Goal: Task Accomplishment & Management: Use online tool/utility

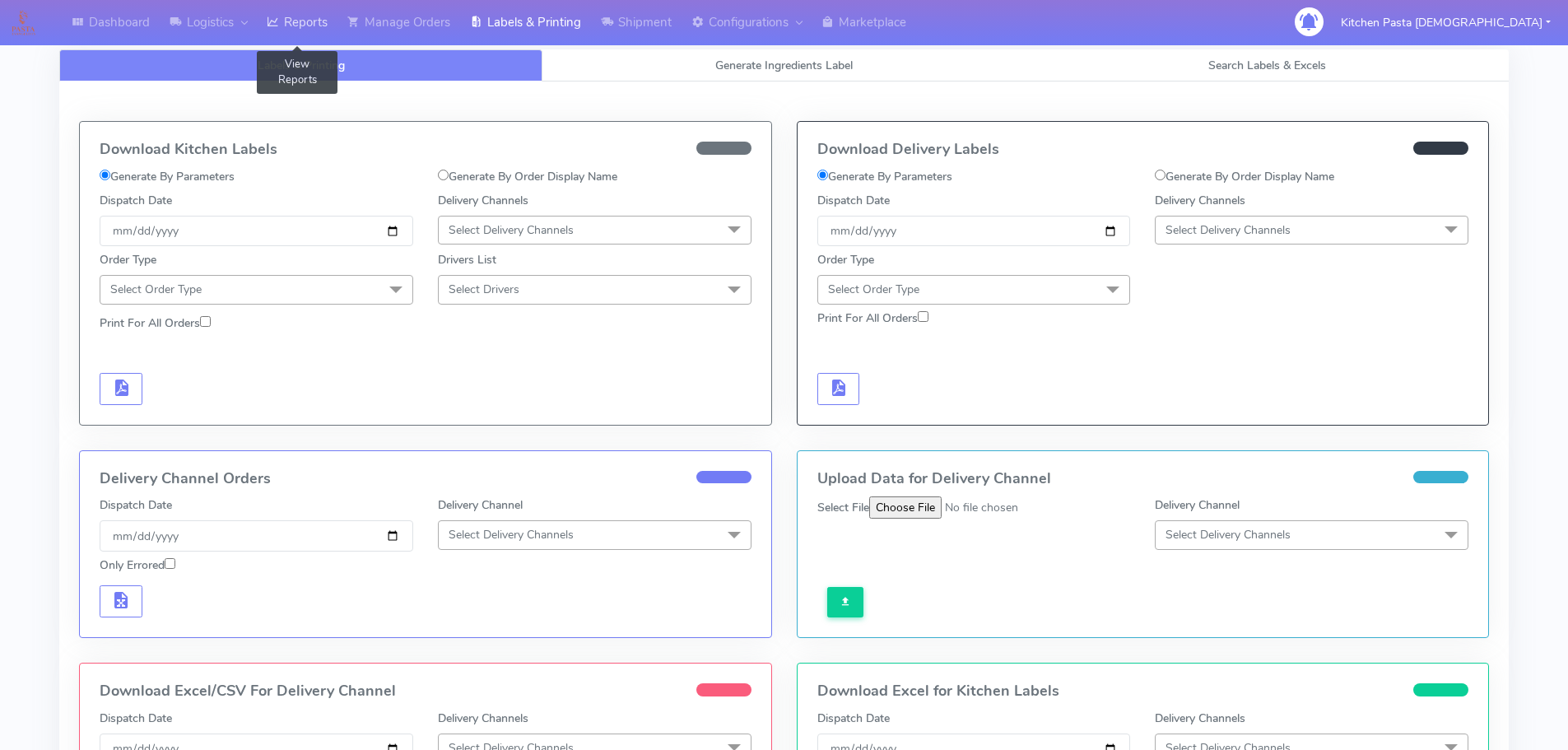
click at [295, 22] on link "Reports" at bounding box center [297, 22] width 81 height 45
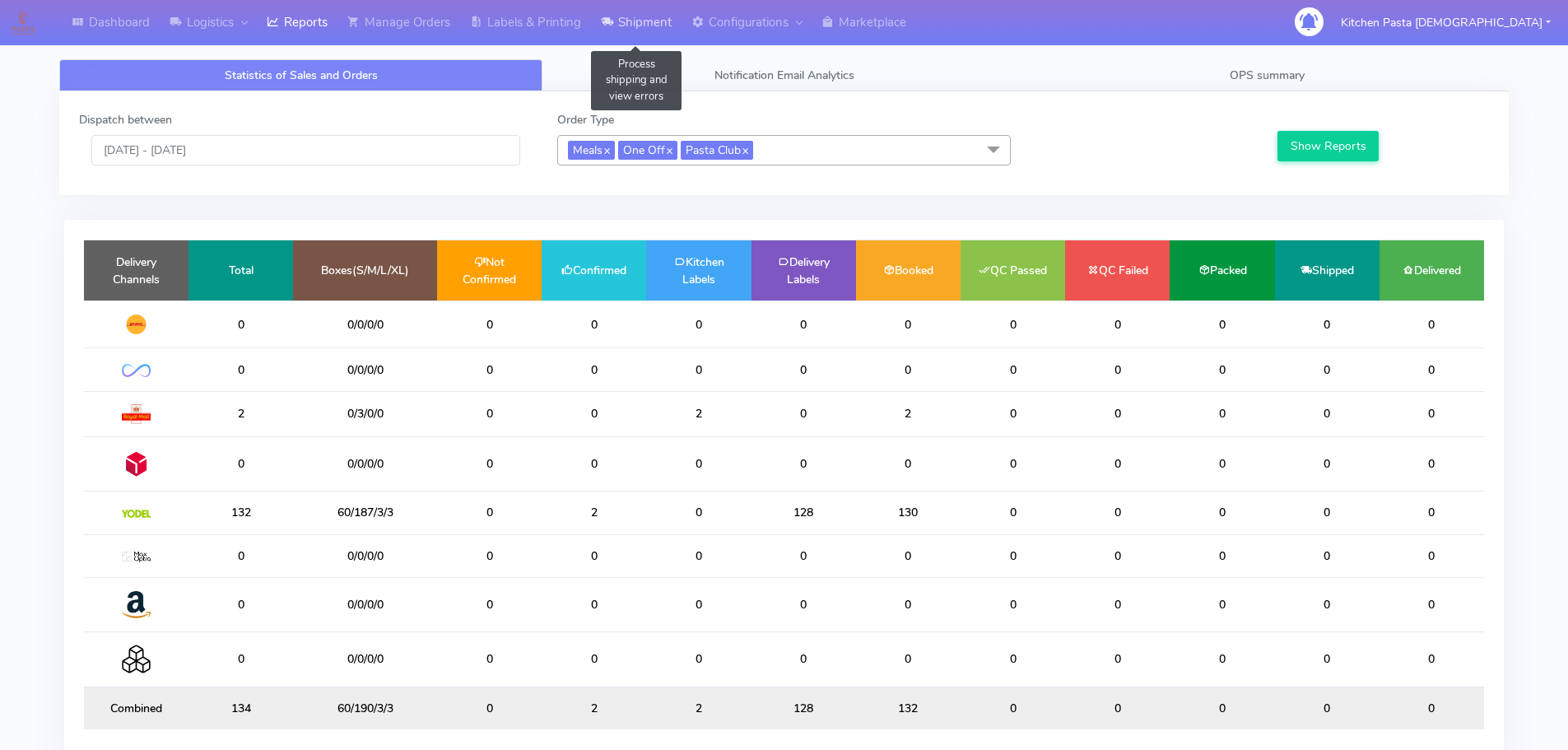
click at [641, 18] on link "Shipment" at bounding box center [636, 22] width 90 height 45
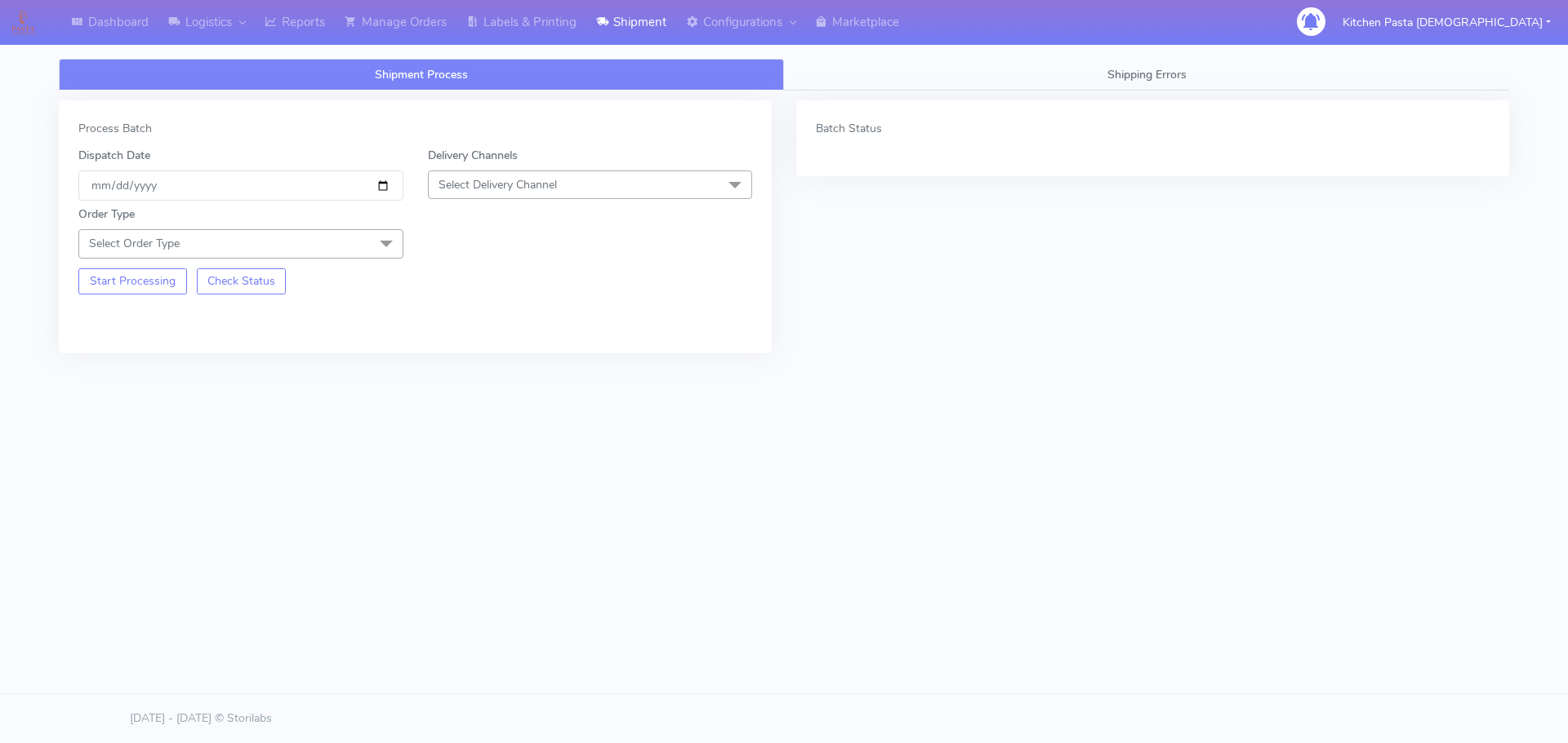
click at [604, 191] on span "Select Delivery Channel" at bounding box center [590, 185] width 325 height 29
click at [478, 363] on div "Yodel" at bounding box center [591, 369] width 307 height 17
click at [390, 244] on span at bounding box center [386, 245] width 33 height 31
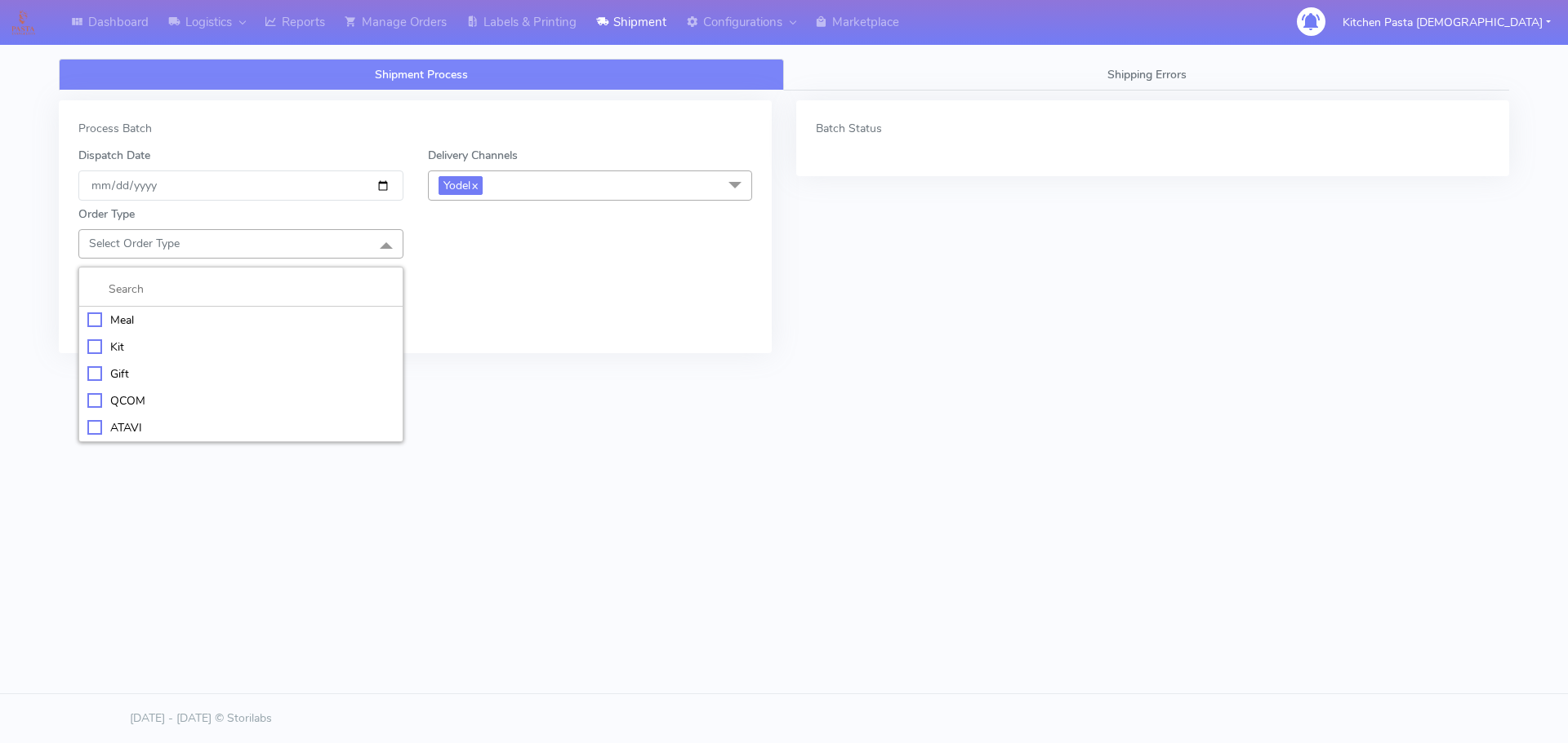
click at [206, 323] on div "Meal" at bounding box center [241, 320] width 307 height 17
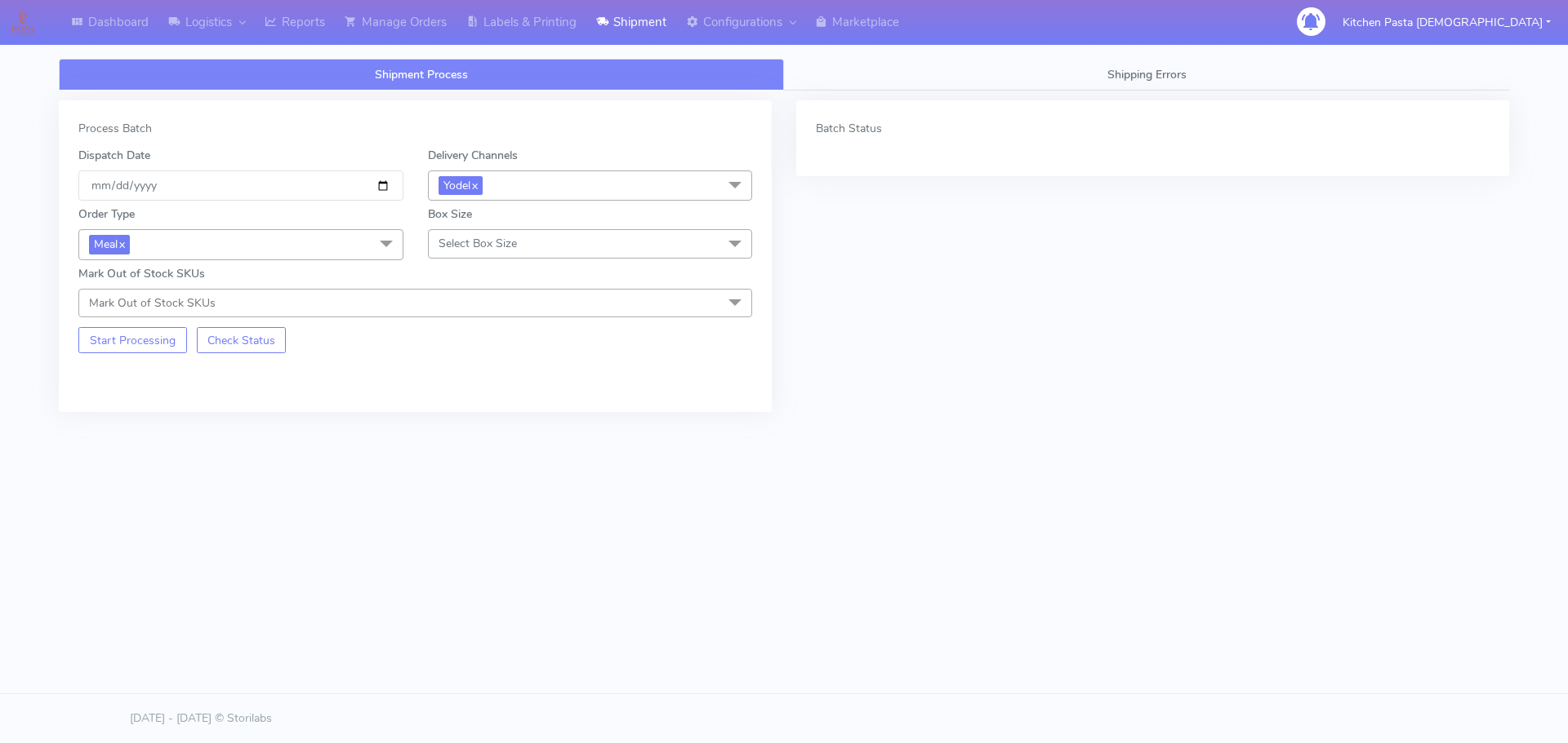
click at [462, 244] on span "Select Box Size" at bounding box center [478, 244] width 78 height 15
click at [487, 369] on div "Medium" at bounding box center [591, 374] width 307 height 17
click at [154, 356] on div "Process Batch Dispatch Date [DATE] Delivery Channels Yodel x DHL OnFleet Royal …" at bounding box center [415, 256] width 713 height 312
click at [123, 341] on button "Start Processing" at bounding box center [132, 340] width 109 height 26
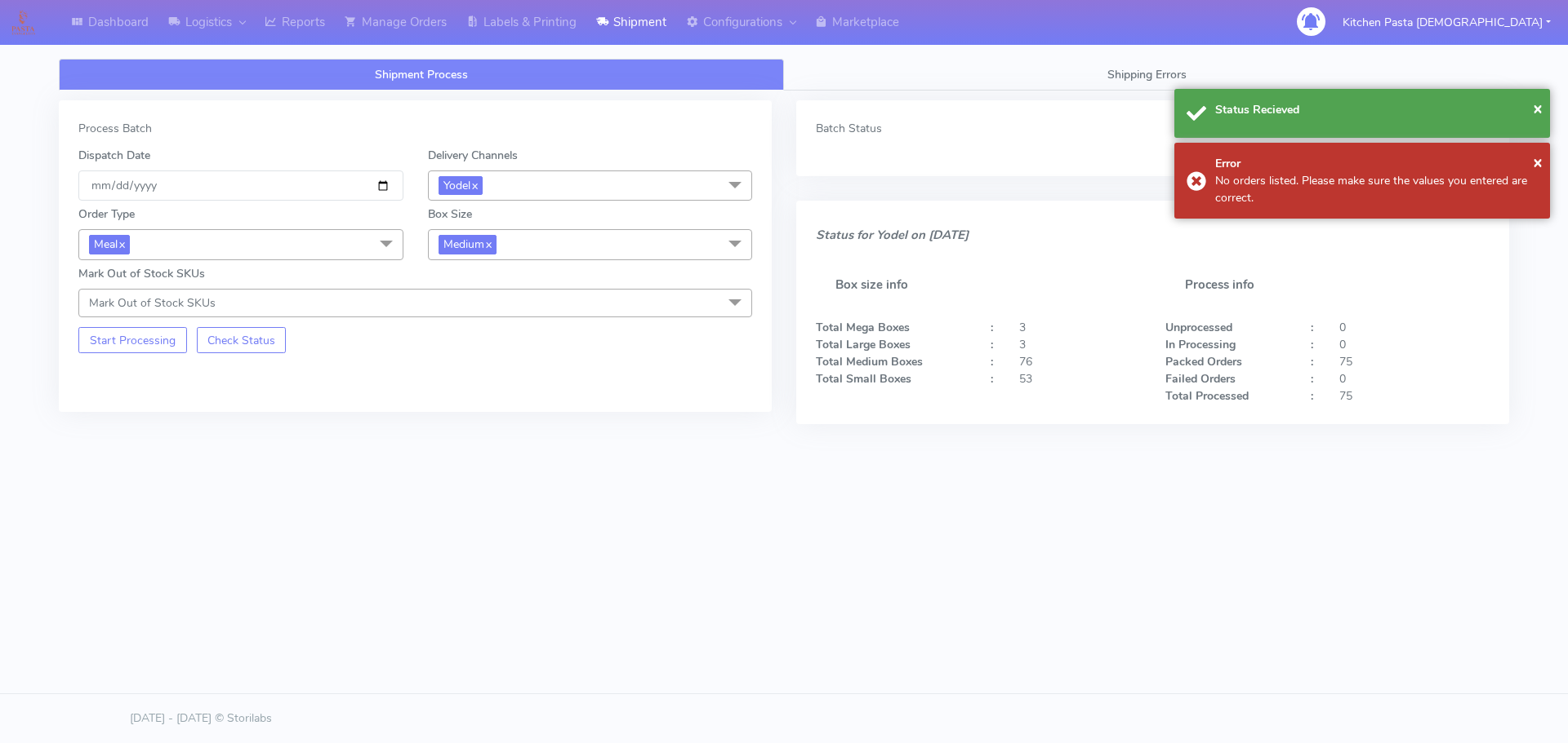
click at [538, 243] on span "Medium x" at bounding box center [590, 245] width 325 height 30
click at [452, 330] on div "Small" at bounding box center [591, 322] width 307 height 17
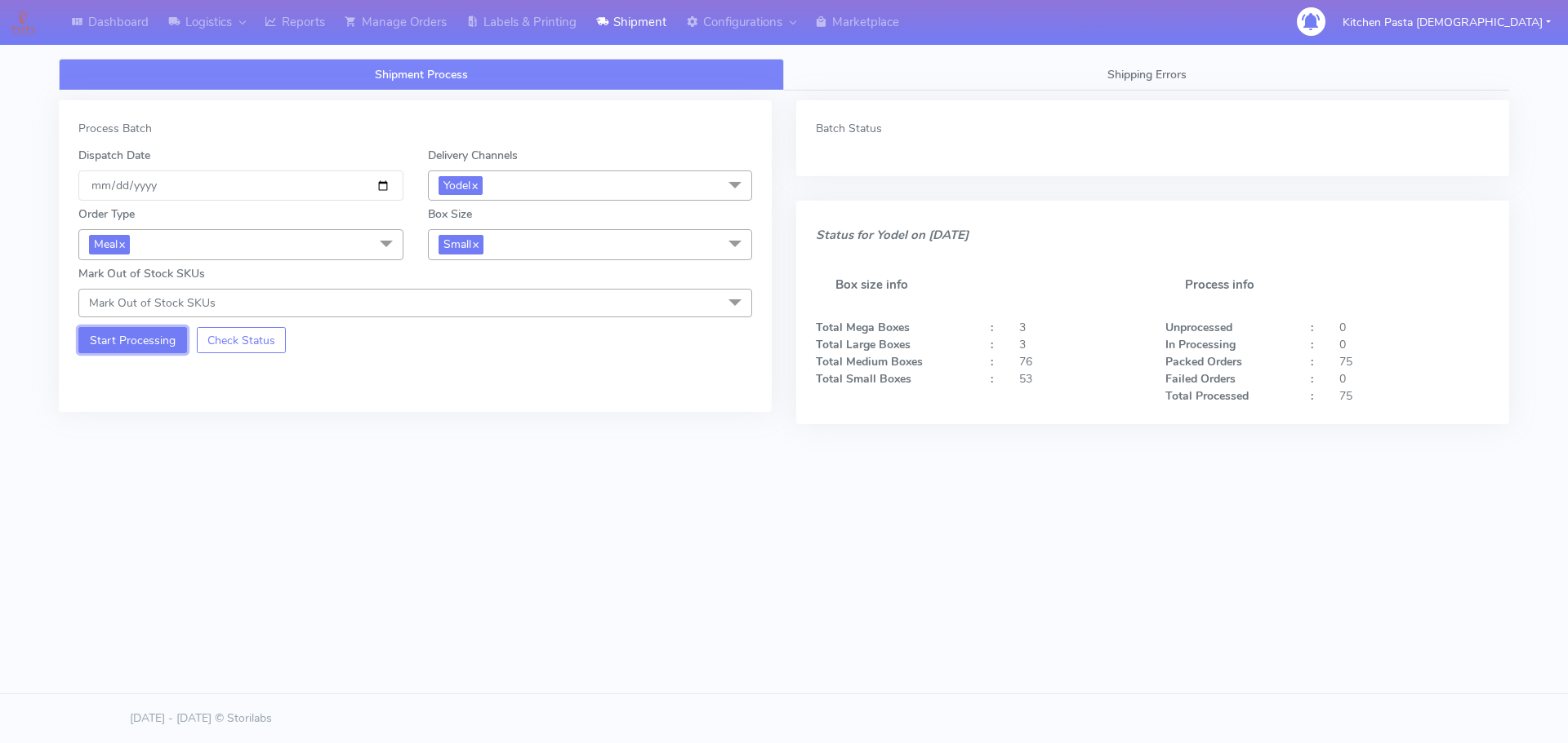
click at [150, 351] on button "Start Processing" at bounding box center [132, 340] width 109 height 26
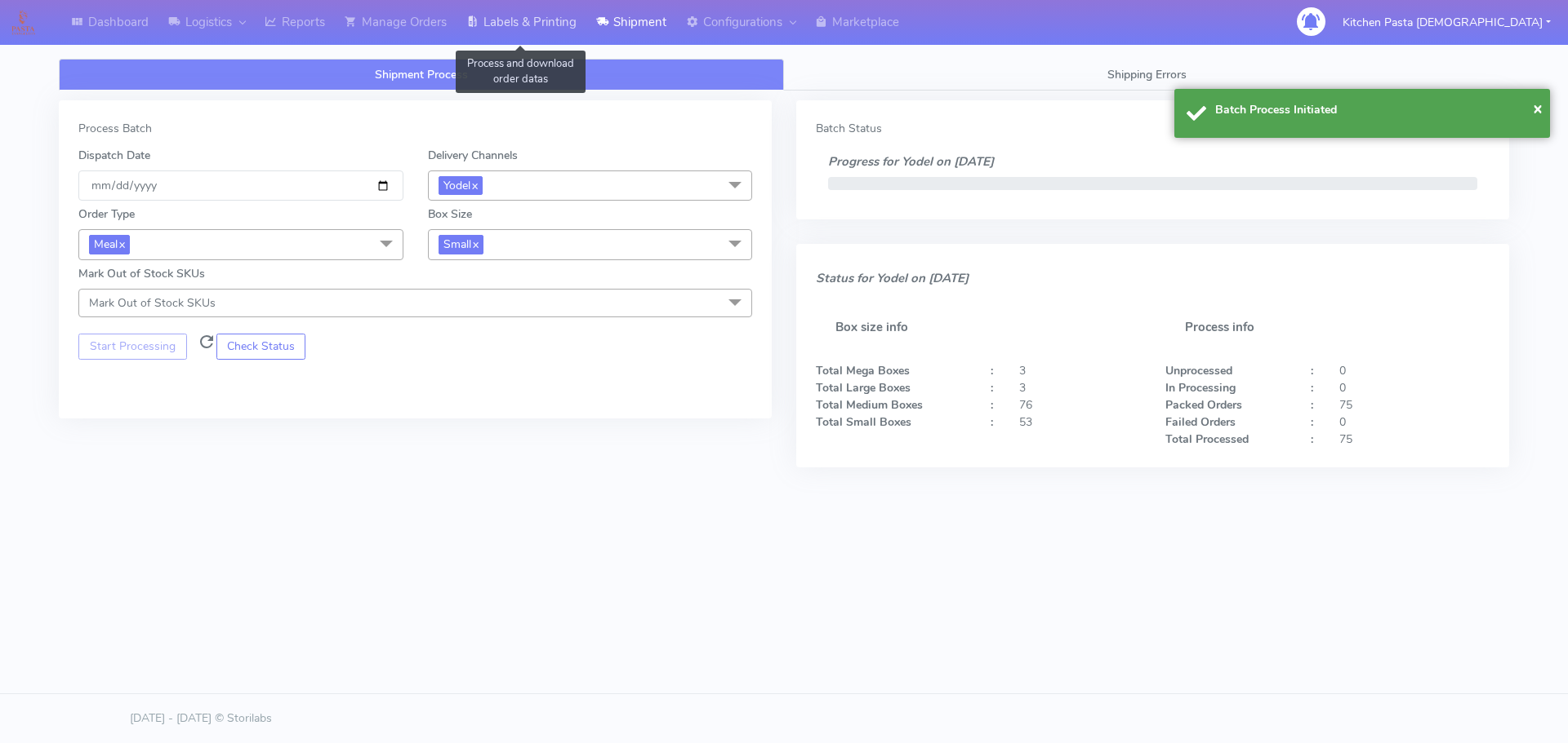
click at [522, 27] on link "Labels & Printing" at bounding box center [522, 22] width 130 height 45
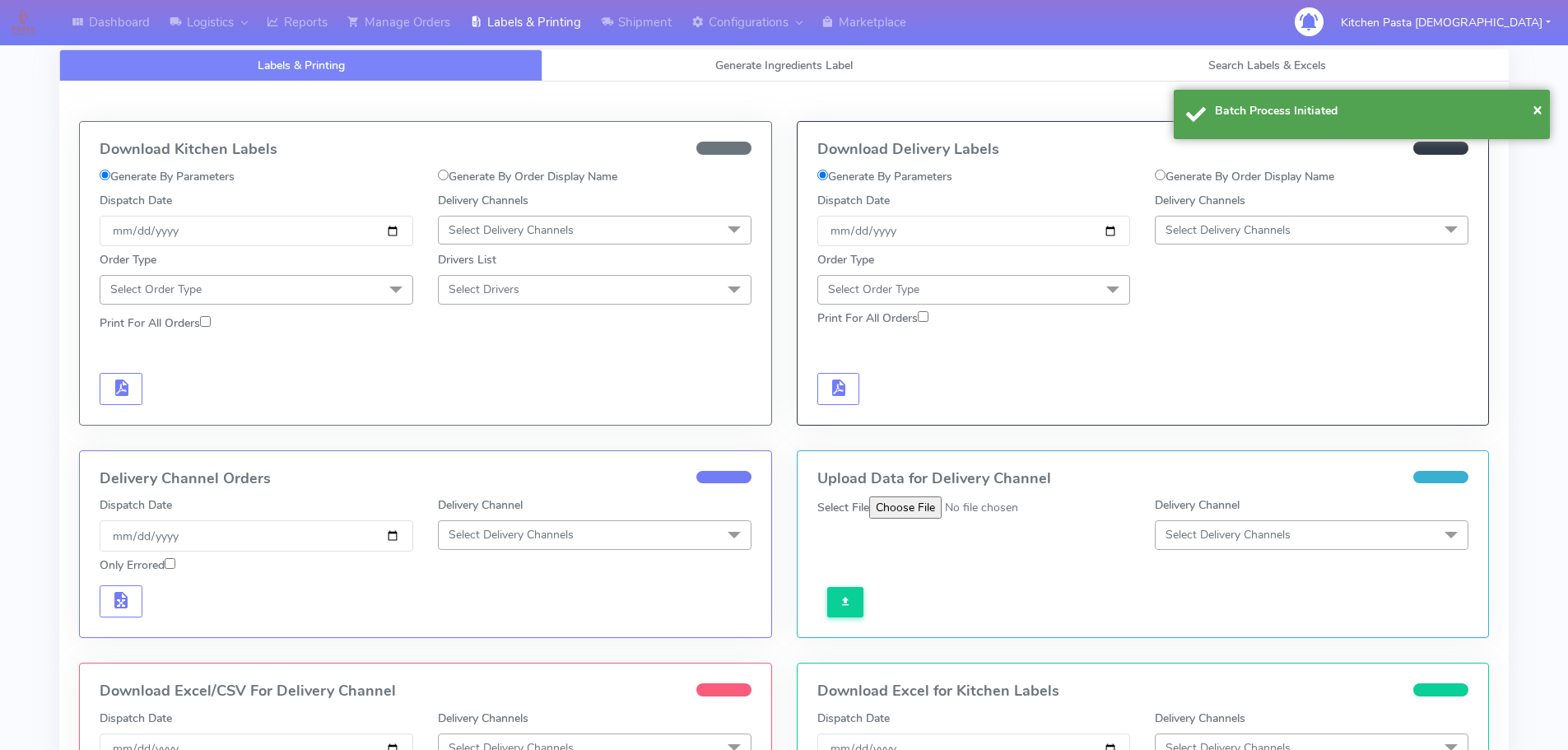
drag, startPoint x: 1184, startPoint y: 223, endPoint x: 1170, endPoint y: 288, distance: 66.5
click at [1184, 223] on span "Select Delivery Channels" at bounding box center [1228, 230] width 125 height 15
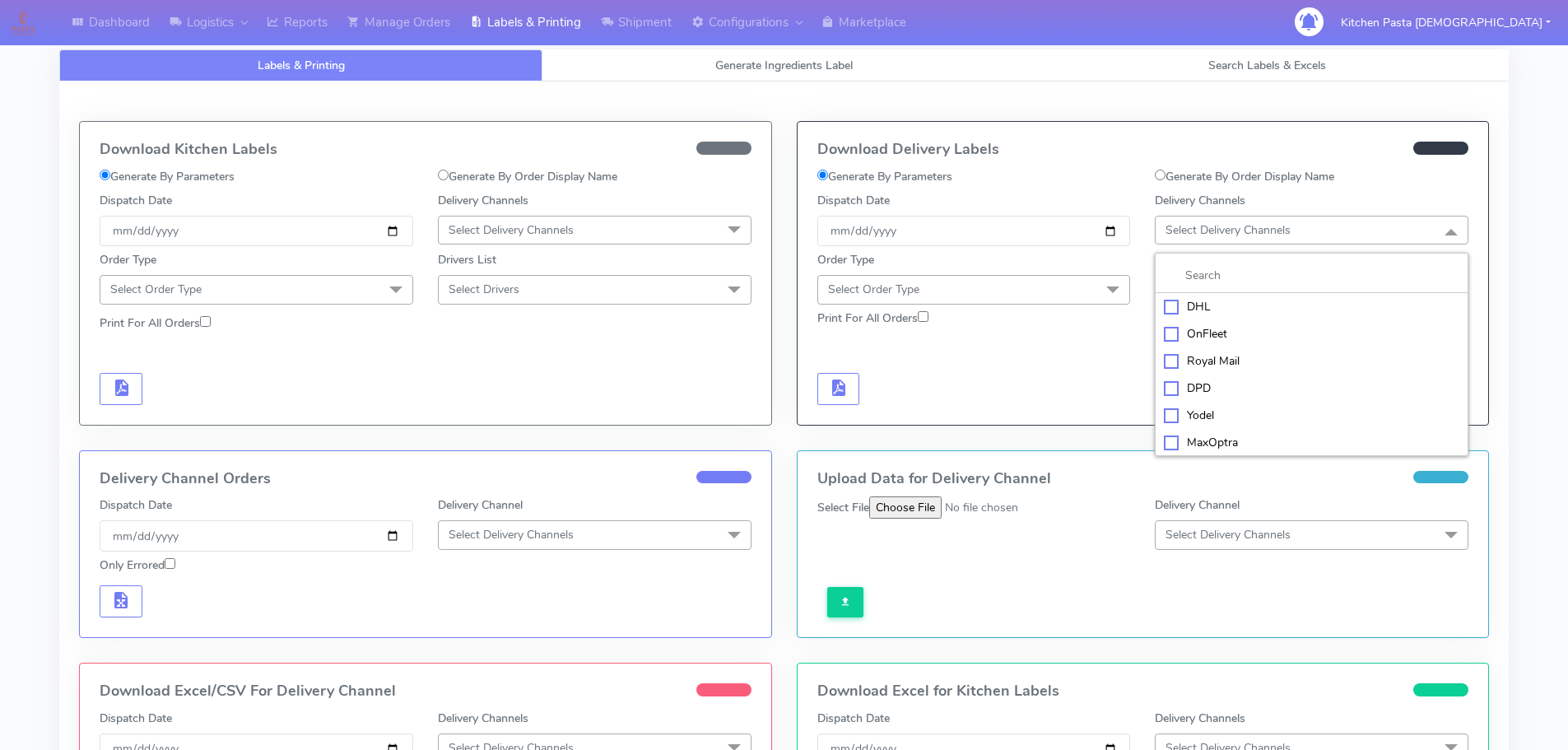
click at [1168, 426] on li "Yodel" at bounding box center [1311, 415] width 312 height 27
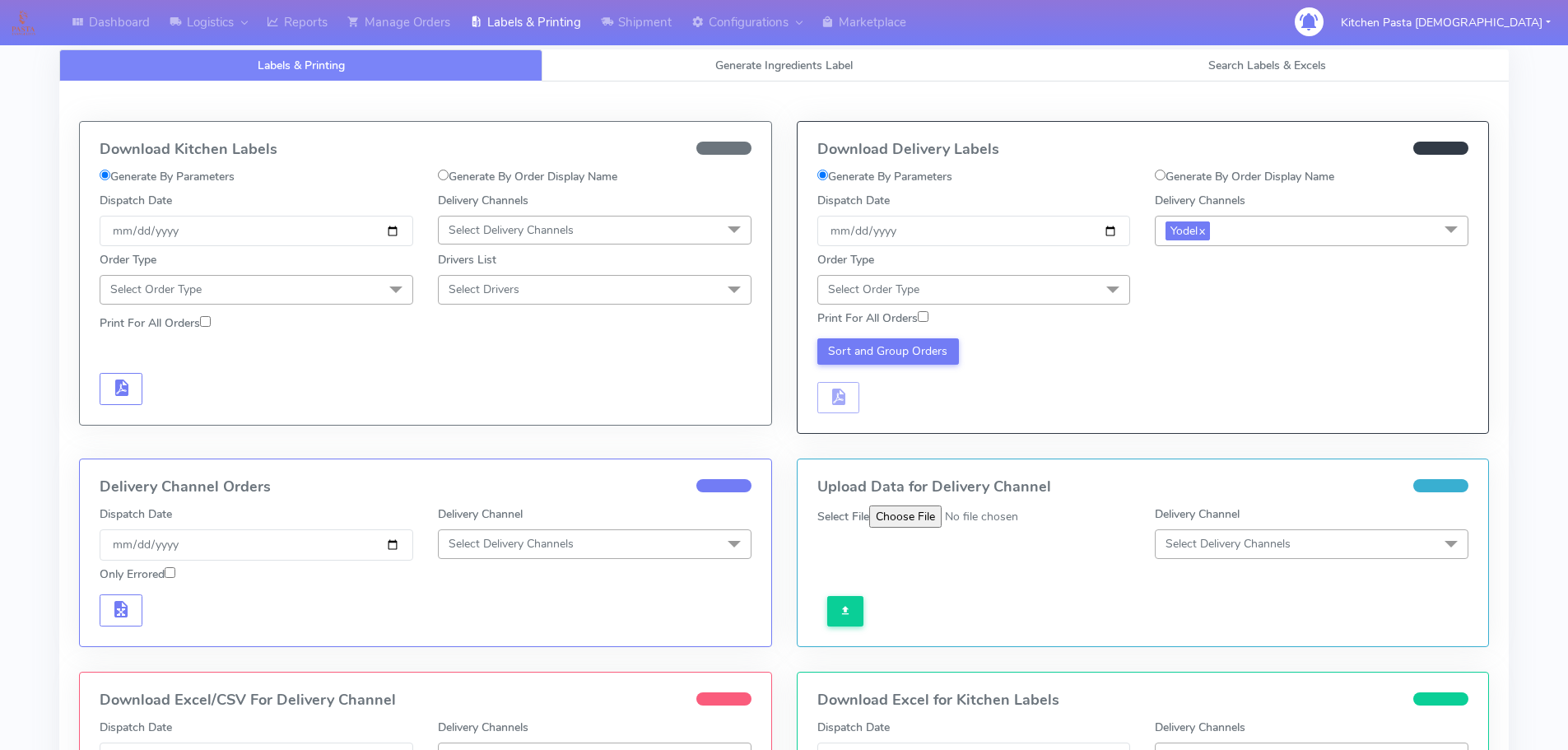
click at [1096, 295] on span "Select Order Type" at bounding box center [974, 289] width 314 height 29
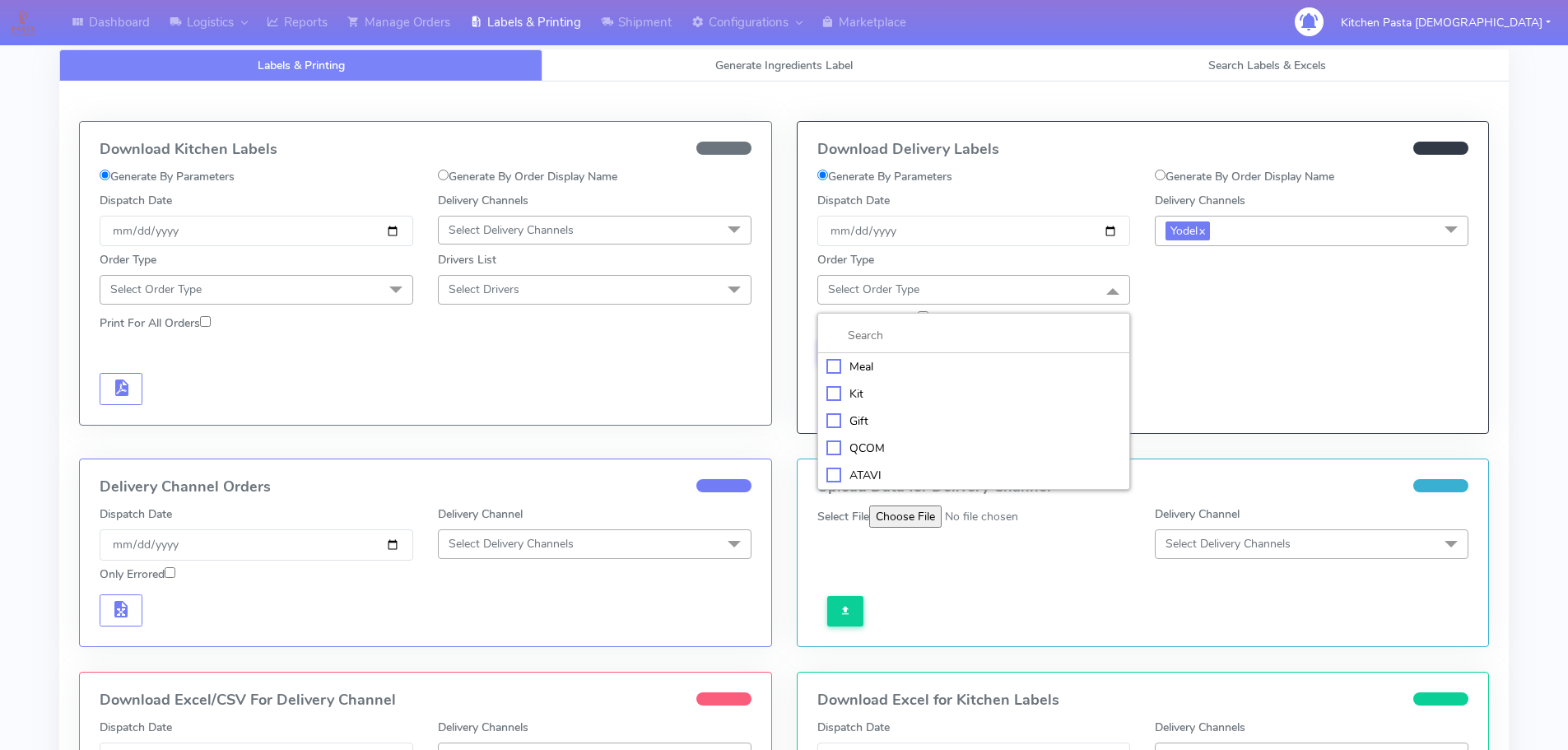
click at [904, 358] on div "Meal" at bounding box center [973, 367] width 295 height 17
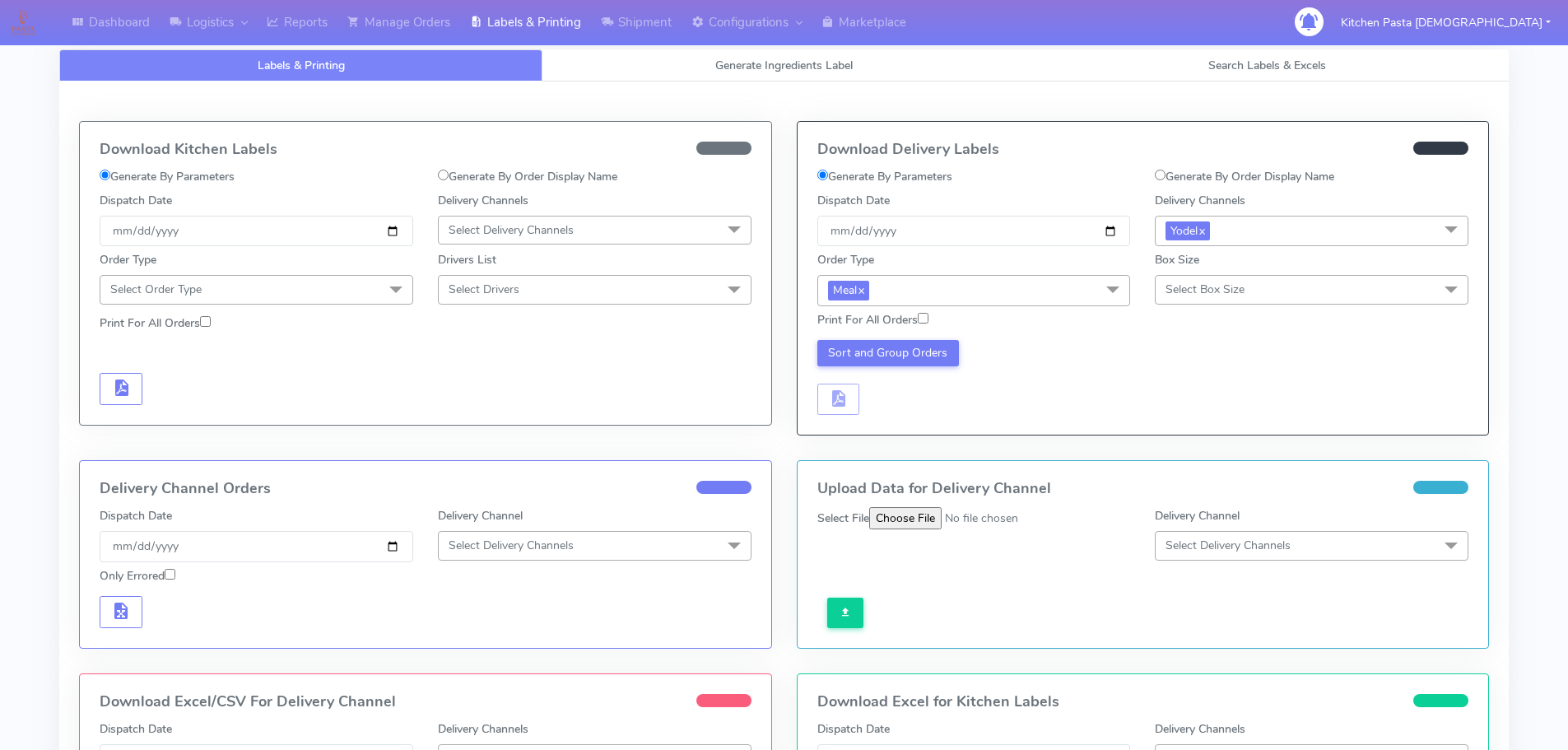
click at [1176, 294] on span "Select Box Size" at bounding box center [1205, 289] width 79 height 15
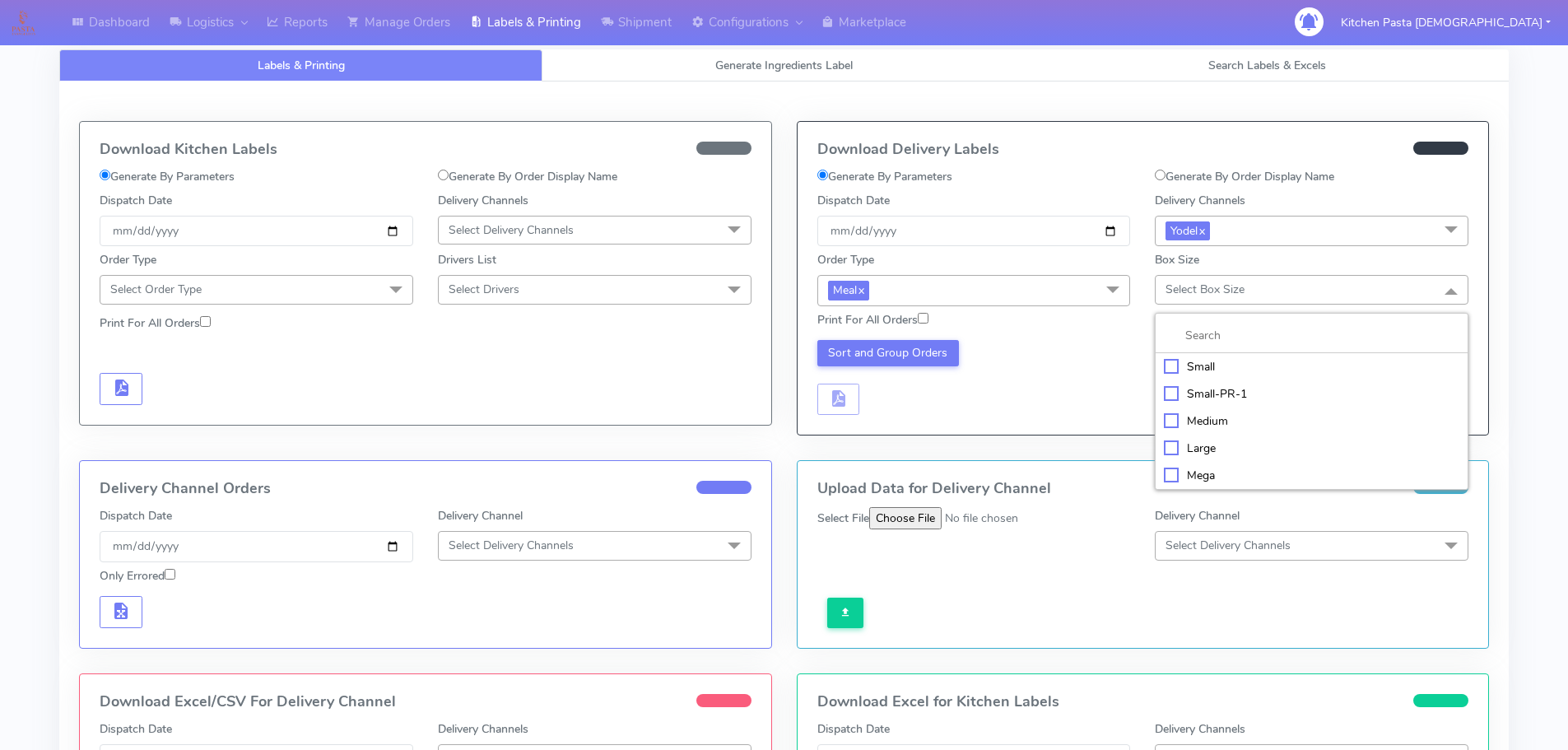
click at [1185, 355] on li "Small" at bounding box center [1311, 367] width 312 height 27
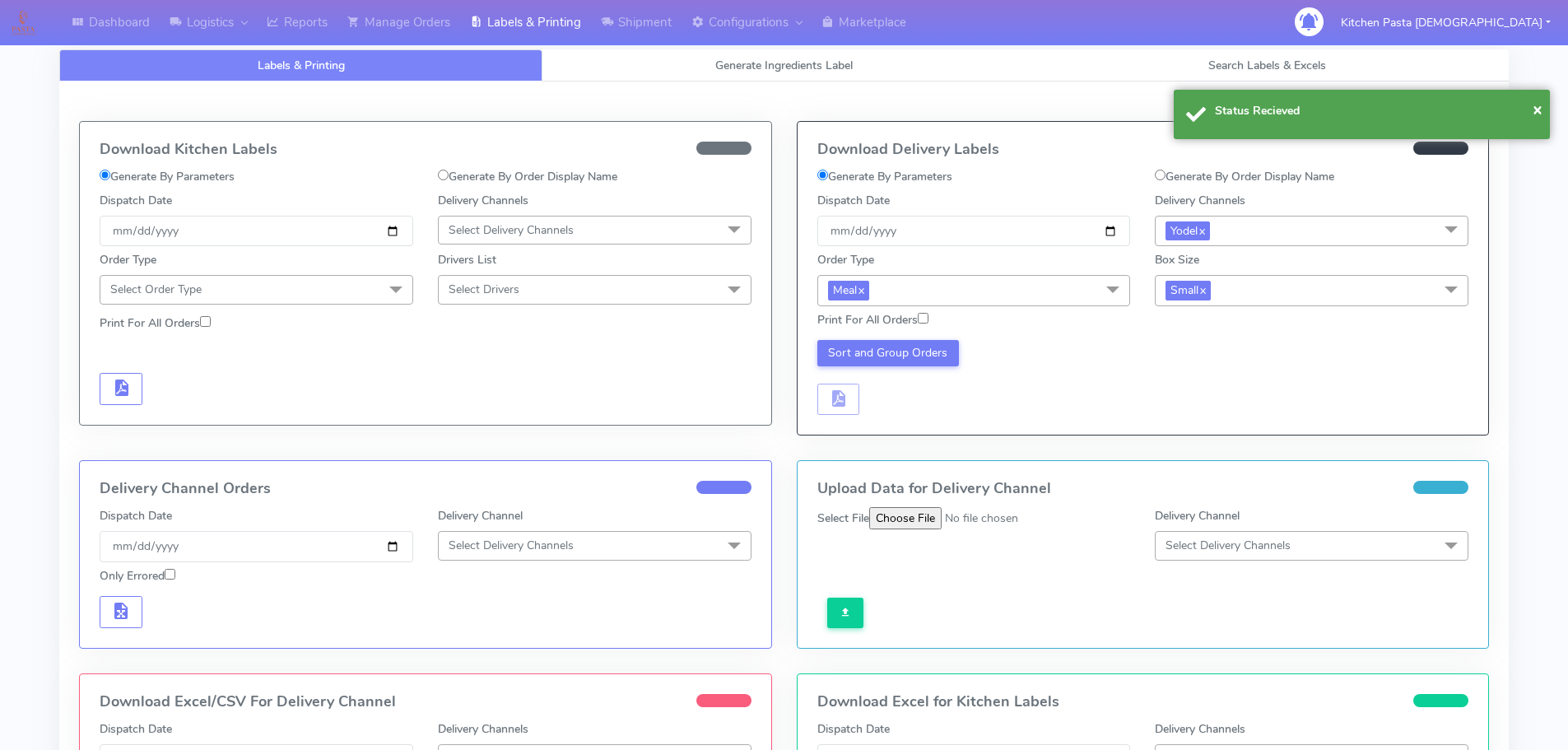
click at [904, 336] on div "Sort and Group Orders" at bounding box center [1143, 375] width 676 height 81
click at [879, 369] on div "Sort and Group Orders" at bounding box center [974, 378] width 339 height 76
click at [888, 362] on button "Sort and Group Orders" at bounding box center [888, 353] width 142 height 26
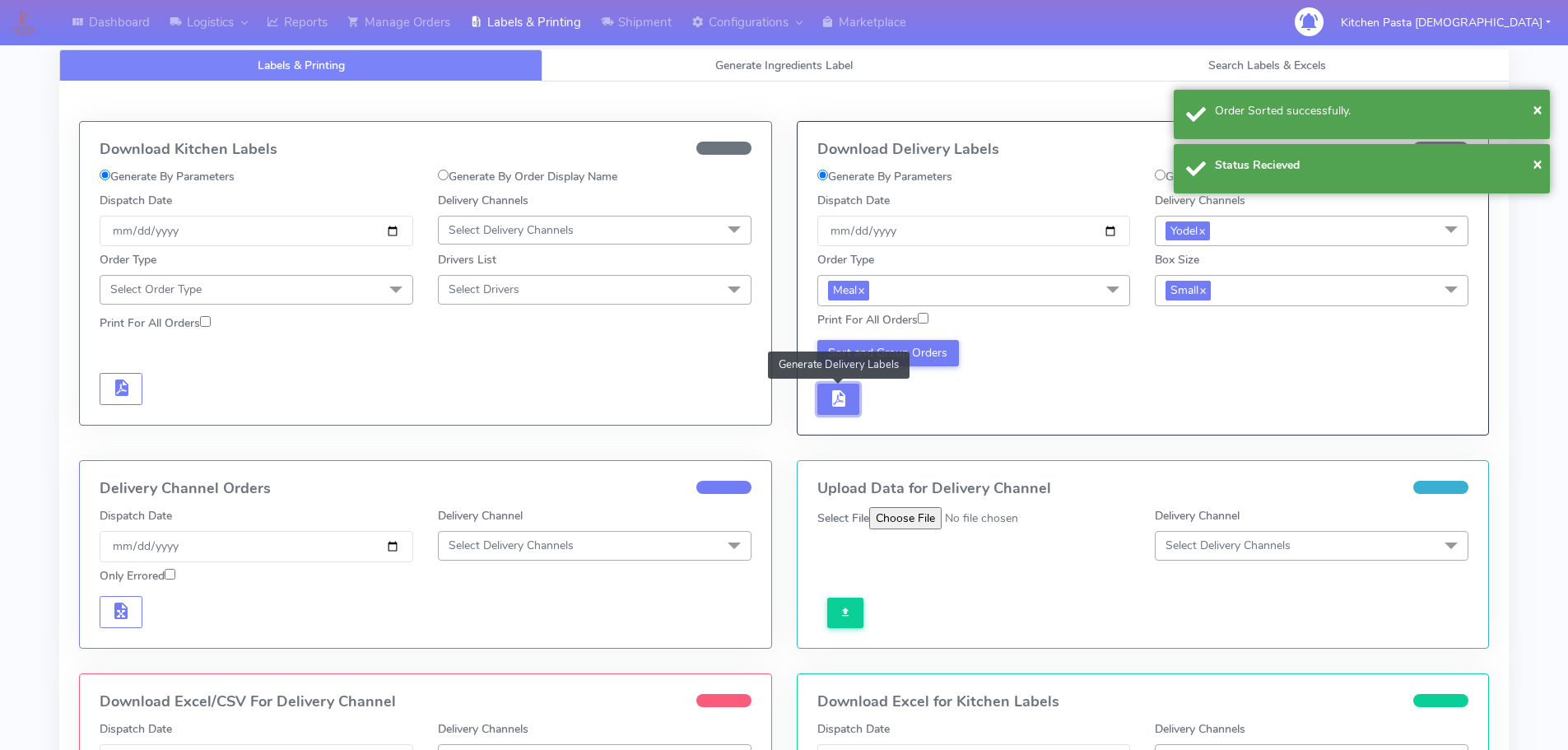
click at [847, 394] on span "button" at bounding box center [837, 402] width 20 height 15
click at [880, 394] on span "button" at bounding box center [887, 402] width 20 height 15
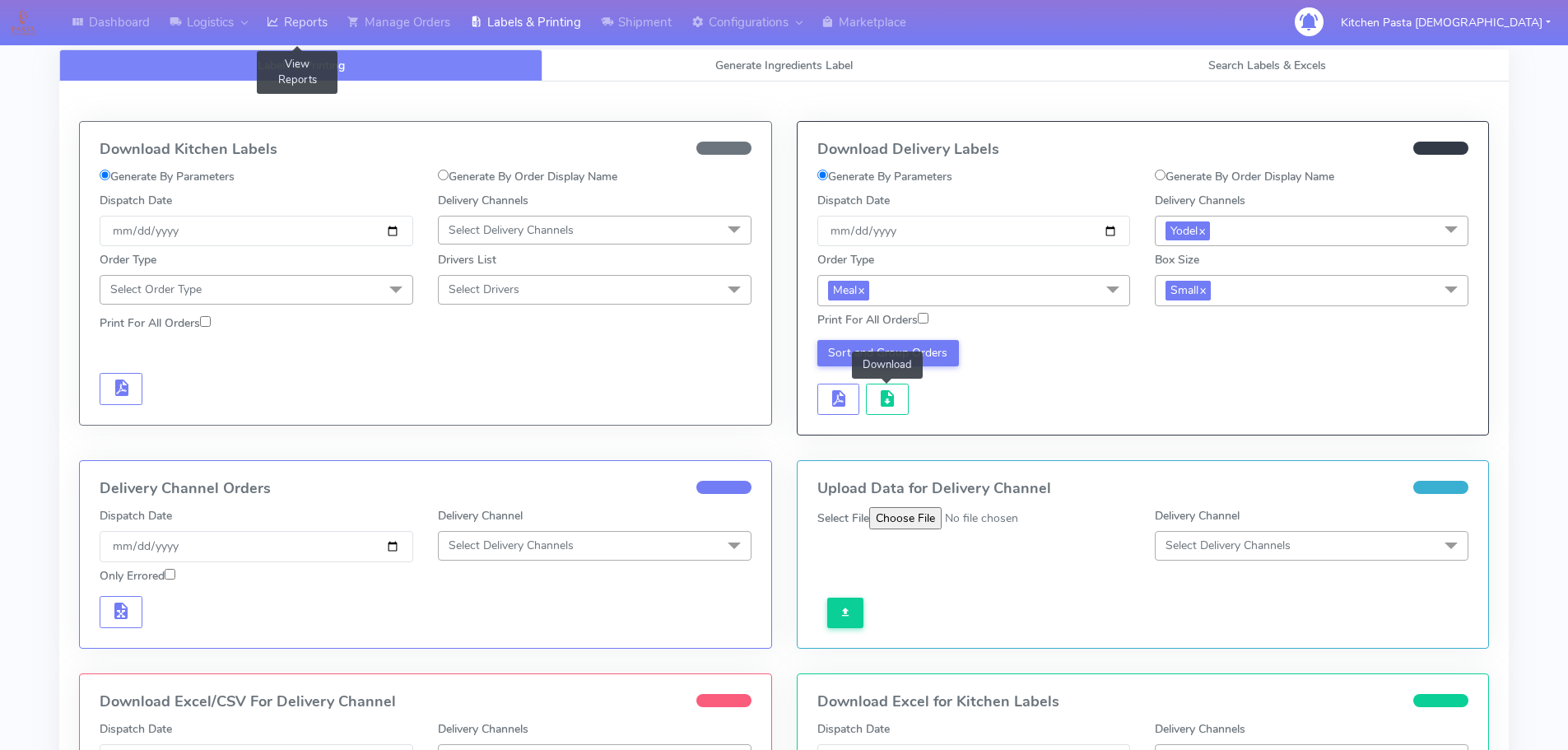
drag, startPoint x: 297, startPoint y: 26, endPoint x: 307, endPoint y: 23, distance: 10.4
click at [297, 26] on link "Reports" at bounding box center [297, 22] width 81 height 45
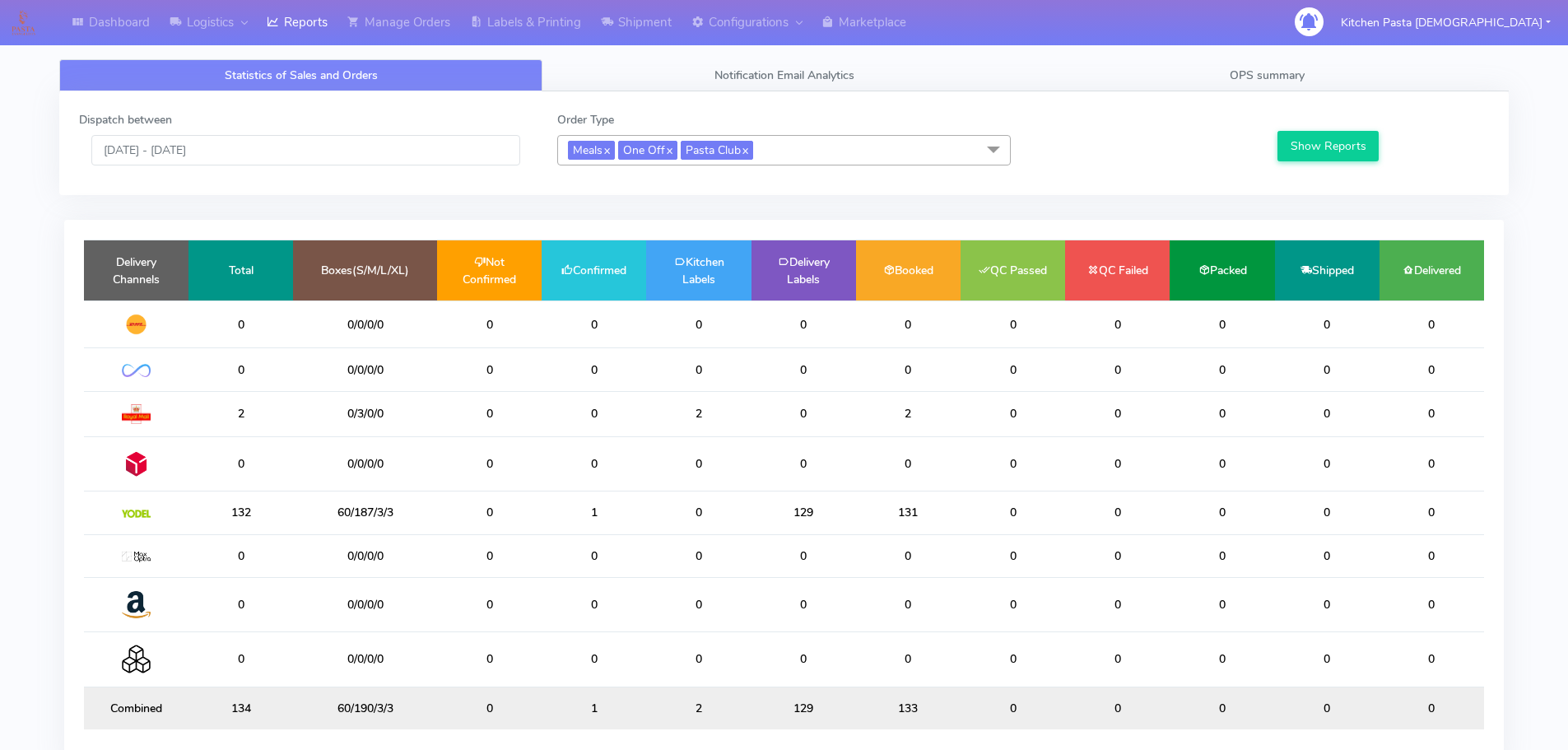
click at [814, 161] on span "Meals x One Off x Pasta Club x" at bounding box center [784, 151] width 453 height 31
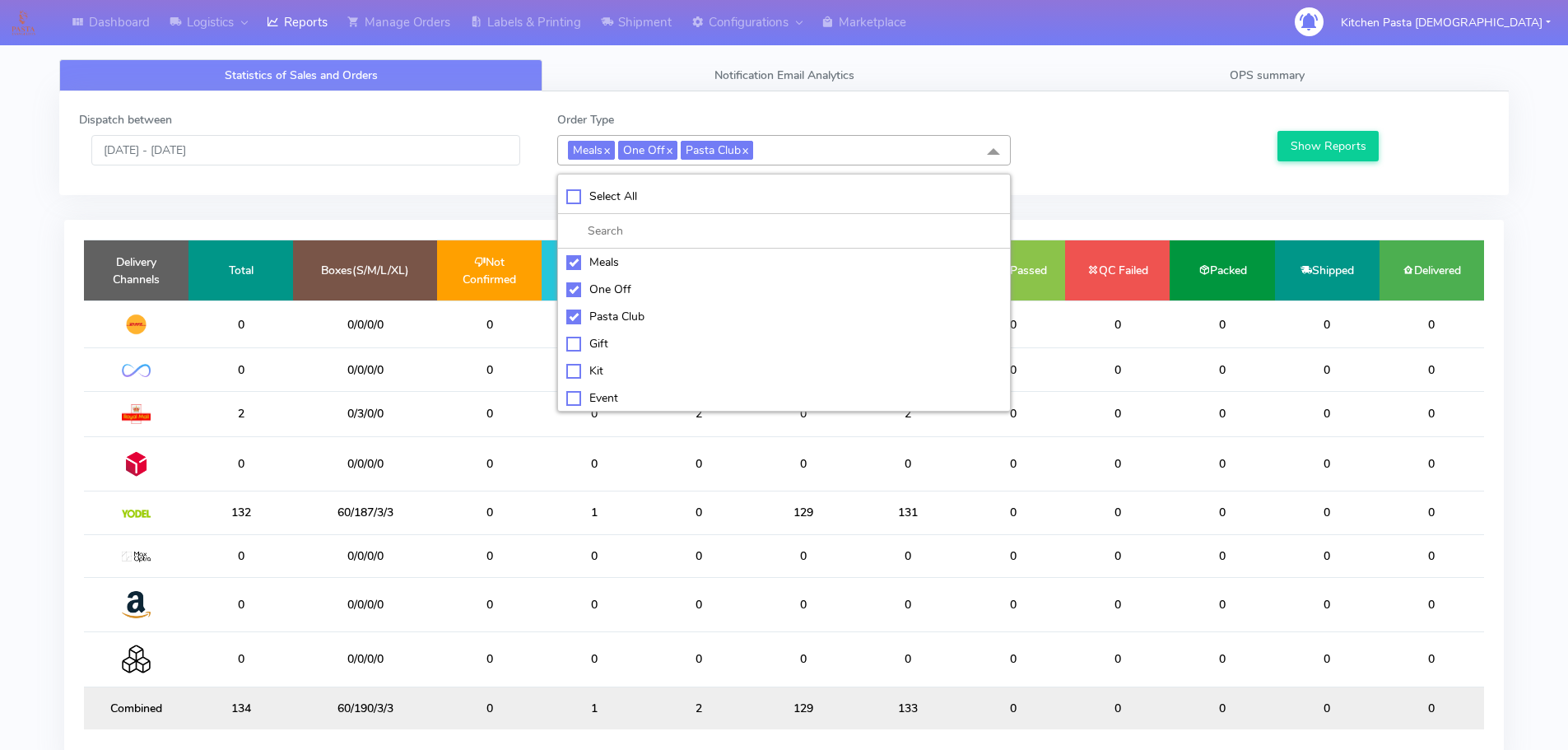
click at [624, 329] on li "Pasta Club" at bounding box center [784, 317] width 452 height 27
checkbox input "false"
click at [602, 287] on div "One Off" at bounding box center [784, 289] width 436 height 17
checkbox input "false"
click at [604, 243] on li at bounding box center [784, 232] width 452 height 35
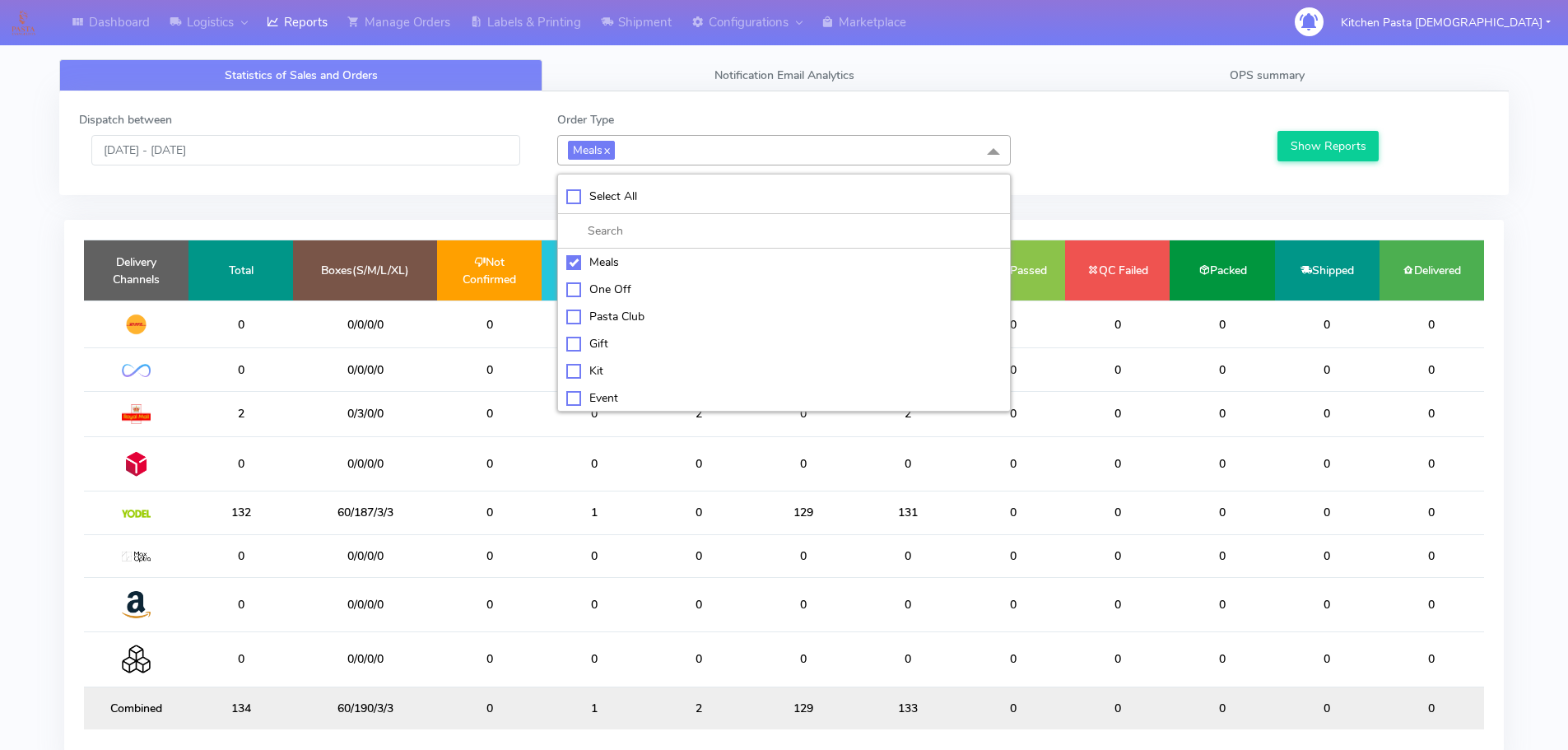
click at [614, 363] on div "Kit" at bounding box center [784, 371] width 436 height 17
checkbox input "true"
click at [588, 257] on div "Meals" at bounding box center [784, 262] width 436 height 17
checkbox input "false"
click at [1321, 157] on button "Show Reports" at bounding box center [1328, 146] width 101 height 31
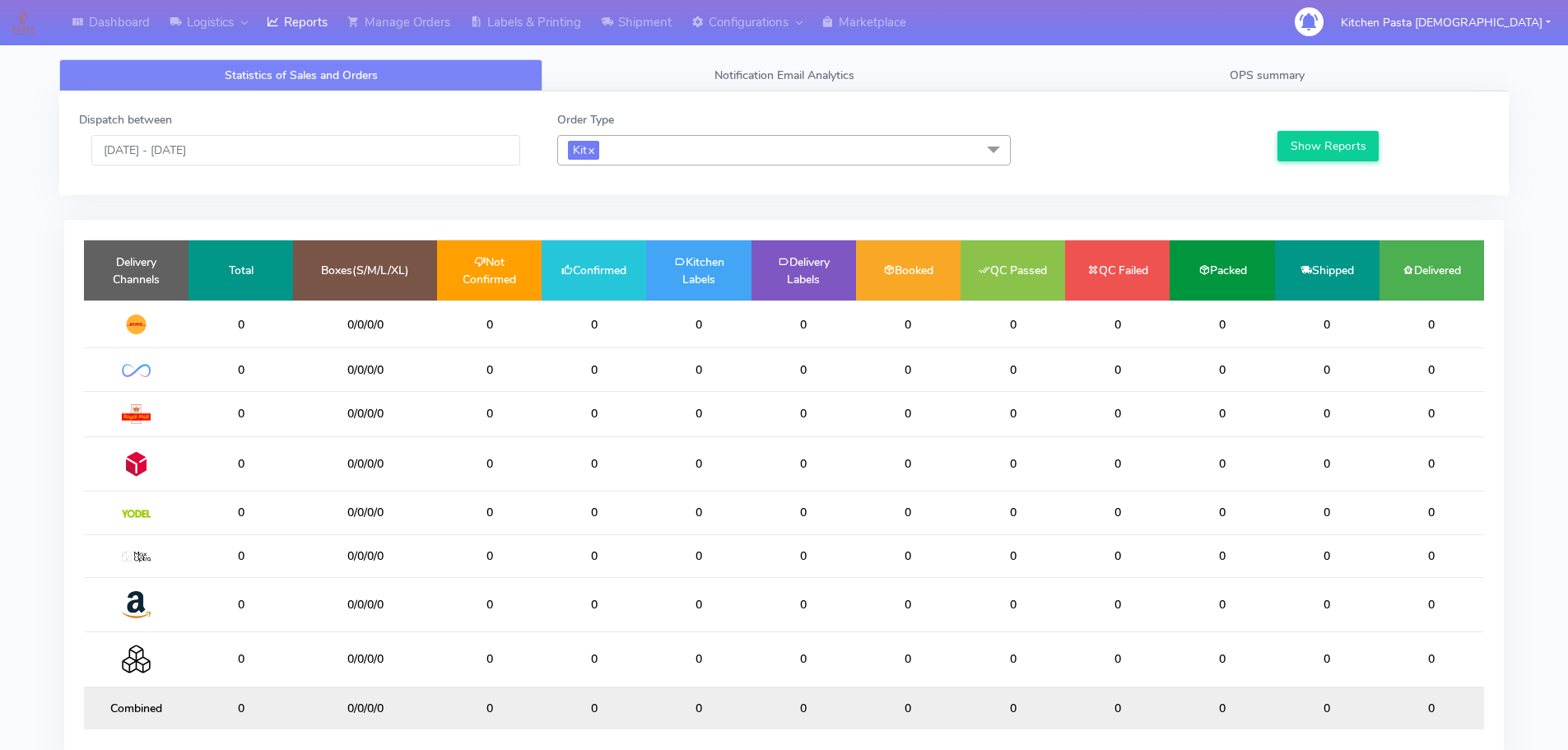
click at [658, 146] on span "Kit x" at bounding box center [784, 151] width 453 height 31
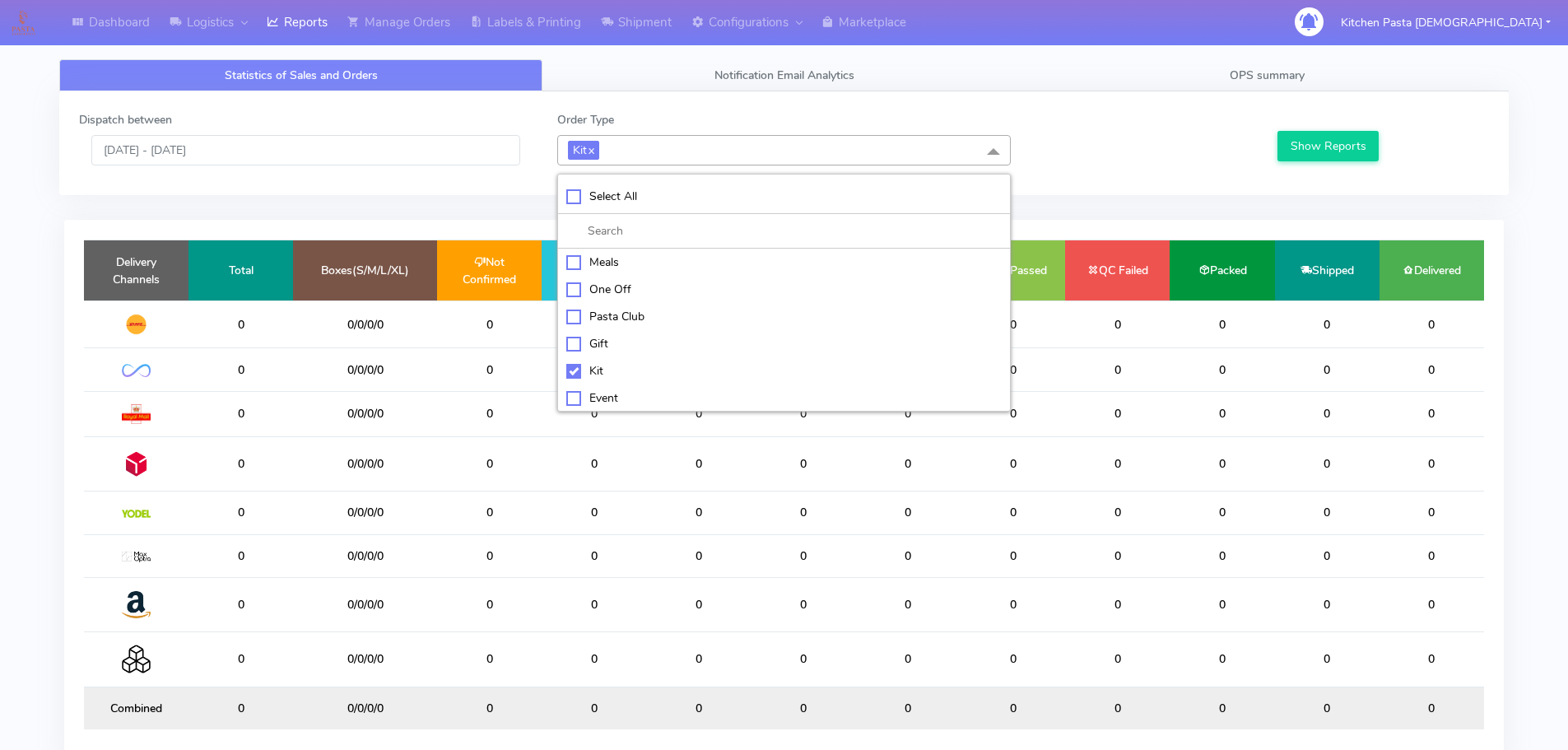
click at [607, 364] on div "Kit" at bounding box center [784, 371] width 436 height 17
checkbox input "false"
click at [609, 392] on div "ATAVI" at bounding box center [784, 396] width 436 height 17
checkbox input "true"
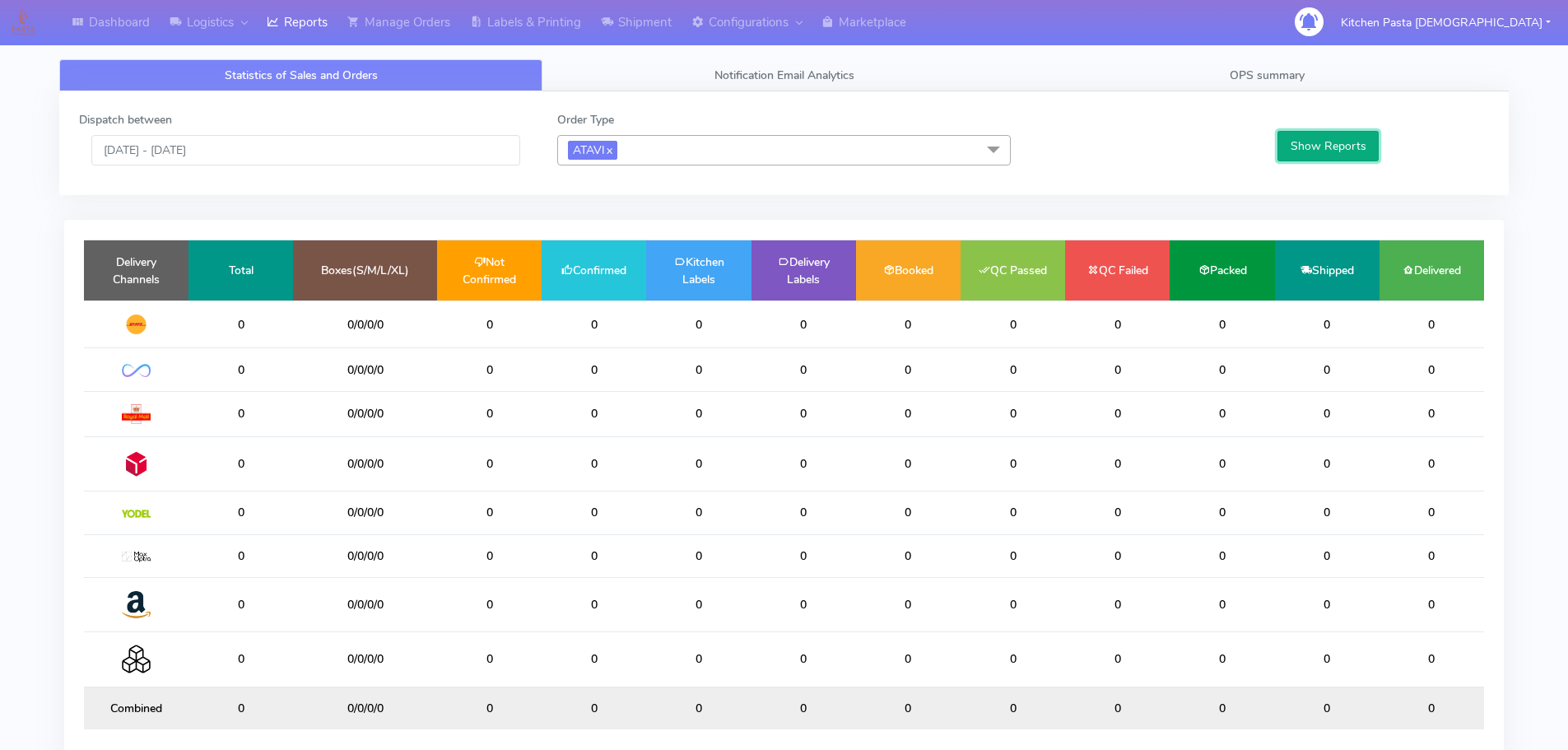
click at [1335, 148] on button "Show Reports" at bounding box center [1328, 146] width 101 height 31
click at [443, 17] on link "Manage Orders" at bounding box center [399, 22] width 123 height 45
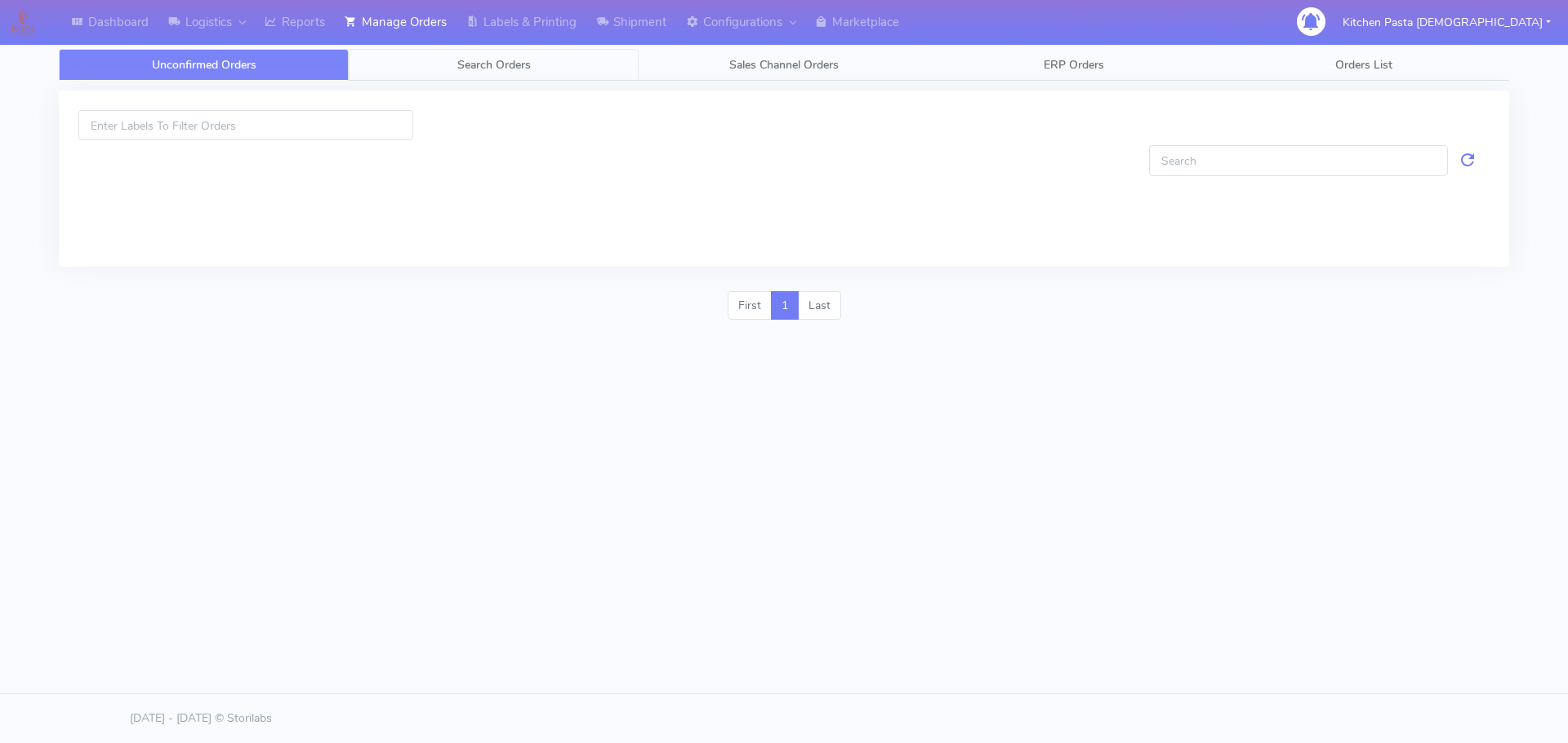
click at [559, 65] on link "Search Orders" at bounding box center [493, 65] width 289 height 32
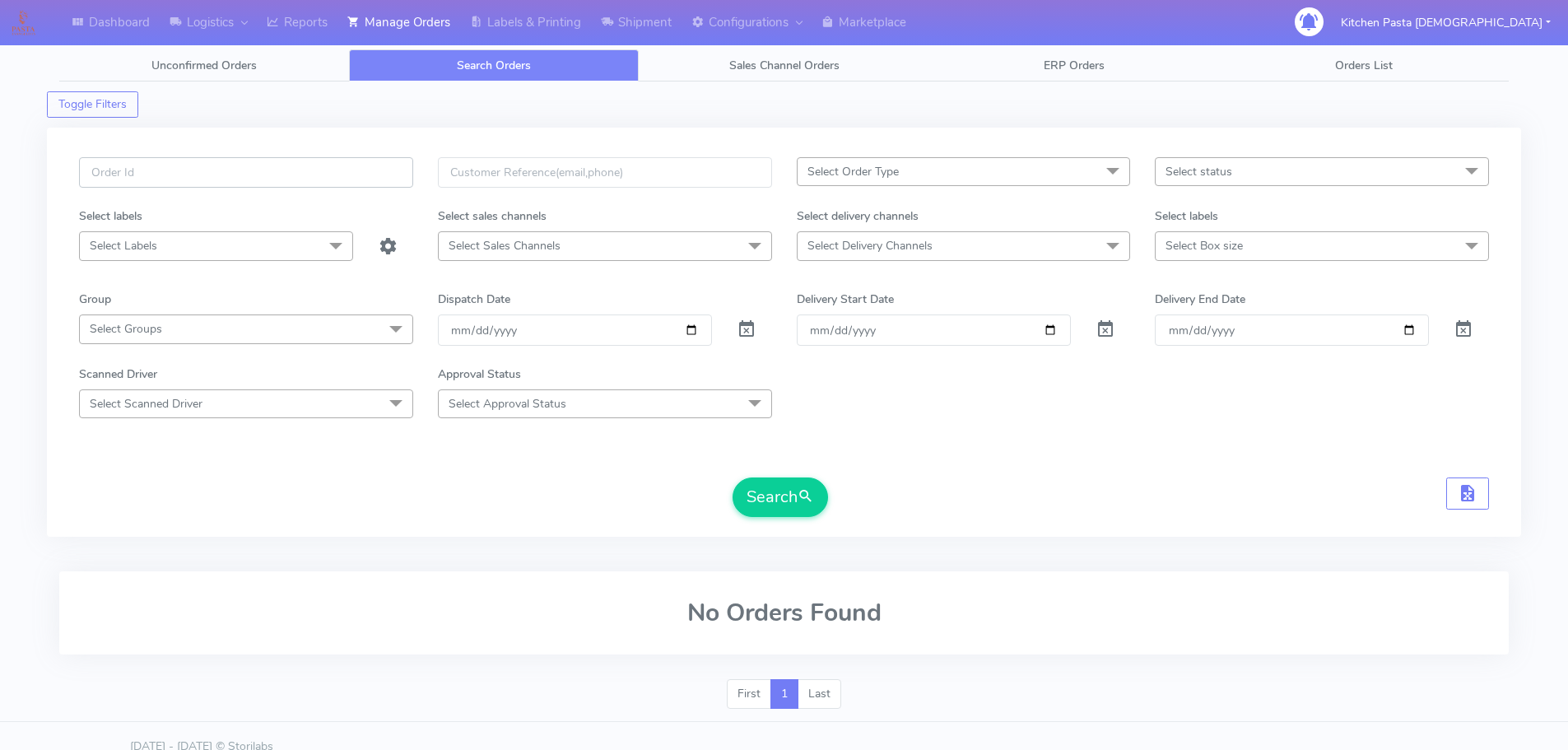
click at [388, 187] on input "text" at bounding box center [246, 173] width 334 height 31
type input "1625681"
click at [733, 478] on button "Search" at bounding box center [780, 497] width 95 height 39
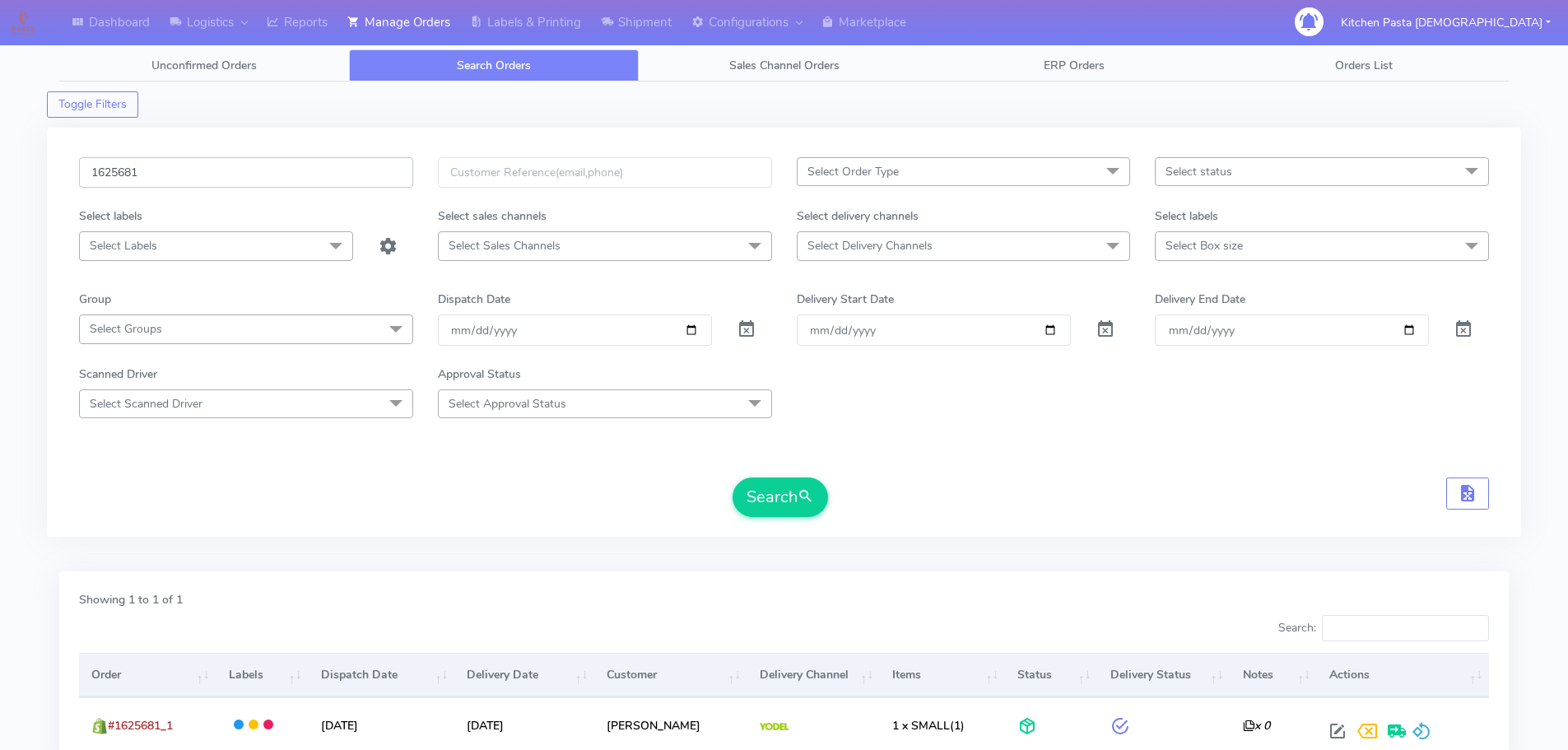
scroll to position [144, 0]
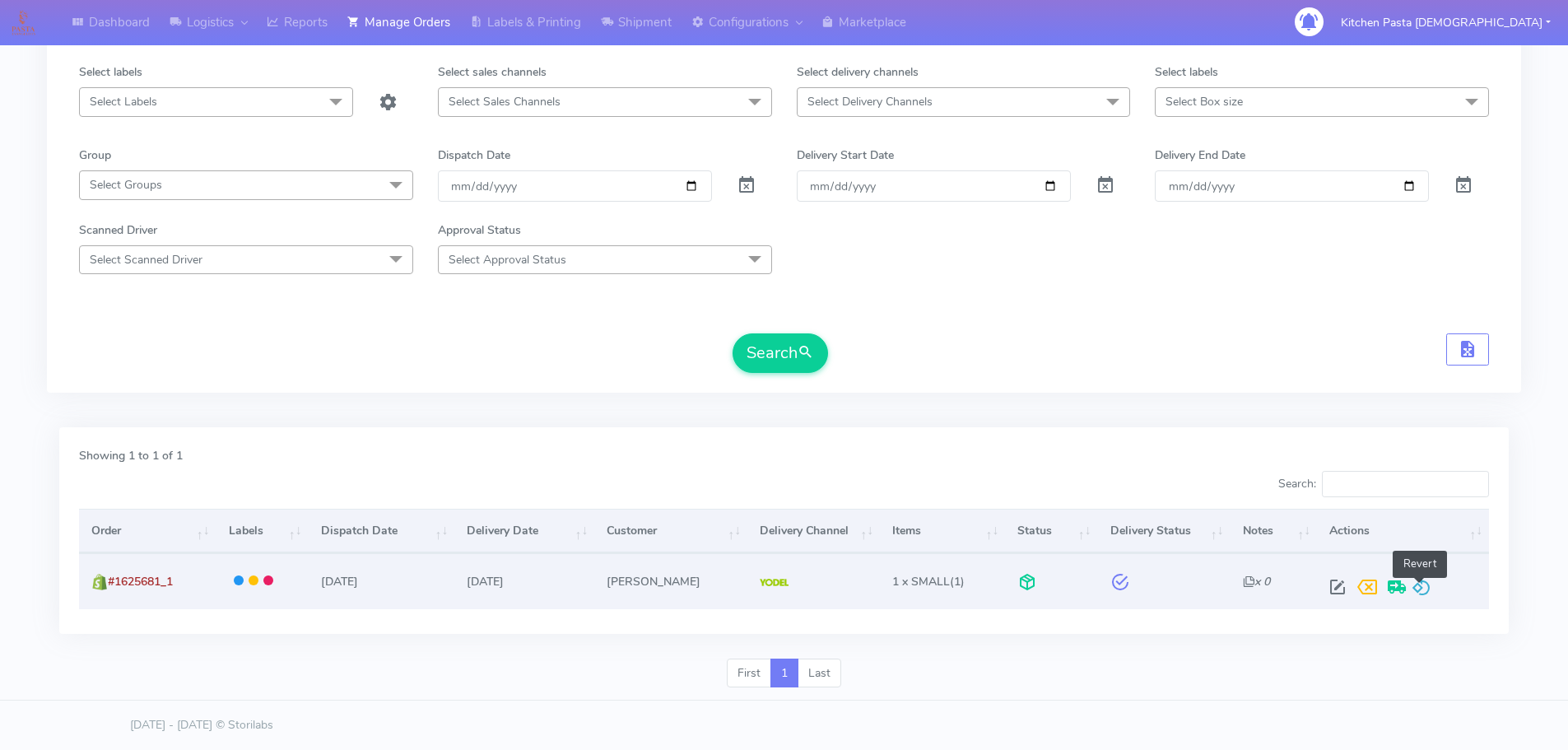
click at [1419, 584] on span at bounding box center [1421, 591] width 20 height 15
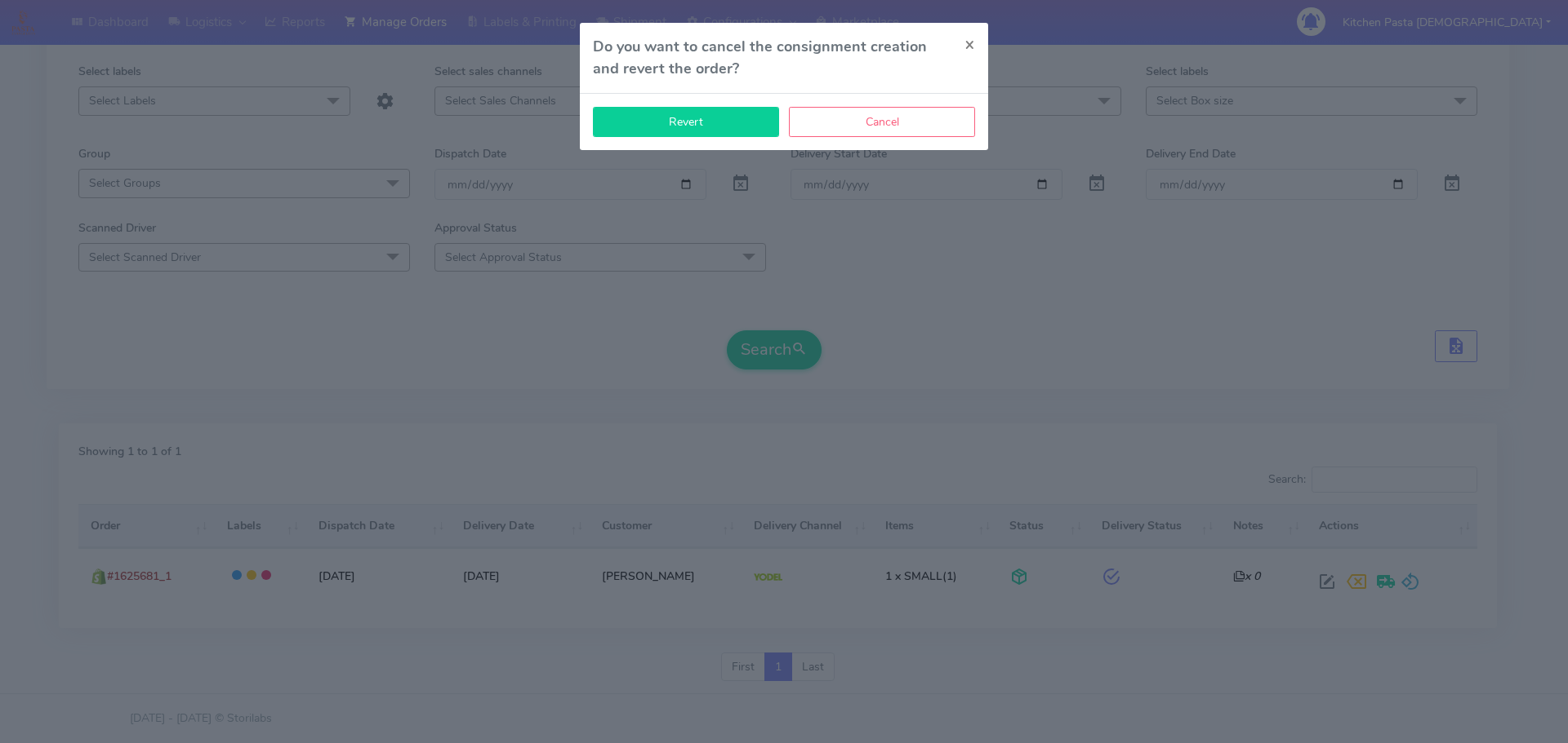
click at [743, 137] on button "Revert" at bounding box center [685, 122] width 187 height 30
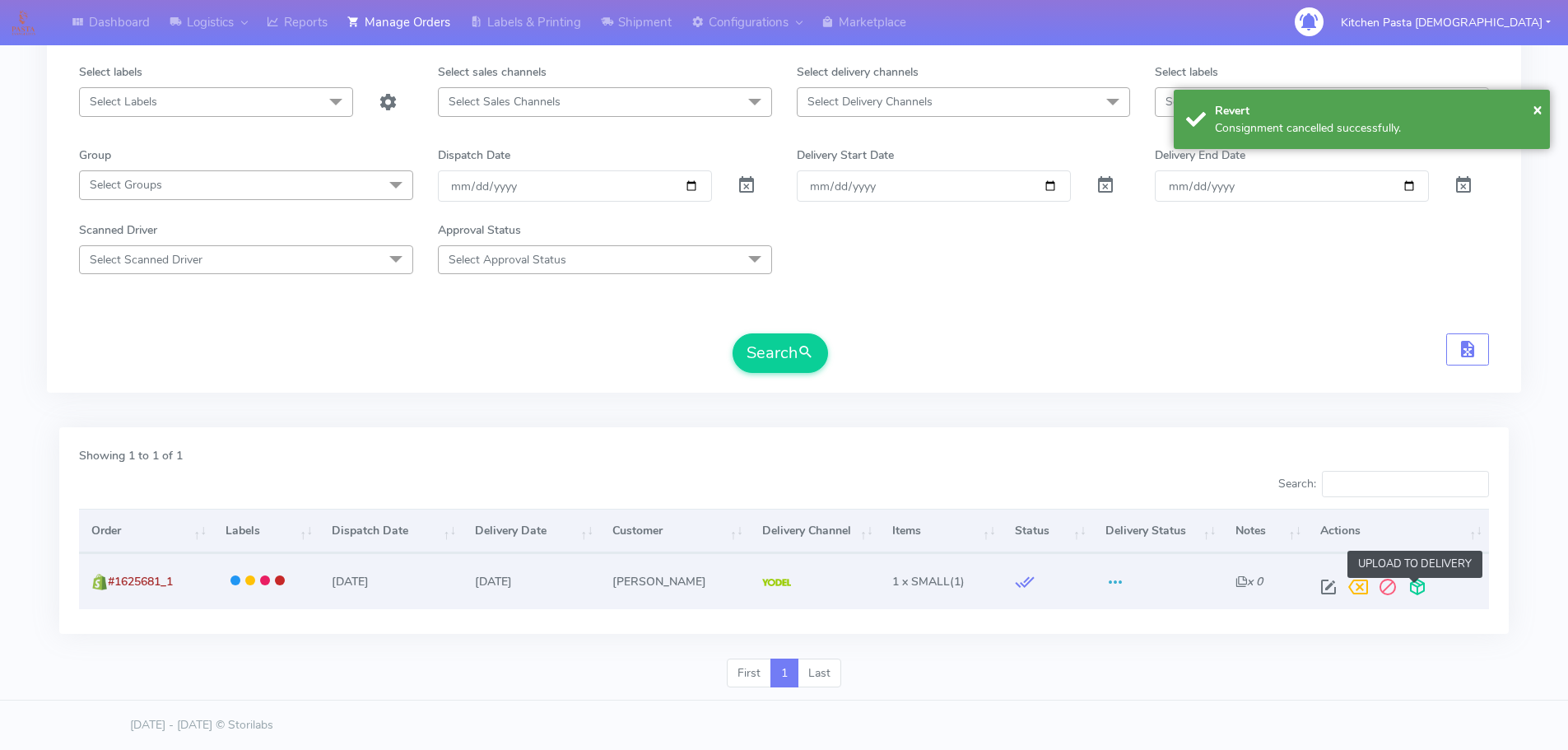
click at [1425, 583] on span at bounding box center [1417, 591] width 30 height 15
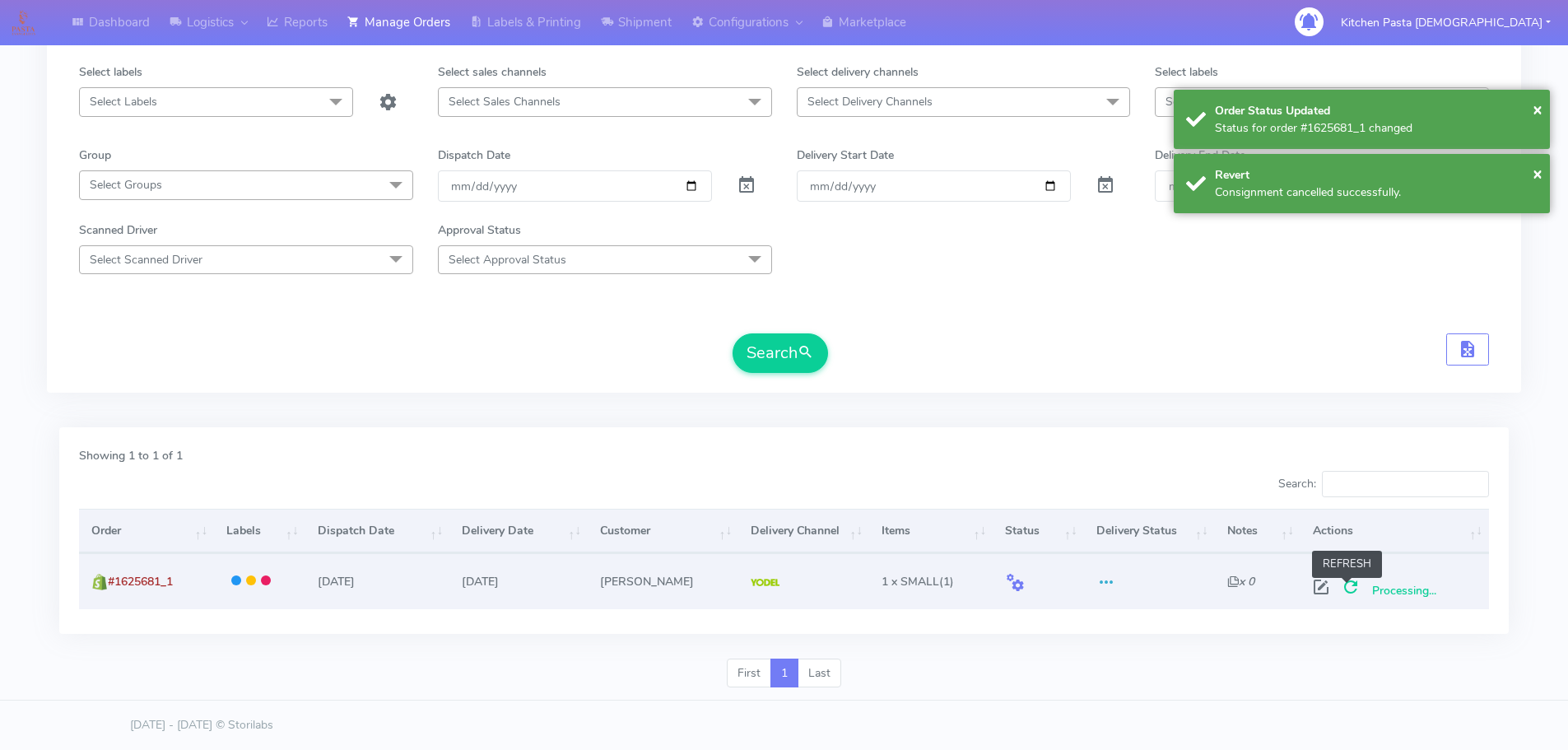
click at [1348, 585] on span at bounding box center [1350, 591] width 30 height 15
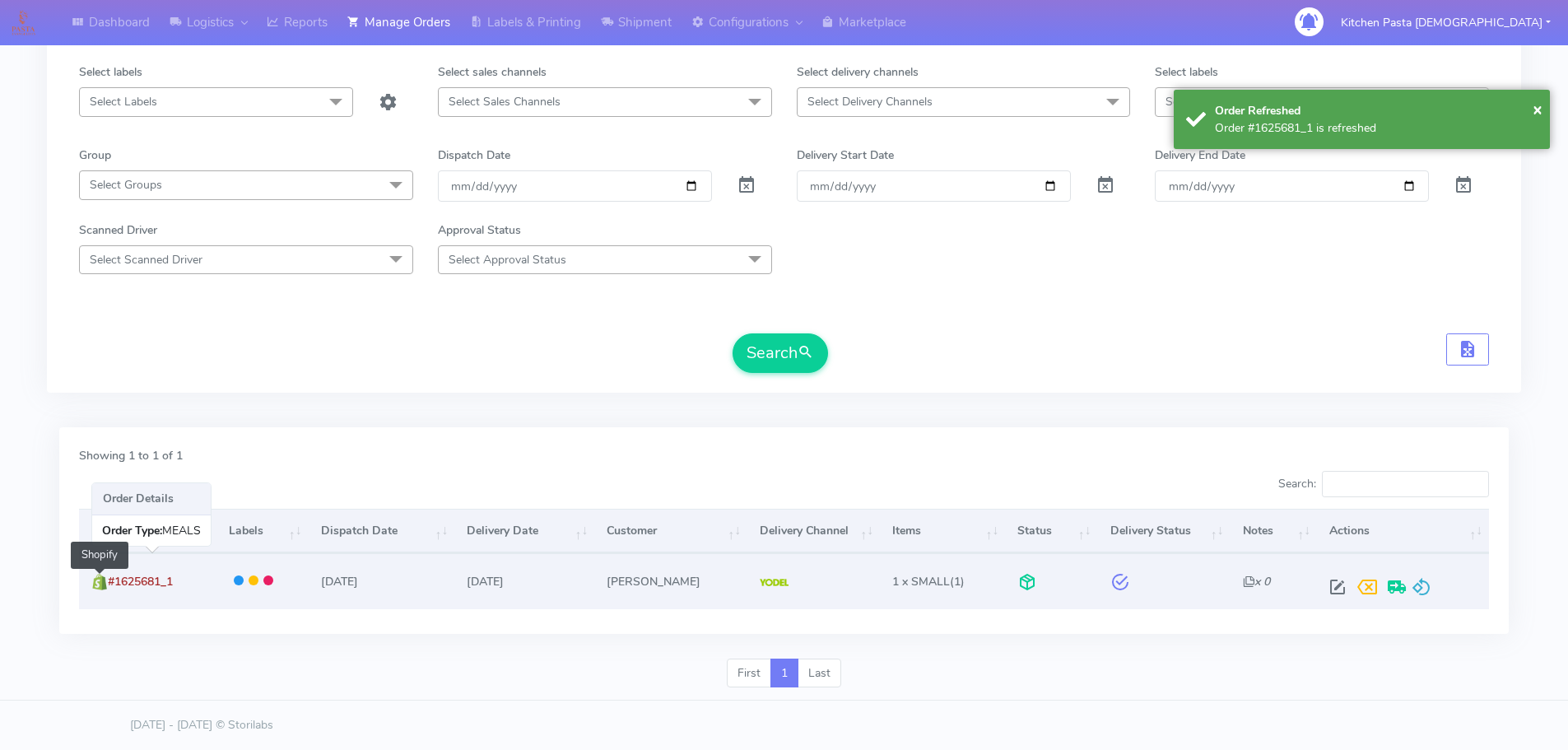
drag, startPoint x: 197, startPoint y: 572, endPoint x: 104, endPoint y: 588, distance: 94.4
click at [104, 588] on td "#1625681_1 Shopify" at bounding box center [147, 581] width 137 height 55
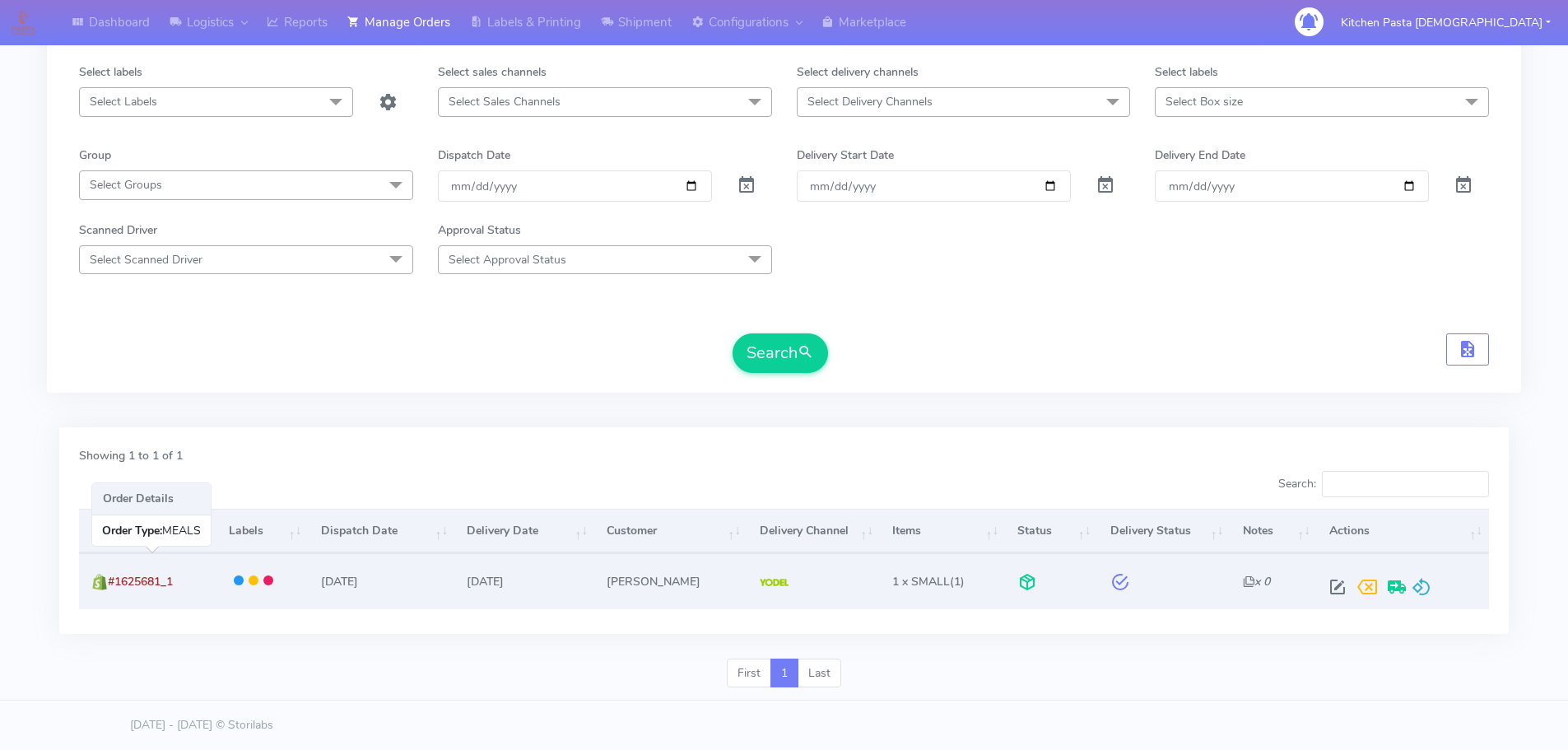
copy span "#1625681_1"
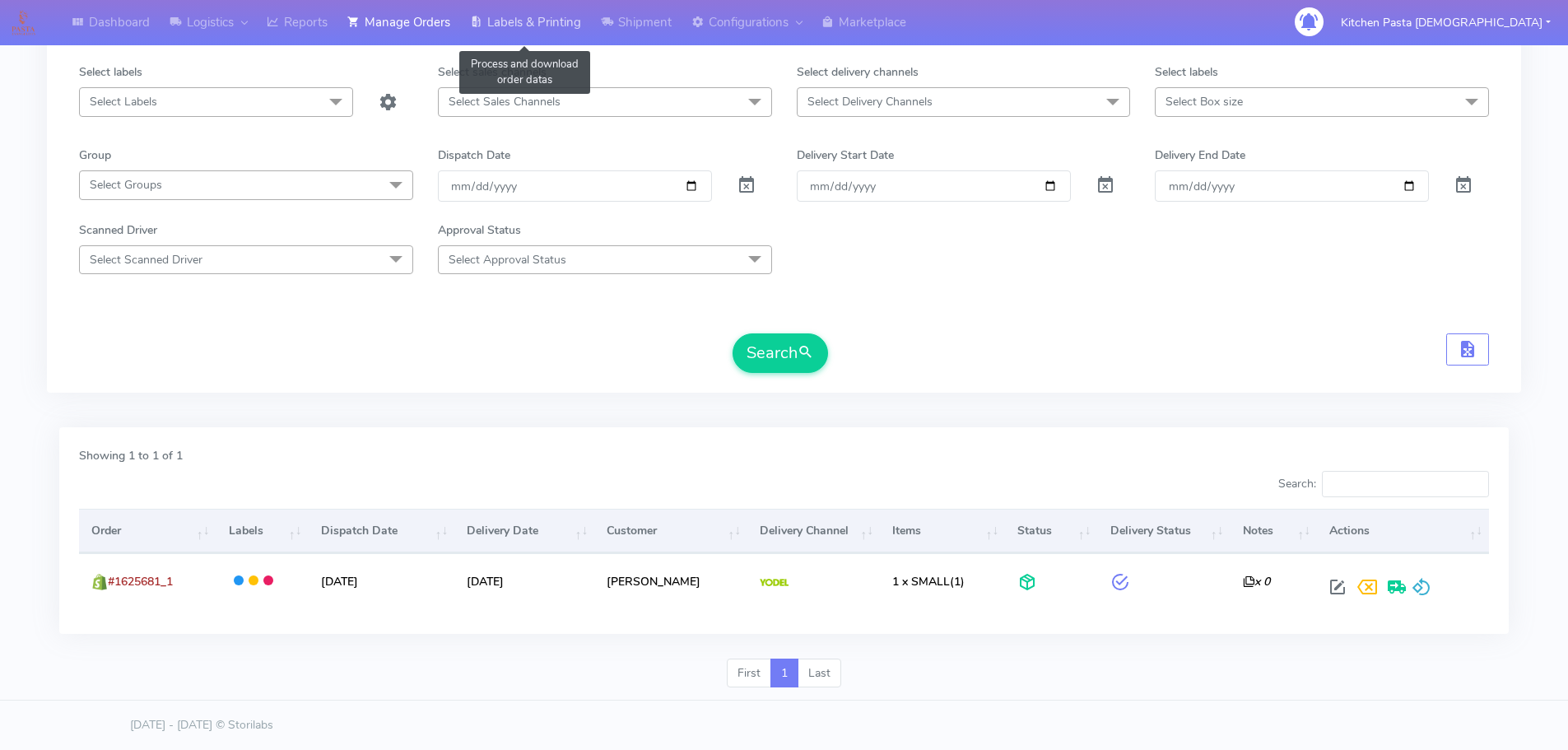
click at [545, 29] on link "Labels & Printing" at bounding box center [526, 22] width 131 height 45
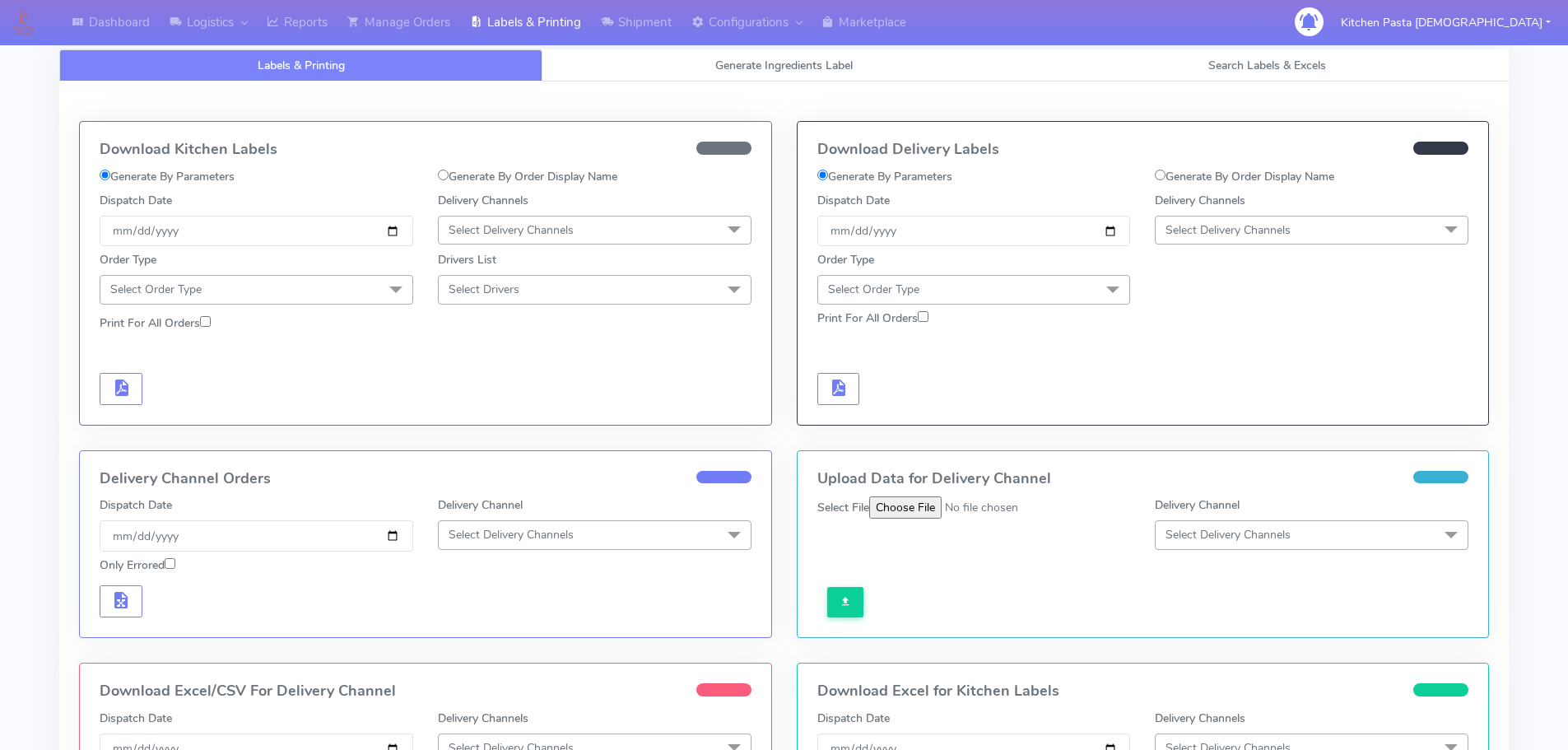
click at [1289, 165] on div "Download Delivery Labels Generate By Parameters Generate By Order Display Name …" at bounding box center [1143, 273] width 692 height 303
click at [1289, 166] on div "Download Delivery Labels Generate By Parameters Generate By Order Display Name …" at bounding box center [1143, 273] width 692 height 303
click at [1194, 180] on label "Generate By Order Display Name" at bounding box center [1245, 176] width 180 height 17
click at [1166, 180] on input "Generate By Order Display Name" at bounding box center [1160, 175] width 11 height 11
radio input "true"
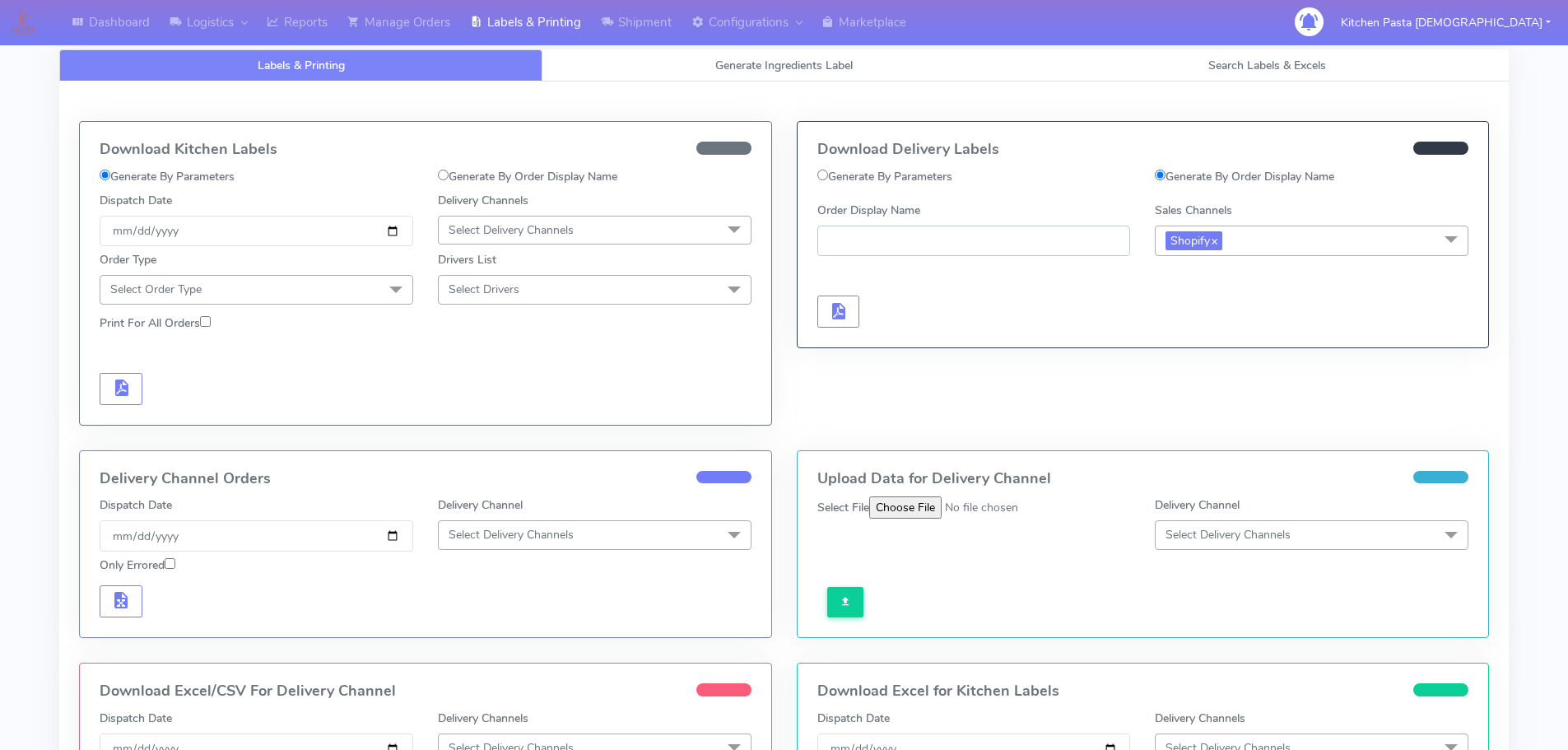
paste input "#1625681_1"
type input "#1625681_1"
click at [856, 310] on button "button" at bounding box center [839, 312] width 43 height 32
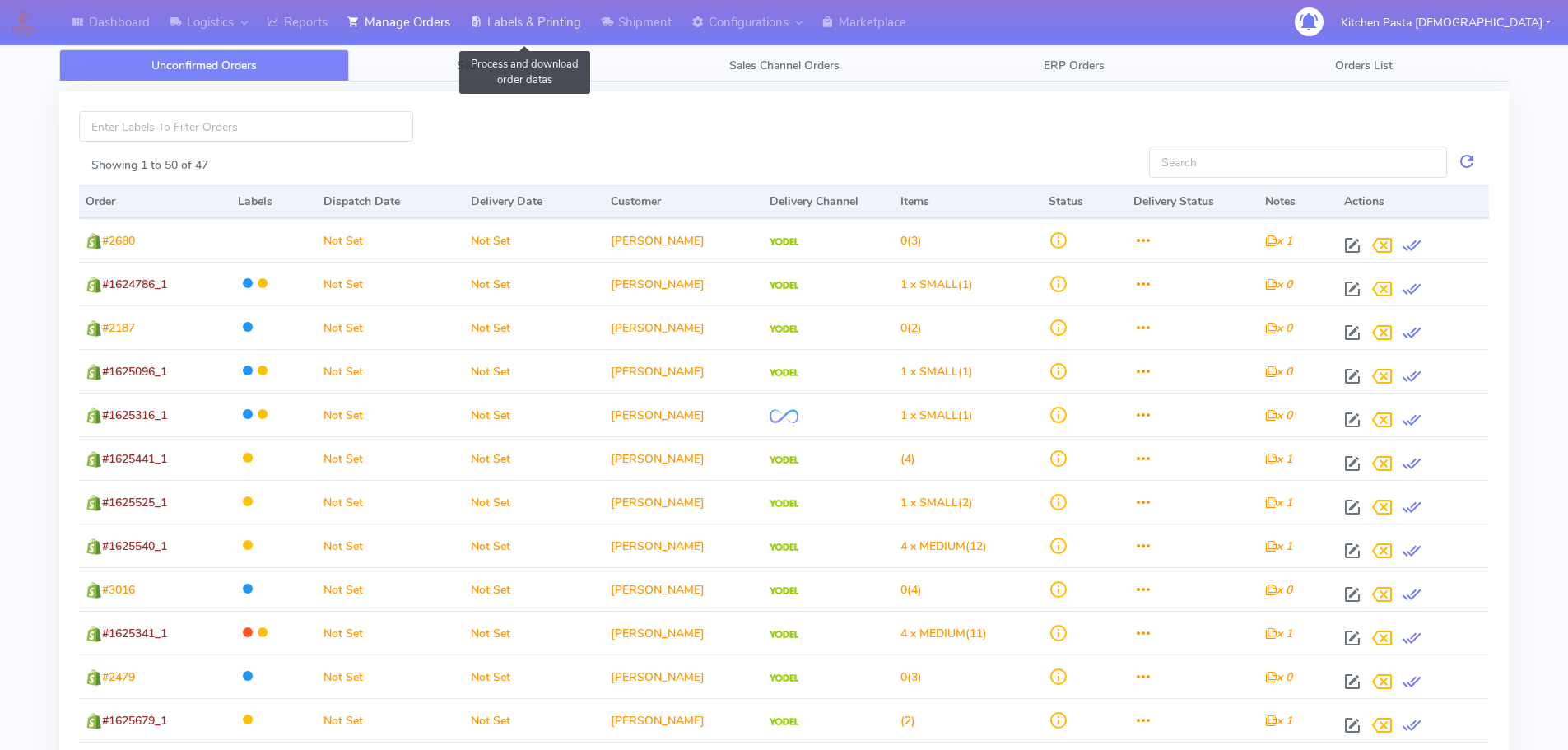
drag, startPoint x: 548, startPoint y: 14, endPoint x: 582, endPoint y: 48, distance: 48.1
click at [548, 14] on link "Labels & Printing" at bounding box center [526, 22] width 131 height 45
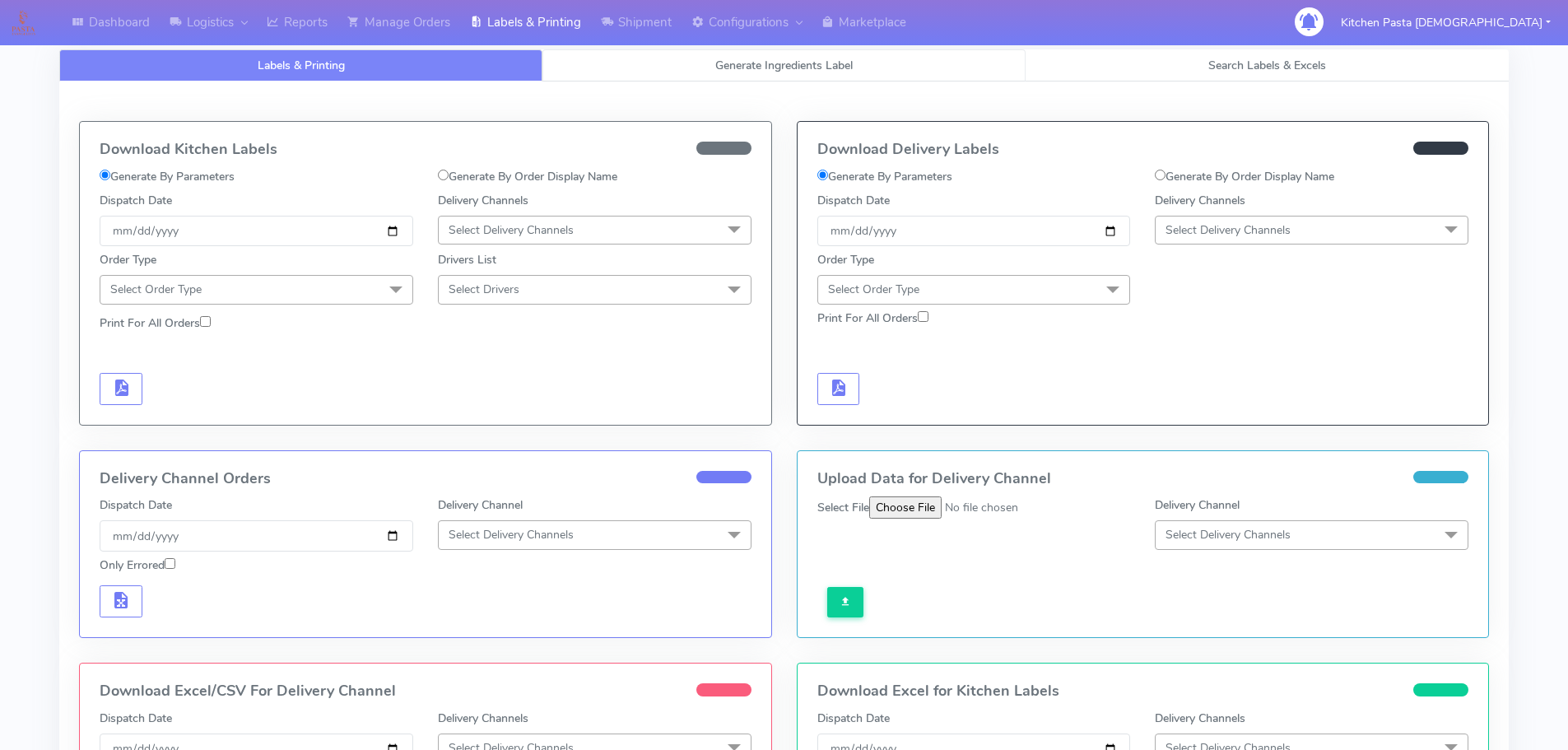
click at [660, 52] on link "Generate Ingredients Label" at bounding box center [784, 66] width 483 height 32
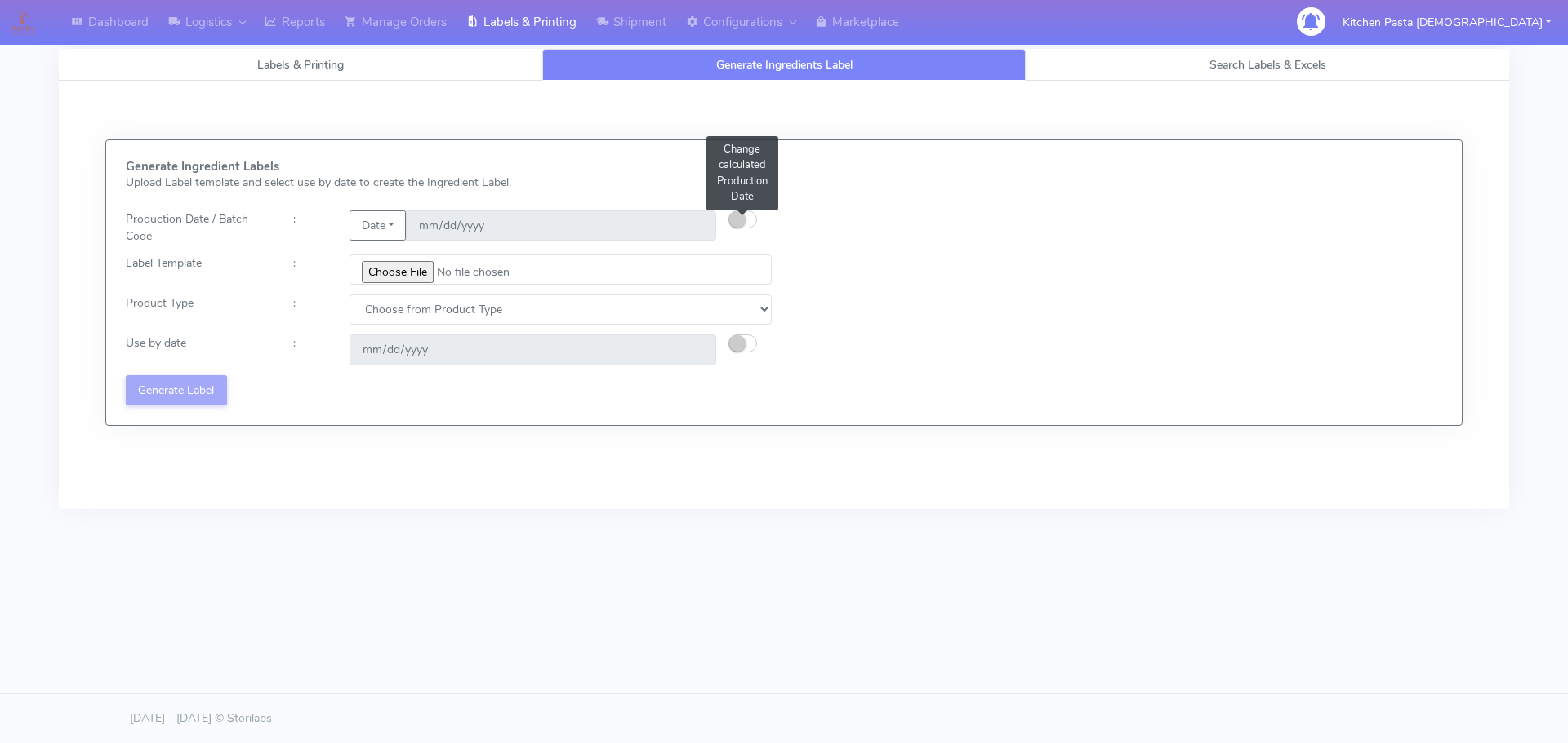
click at [746, 212] on button "button" at bounding box center [743, 219] width 29 height 18
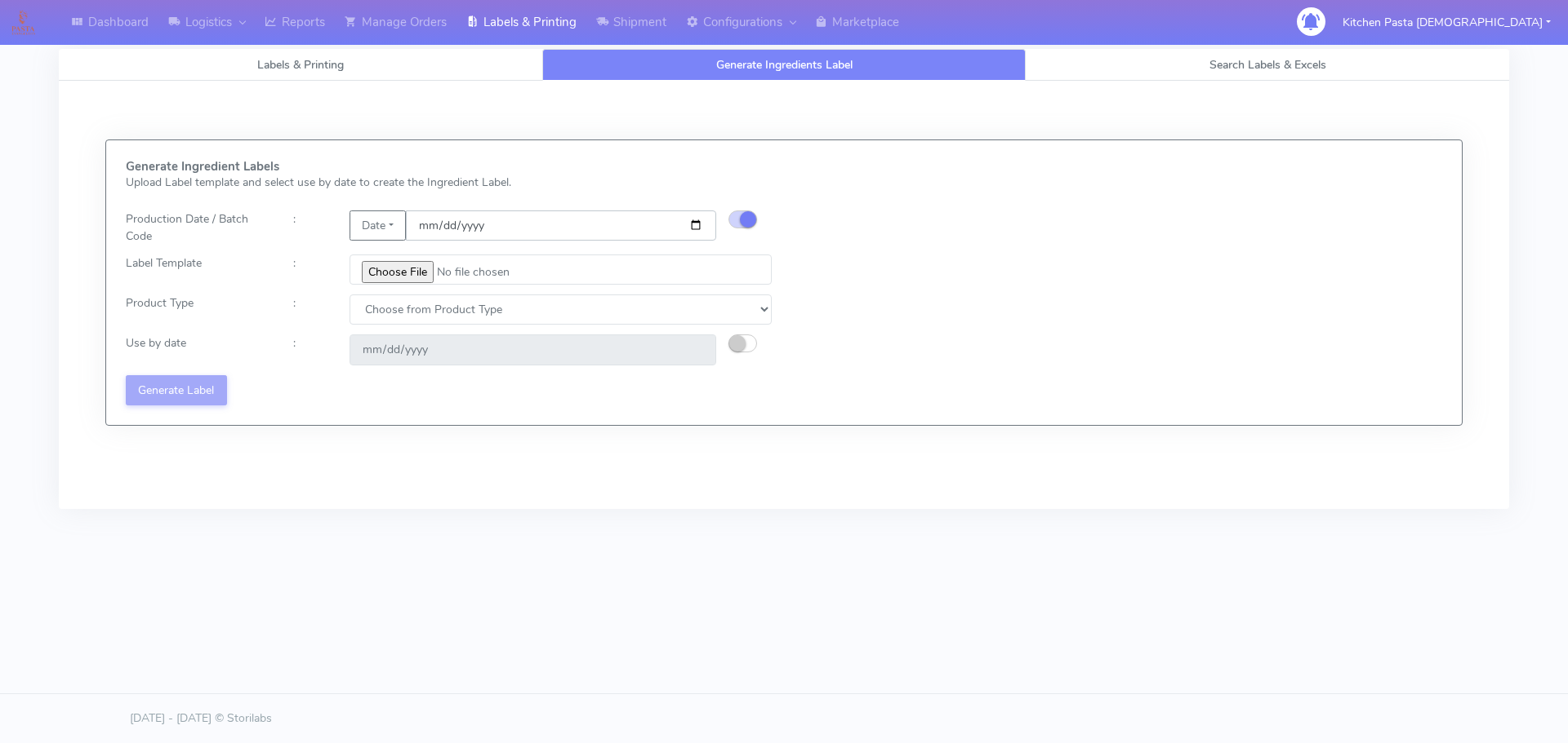
click at [693, 219] on input "[DATE]" at bounding box center [561, 226] width 311 height 30
type input "2025-09-21"
click at [419, 275] on input "file" at bounding box center [560, 270] width 422 height 30
type input "C:\fakepath\Pasta Evangelists Lobster crab and prawn ravioli dinner kit for 2 v…"
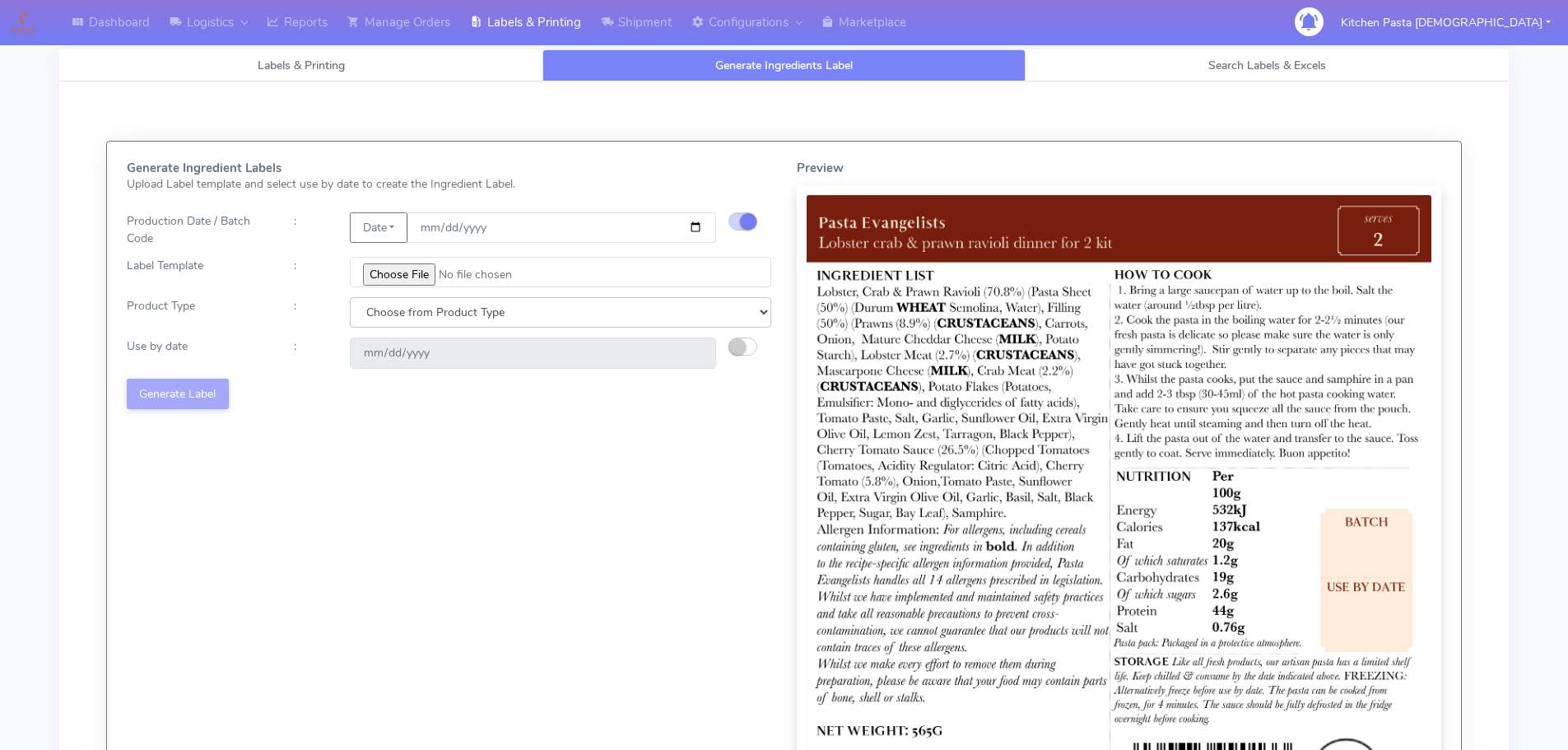
drag, startPoint x: 396, startPoint y: 312, endPoint x: 396, endPoint y: 327, distance: 15.0
click at [396, 312] on select "Choose from Product Type ECOM ERETAIL CIRCULAR CIRC_DESERTS LASAGNE" at bounding box center [560, 312] width 421 height 31
select select "1"
click at [350, 297] on select "Choose from Product Type ECOM ERETAIL CIRCULAR CIRC_DESERTS LASAGNE" at bounding box center [560, 312] width 421 height 31
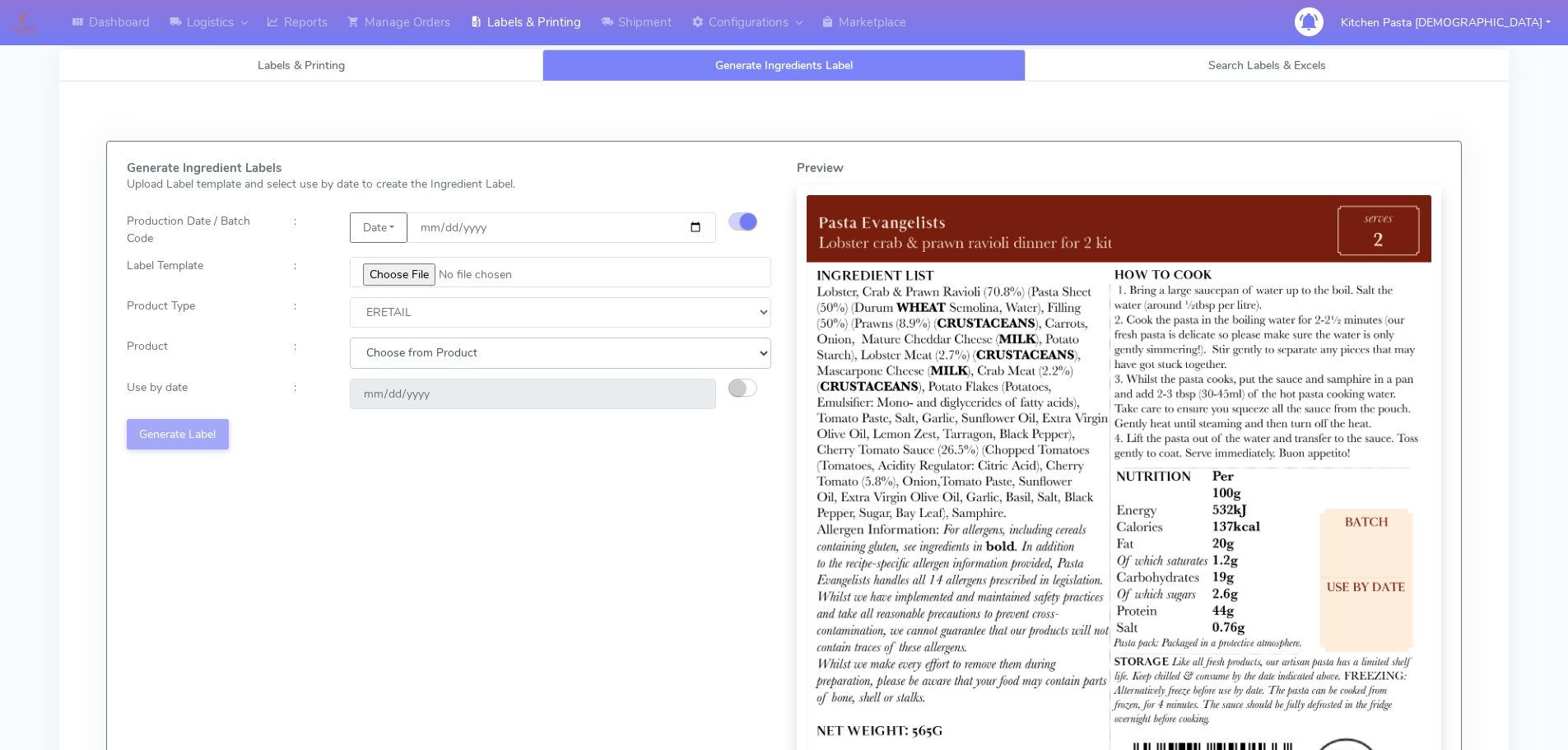
click at [396, 358] on select "Choose from Product PLAIN PASTA FILLED PASTA BUTTER (INTERNAL PRODUCTION) BUTTE…" at bounding box center [560, 353] width 421 height 31
select select "0"
click at [350, 338] on select "Choose from Product PLAIN PASTA FILLED PASTA BUTTER (INTERNAL PRODUCTION) BUTTE…" at bounding box center [560, 353] width 421 height 31
click at [738, 375] on div "Generate Ingredient Labels Upload Label template and select use by date to crea…" at bounding box center [449, 496] width 670 height 669
click at [737, 392] on small "button" at bounding box center [737, 387] width 16 height 16
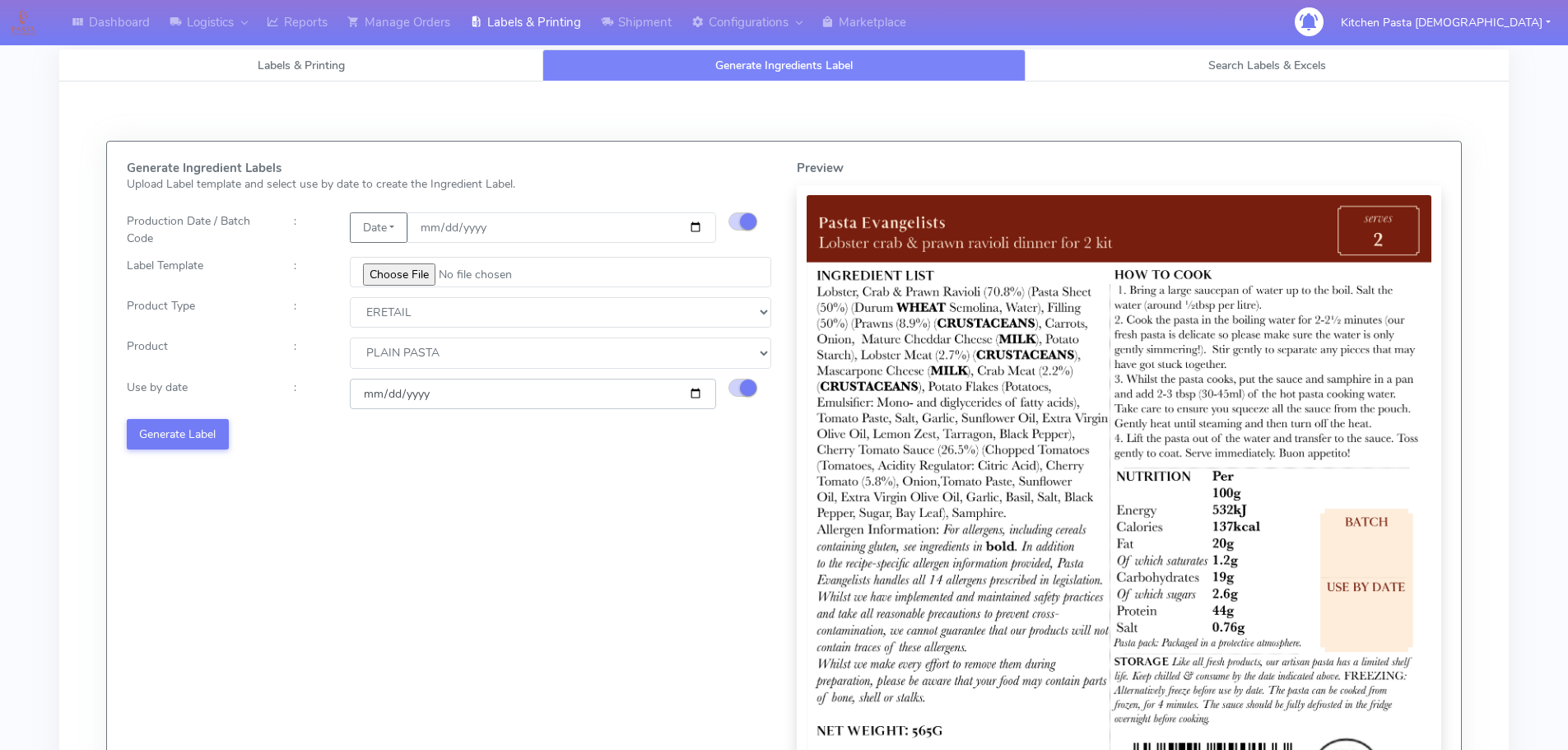
click at [697, 391] on input "2025-09-27" at bounding box center [533, 394] width 367 height 31
type input "2025-09-28"
click at [206, 436] on button "Generate Label" at bounding box center [178, 434] width 102 height 31
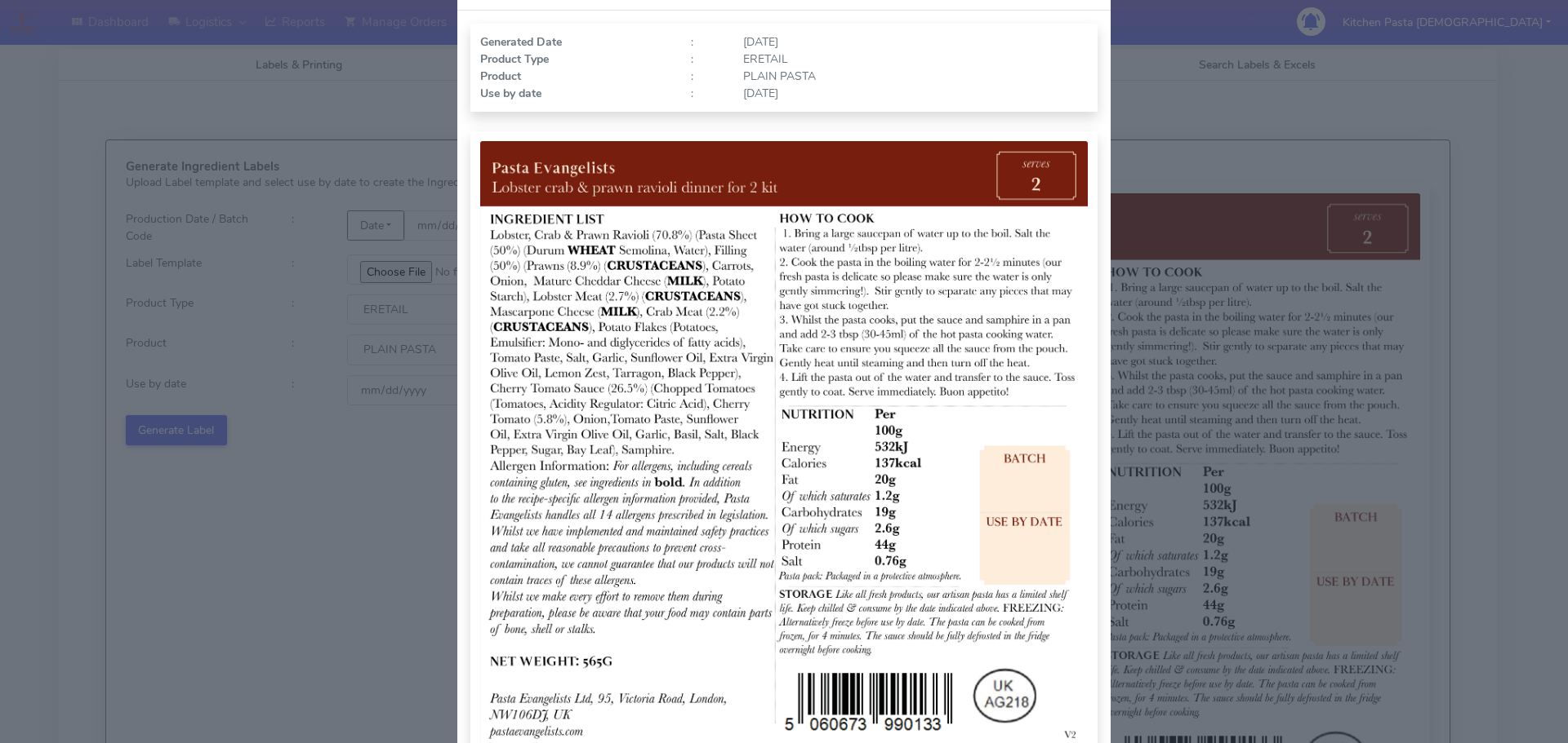
scroll to position [164, 0]
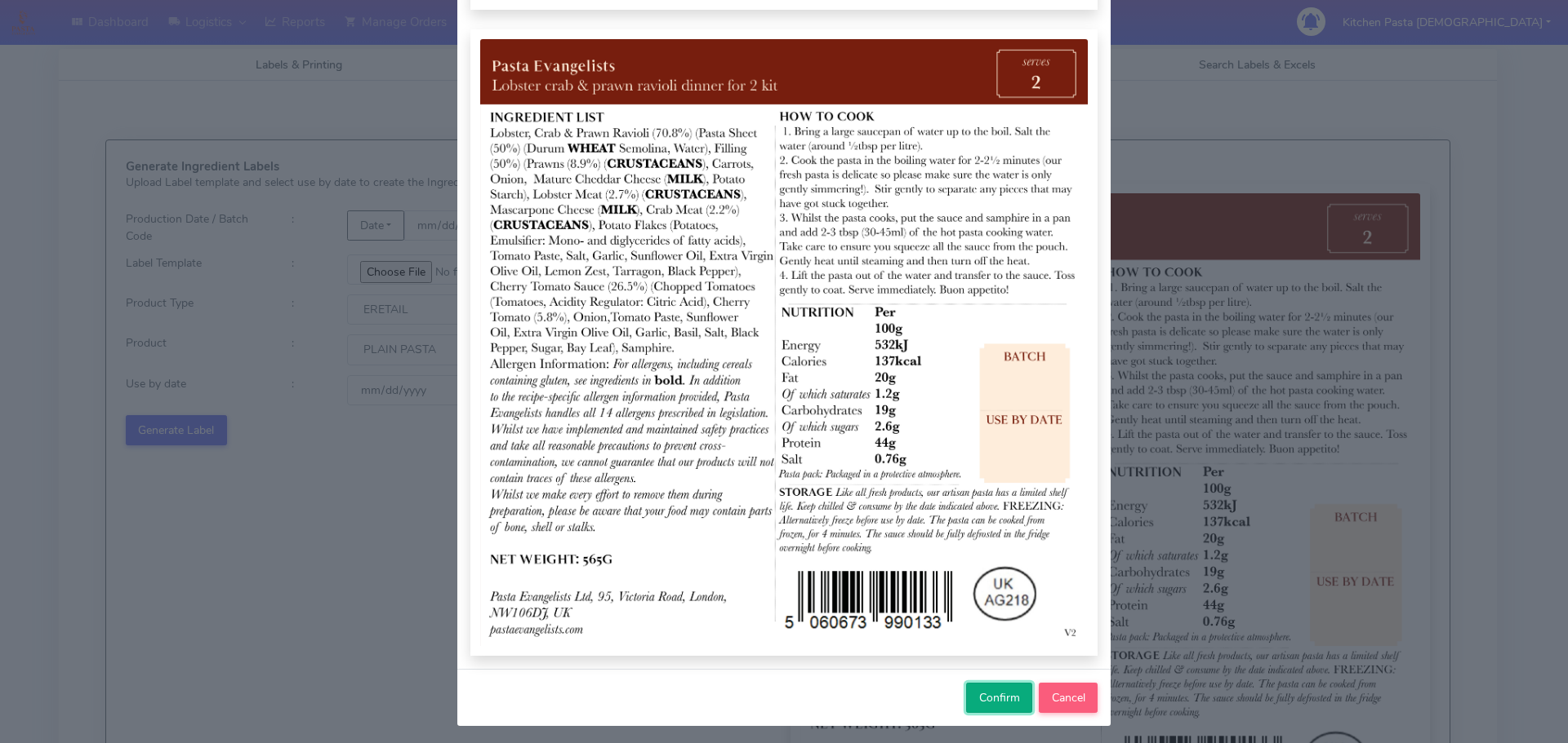
click at [992, 699] on span "Confirm" at bounding box center [999, 698] width 41 height 15
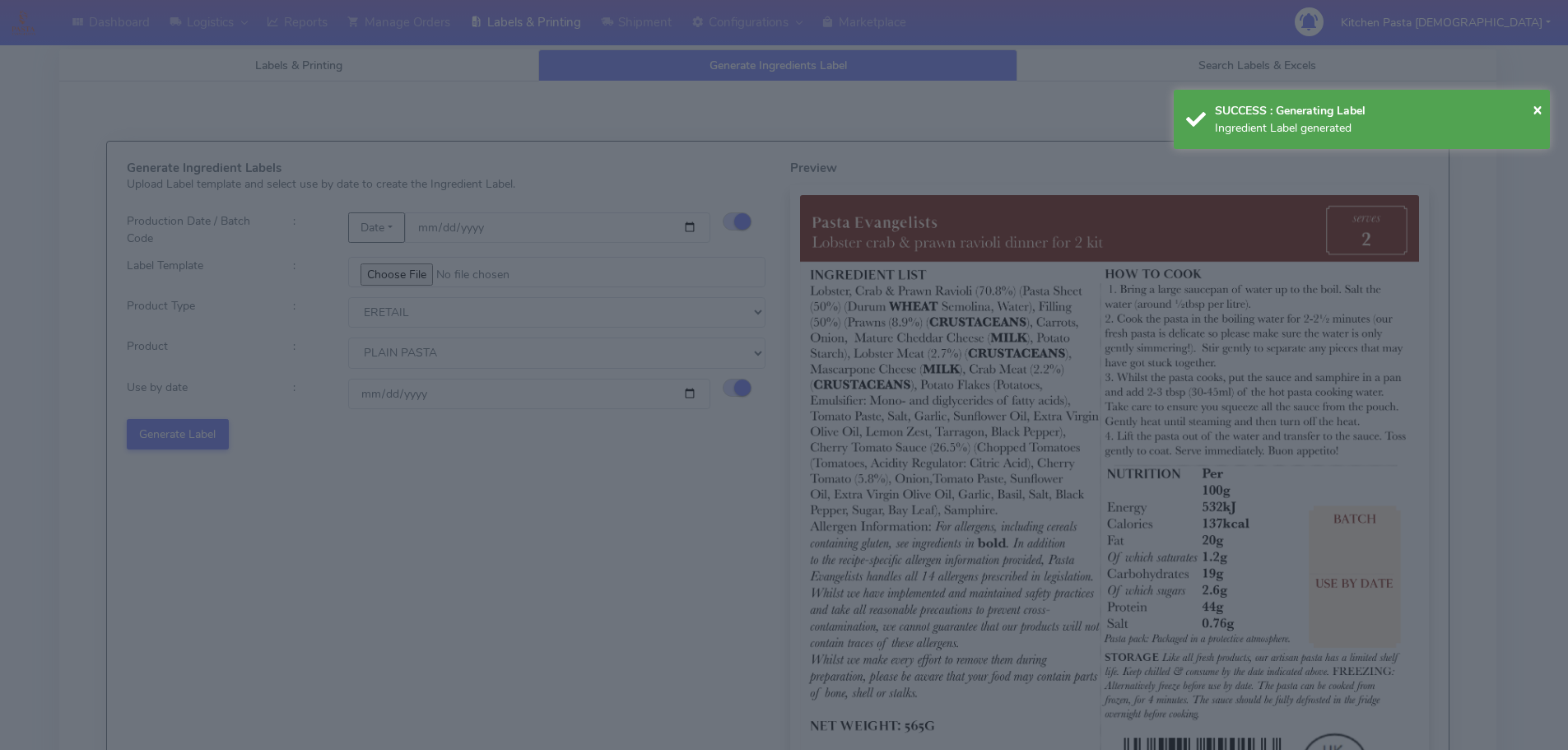
select select
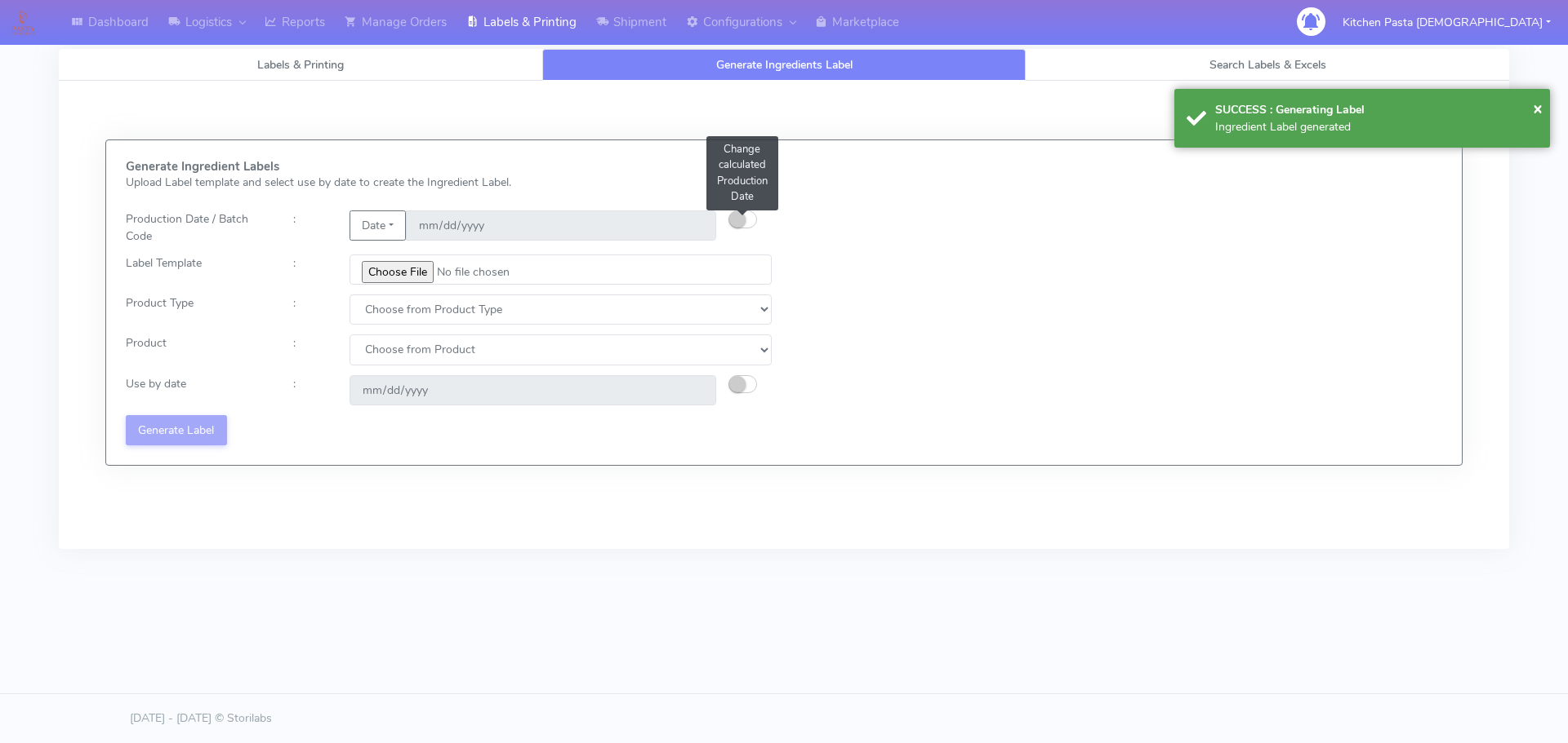
click at [743, 214] on small "button" at bounding box center [737, 219] width 16 height 16
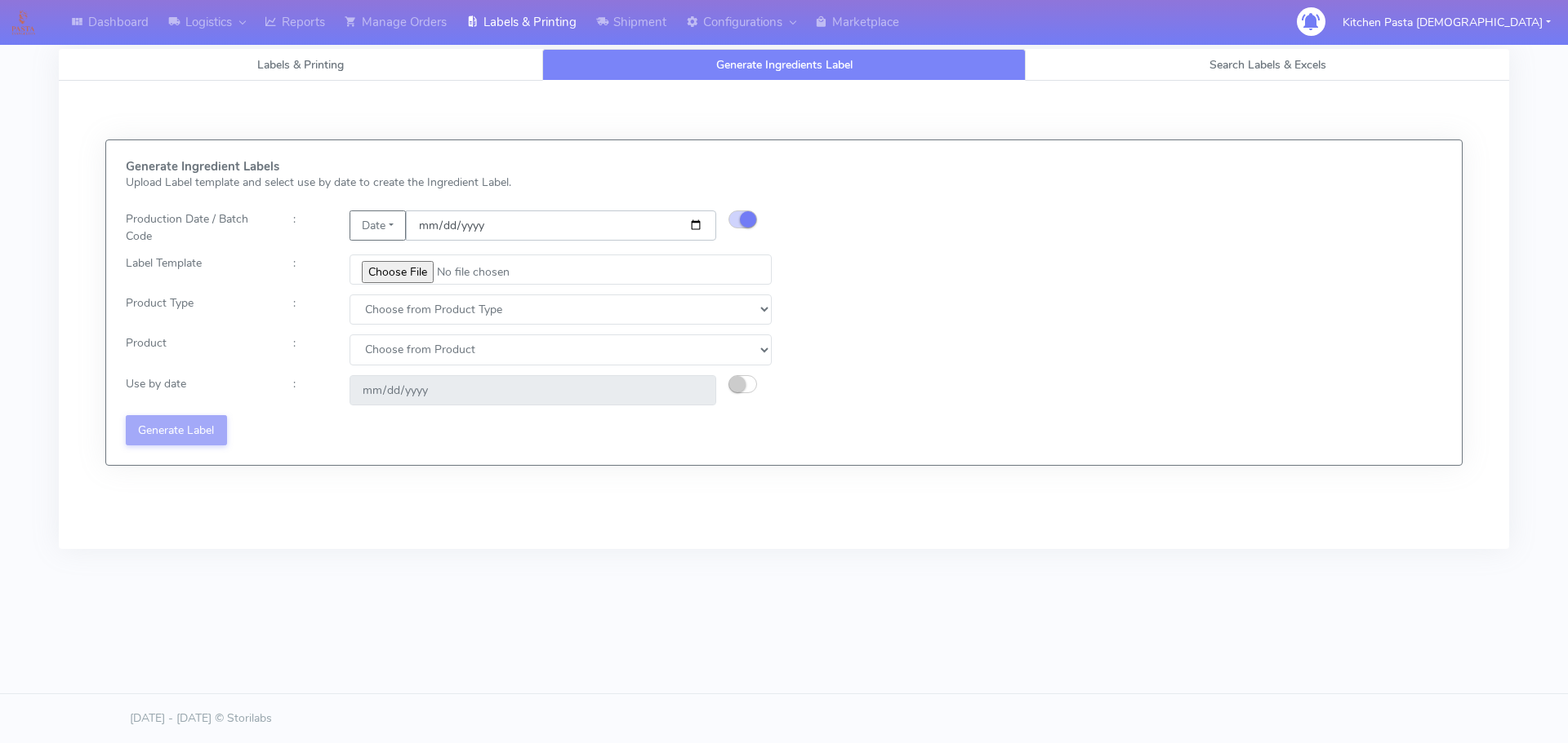
click at [690, 223] on input "date" at bounding box center [561, 226] width 311 height 30
type input "2025-09-20"
type input "2025-09-27"
click at [696, 221] on input "2025-09-20" at bounding box center [561, 226] width 311 height 30
type input "2025-09-21"
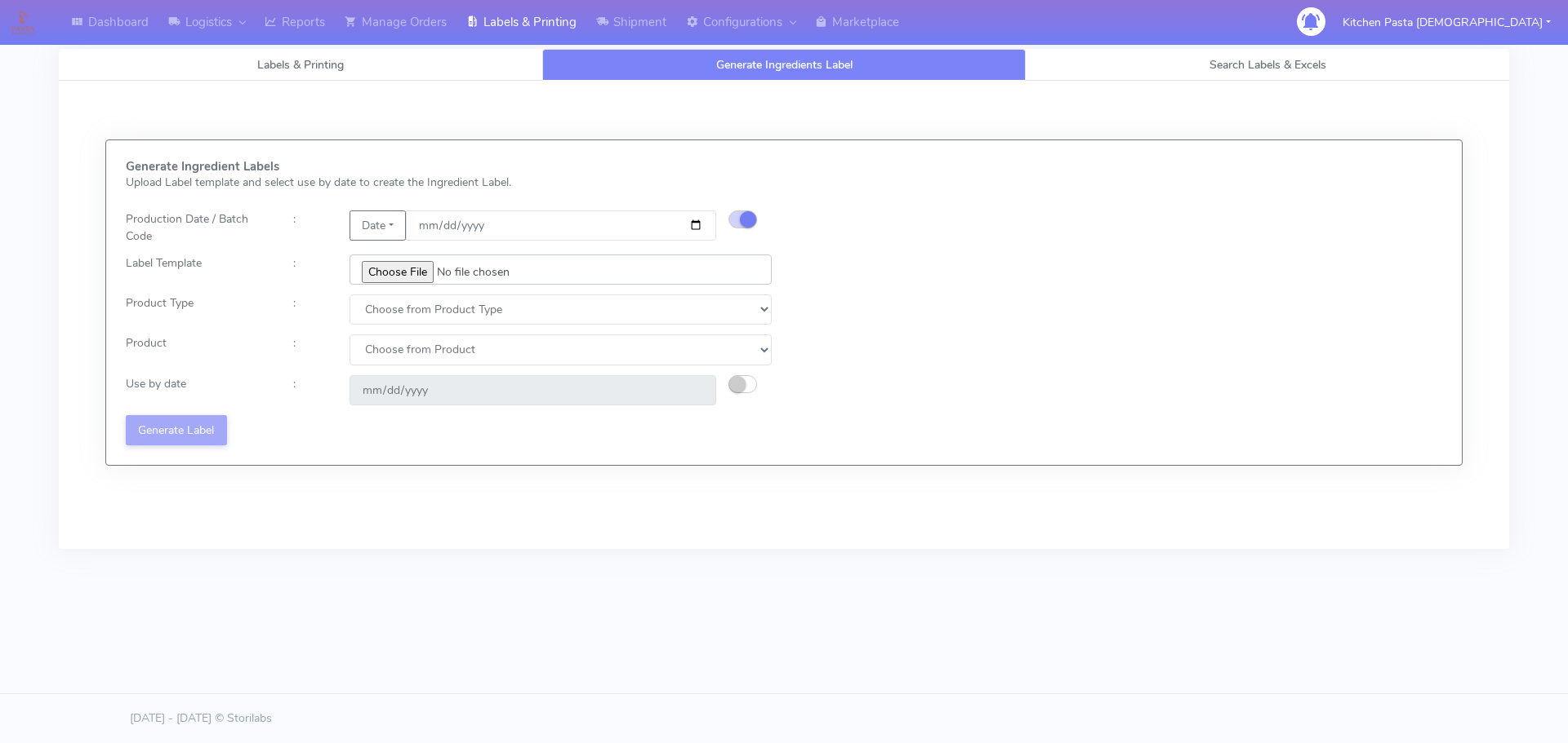
click at [420, 274] on input "file" at bounding box center [560, 270] width 422 height 30
type input "C:\fakepath\Pasta Evangelists spicy 'nduja mafaldine kit for 2 v5.jpg"
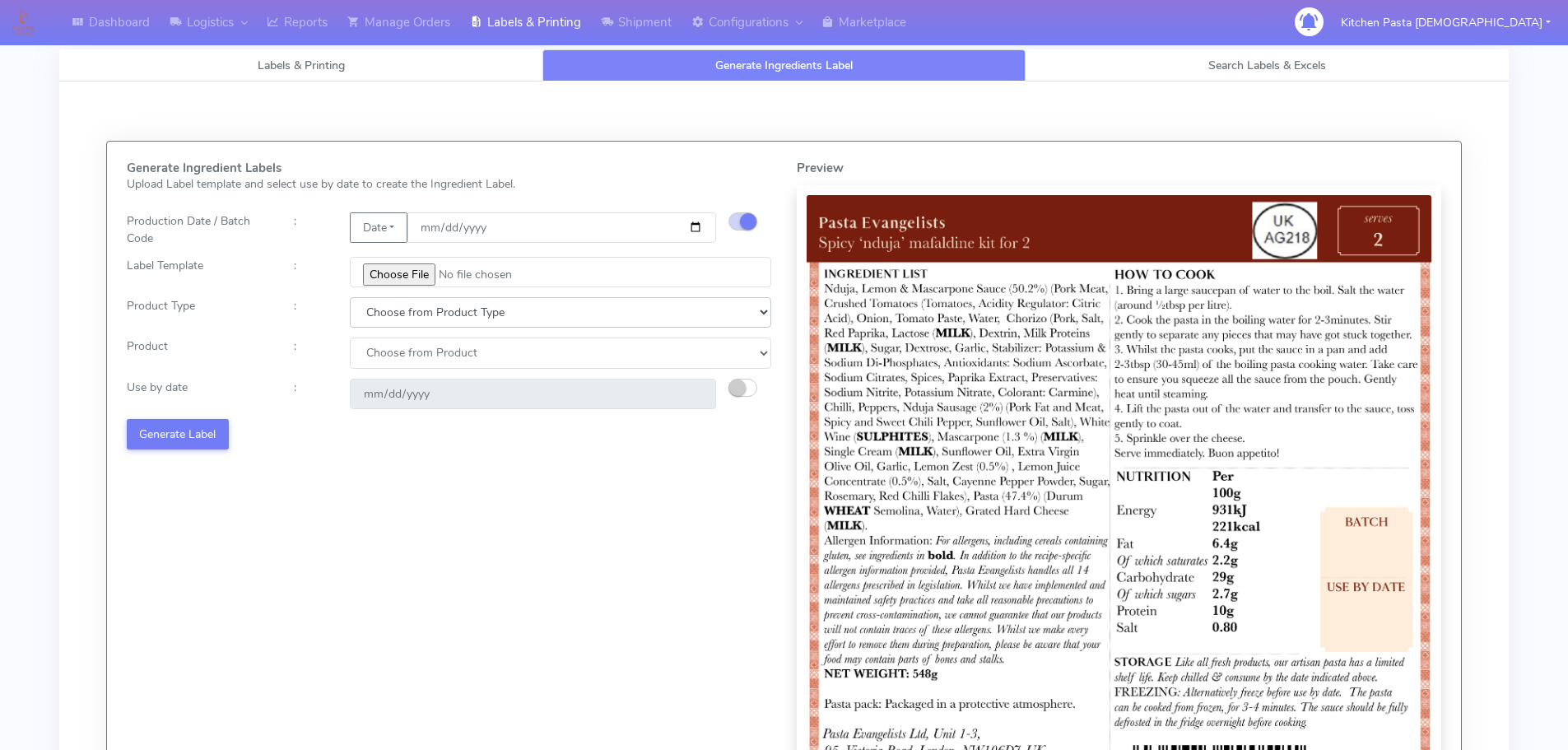
click at [430, 323] on select "Choose from Product Type ECOM ERETAIL CIRCULAR CIRC_DESERTS LASAGNE" at bounding box center [560, 312] width 421 height 31
select select "1"
click at [350, 297] on select "Choose from Product Type ECOM ERETAIL CIRCULAR CIRC_DESERTS LASAGNE" at bounding box center [560, 312] width 421 height 31
click at [409, 358] on select "Choose from Product PLAIN PASTA FILLED PASTA BUTTER (INTERNAL PRODUCTION) BUTTE…" at bounding box center [560, 353] width 421 height 31
select select "0"
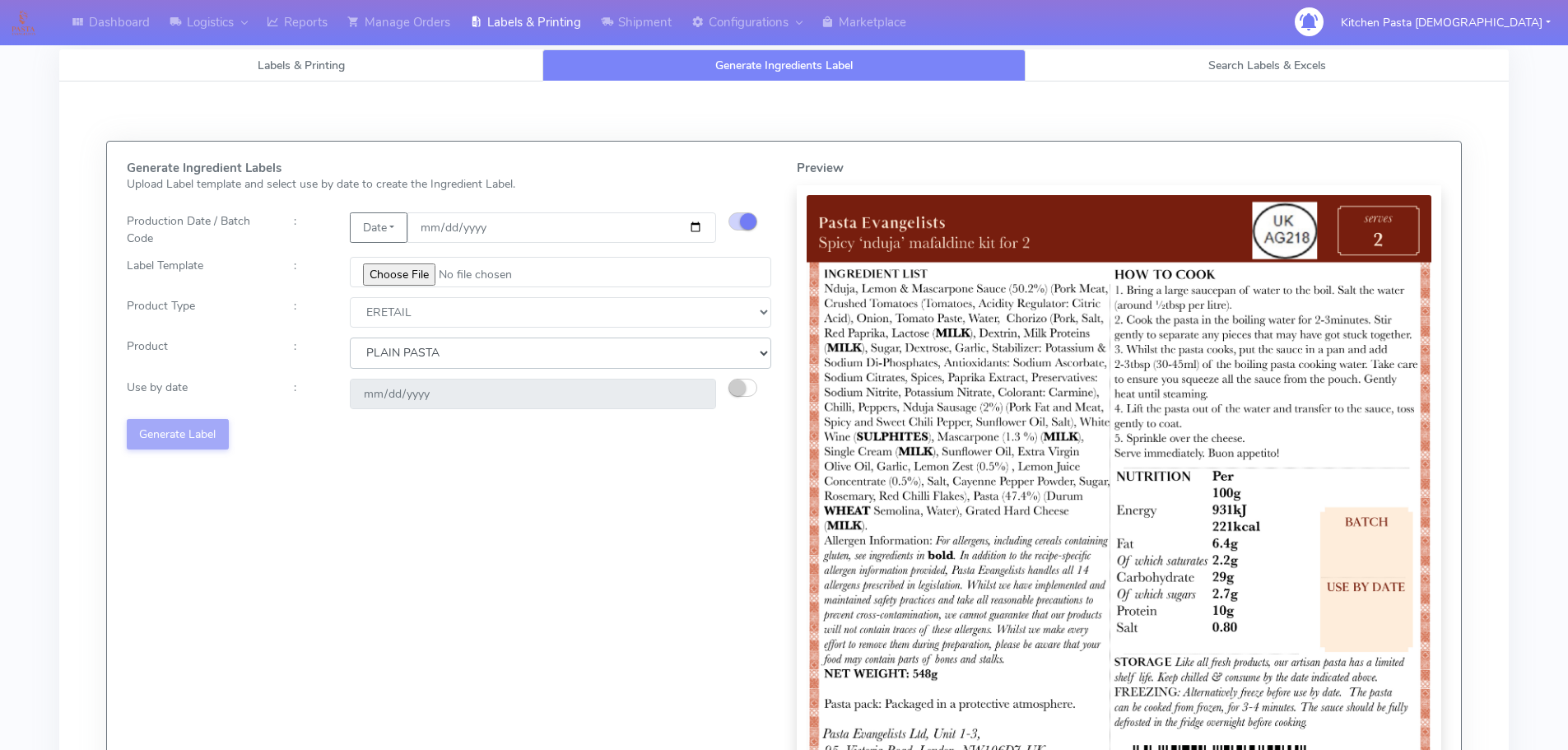
click at [350, 338] on select "Choose from Product PLAIN PASTA FILLED PASTA BUTTER (INTERNAL PRODUCTION) BUTTE…" at bounding box center [560, 353] width 421 height 31
click at [733, 391] on small "button" at bounding box center [737, 387] width 16 height 16
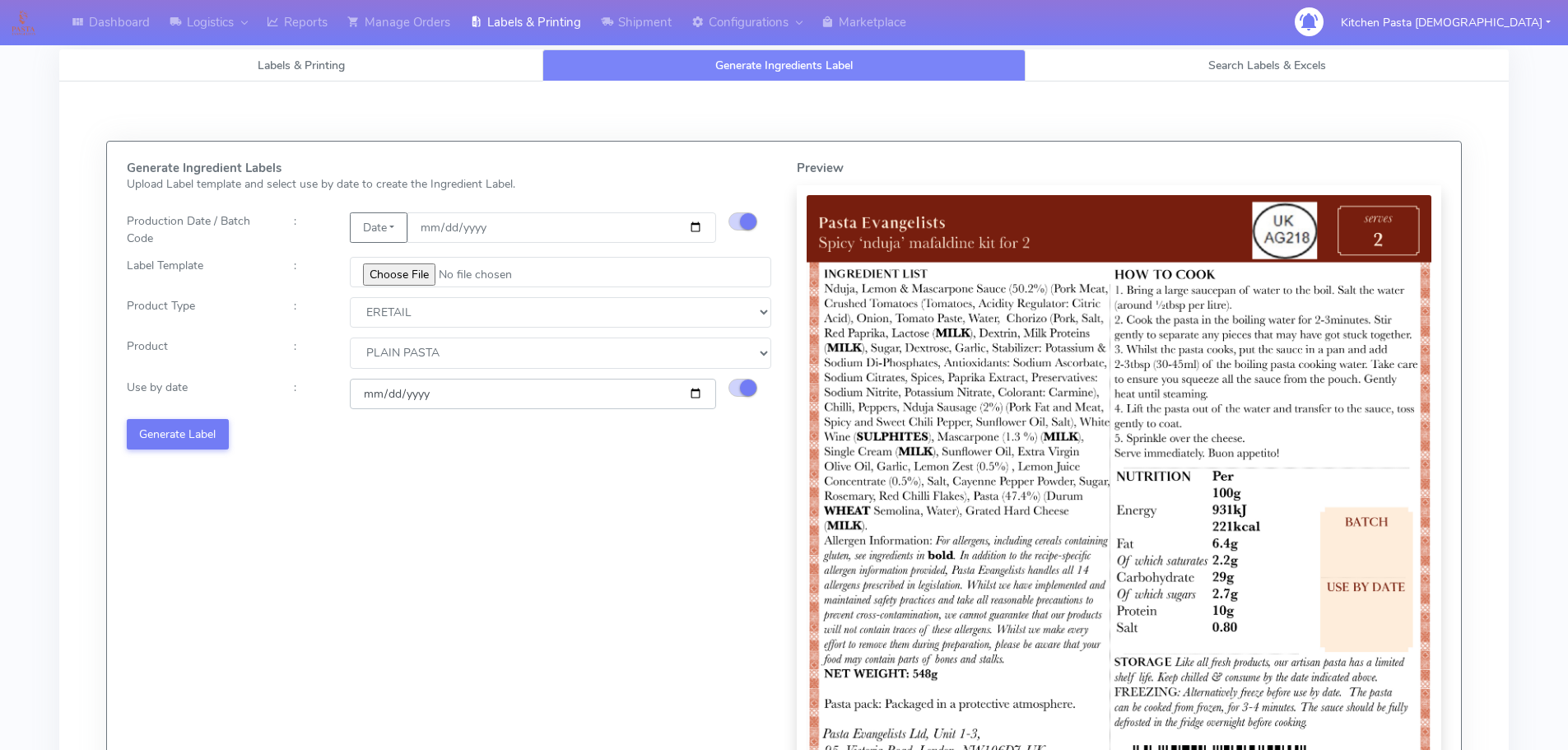
click at [698, 392] on input "2025-09-27" at bounding box center [533, 394] width 367 height 31
type input "2025-10-03"
click at [197, 430] on button "Generate Label" at bounding box center [178, 434] width 102 height 31
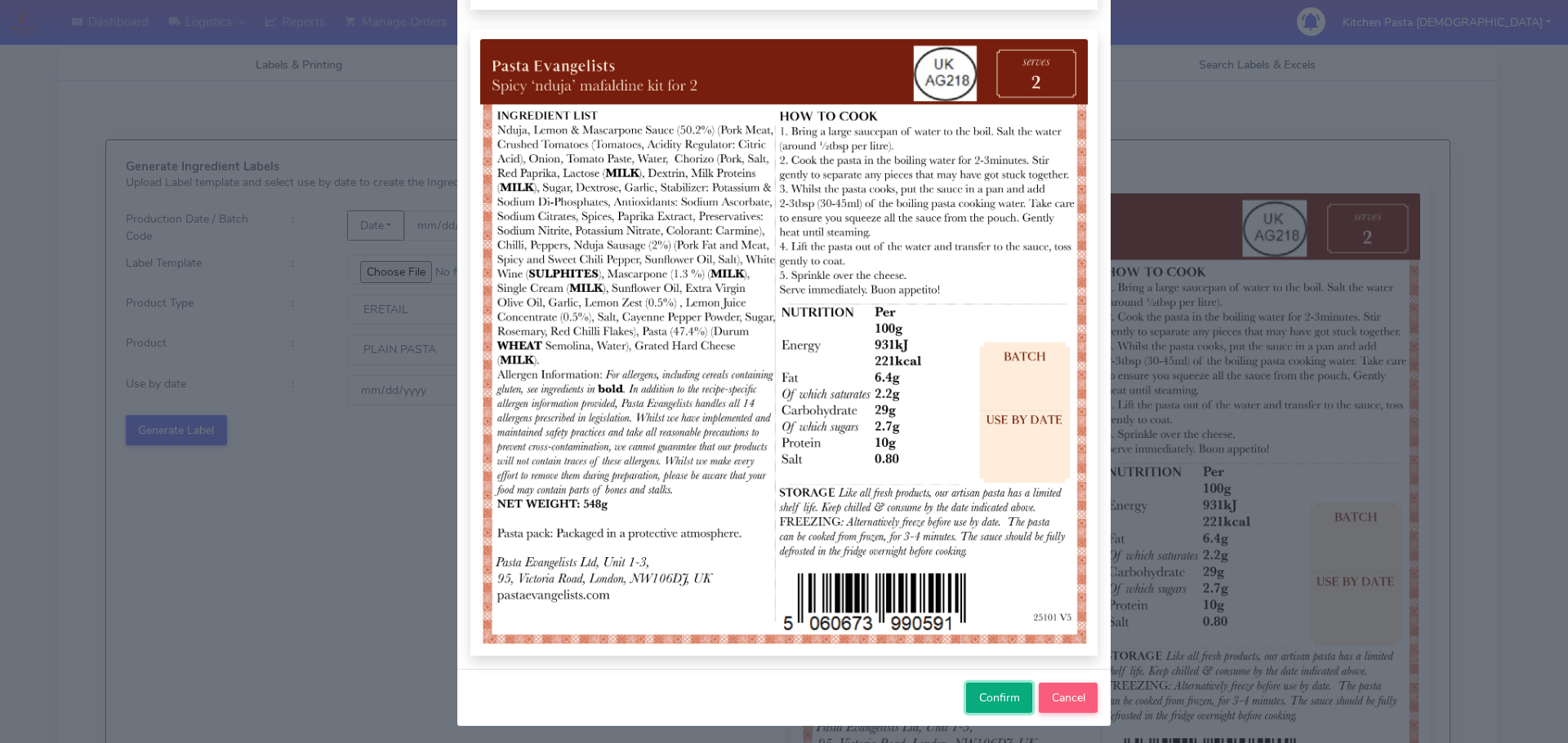
click at [970, 697] on button "Confirm" at bounding box center [999, 698] width 66 height 30
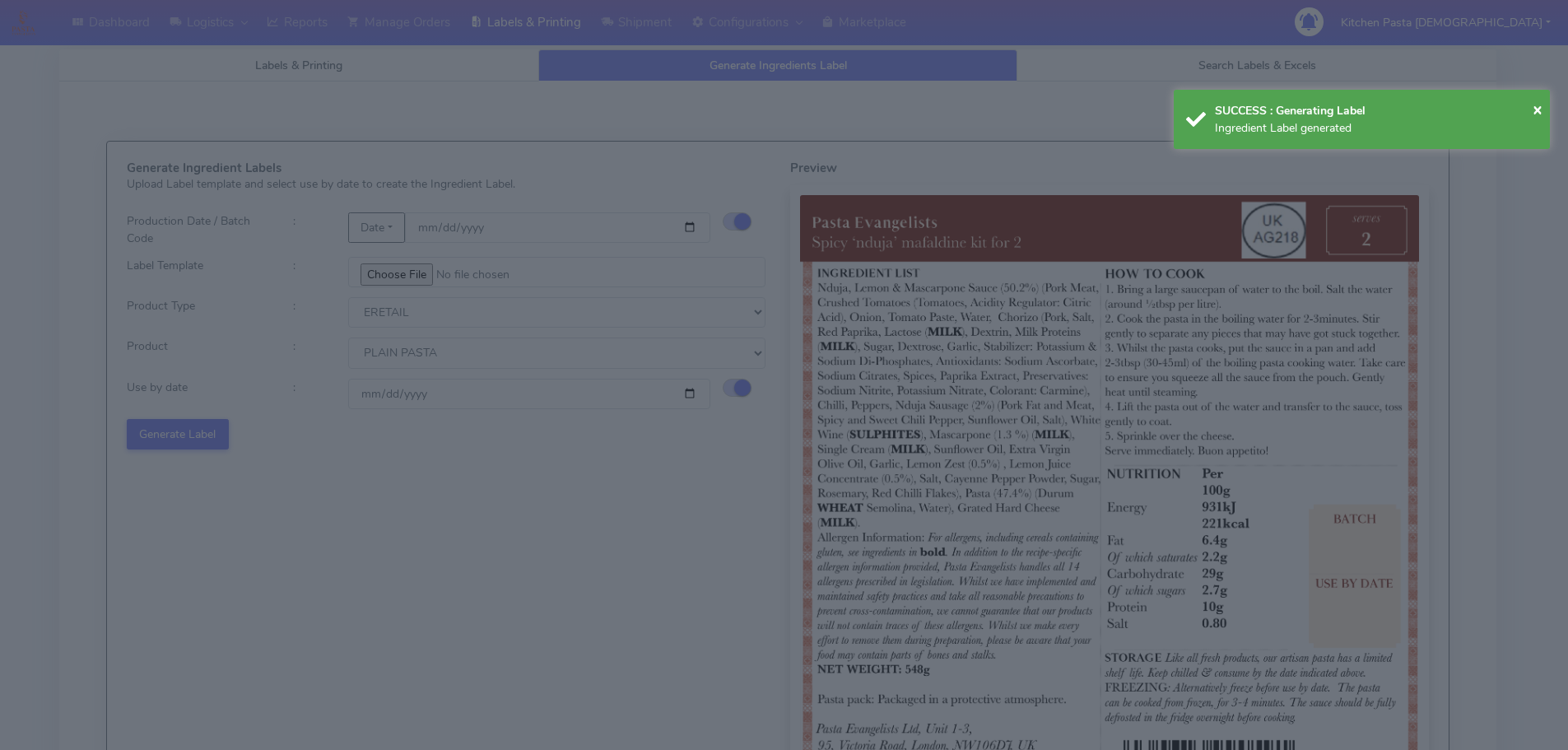
select select
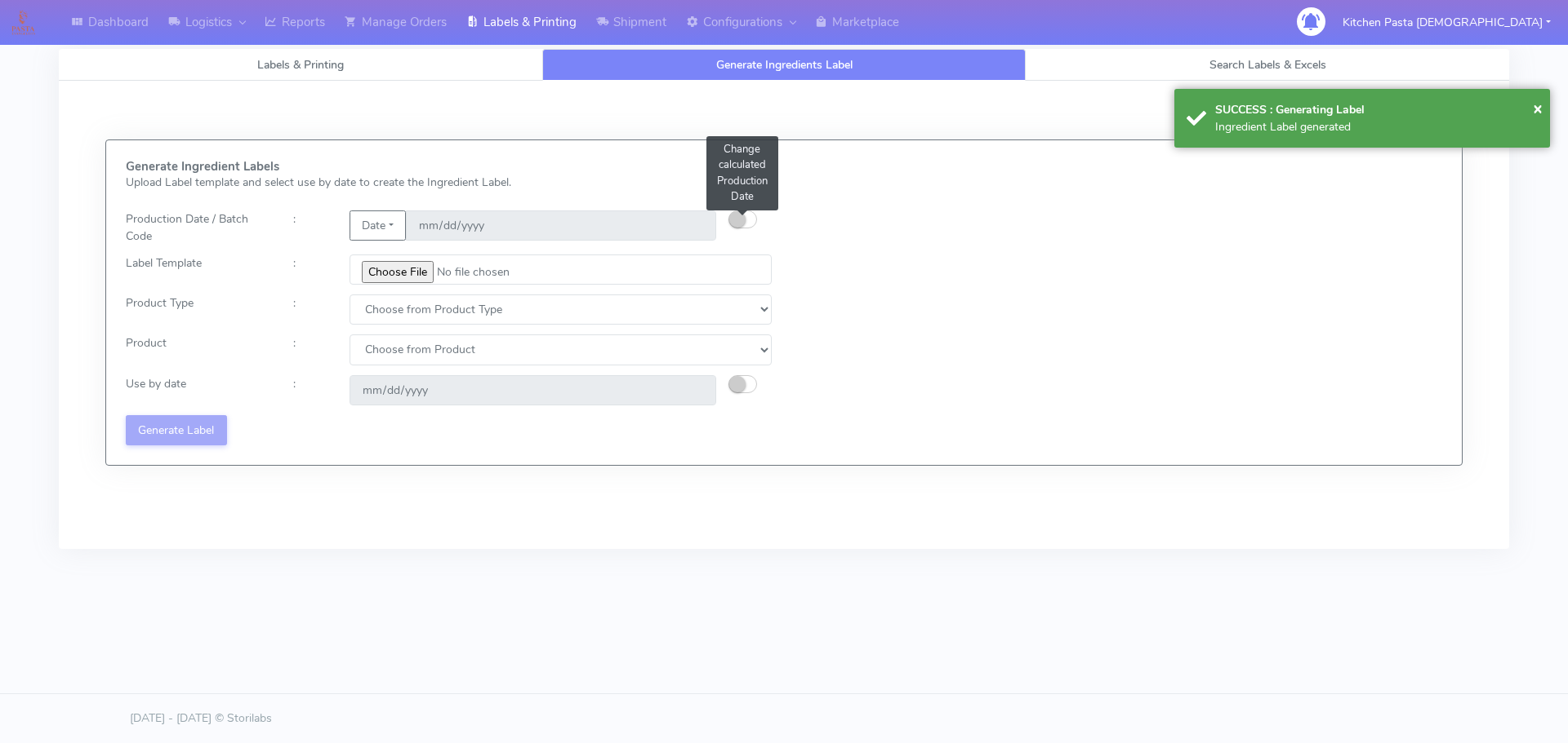
drag, startPoint x: 743, startPoint y: 213, endPoint x: 850, endPoint y: 83, distance: 168.4
click at [743, 213] on button "button" at bounding box center [743, 219] width 29 height 18
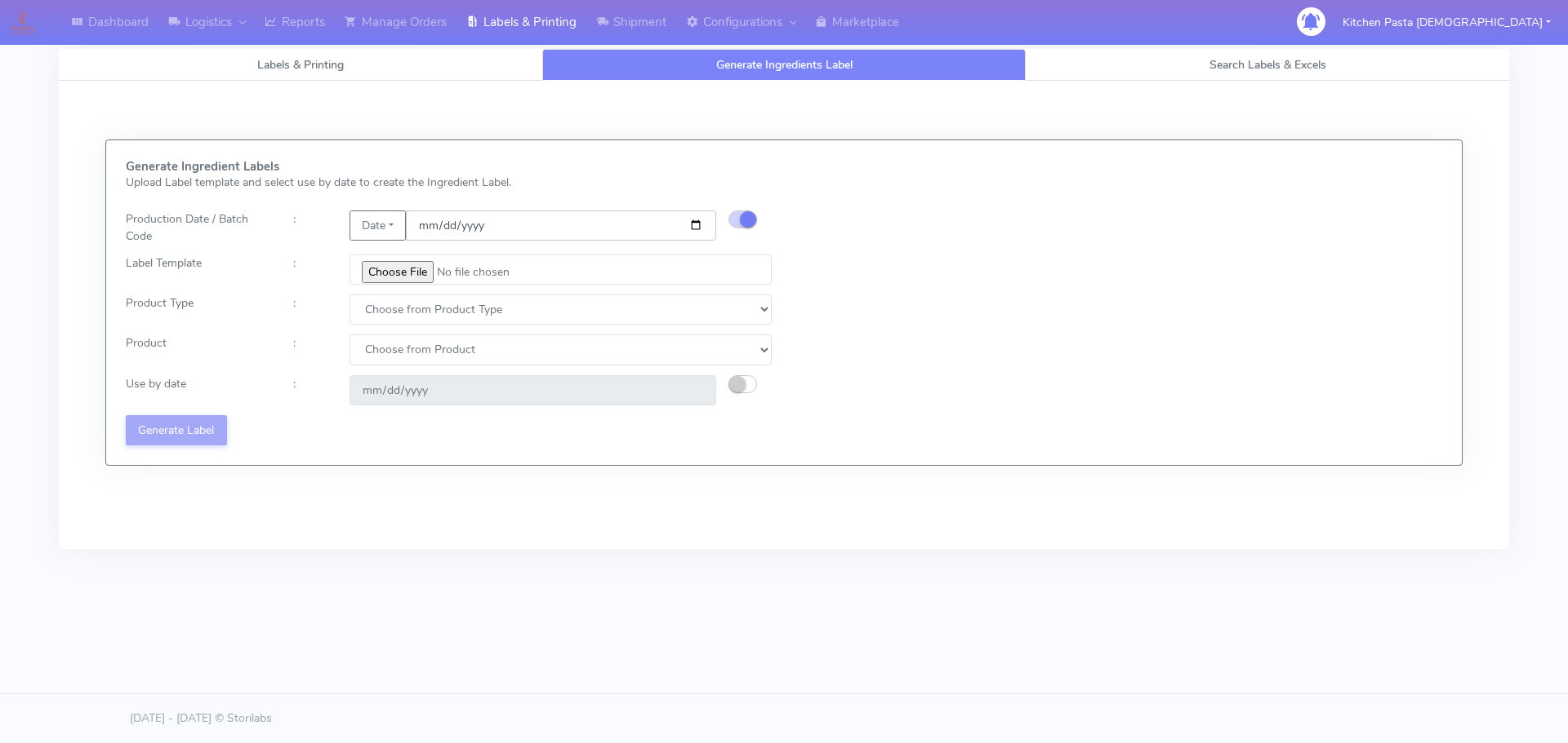
click at [699, 225] on input "date" at bounding box center [561, 226] width 311 height 30
type input "2025-09-21"
type input "2025-09-27"
click at [406, 264] on input "file" at bounding box center [560, 270] width 422 height 30
type input "C:\fakepath\Pasta Evangelists Carbonara Spaghetti dinner kit for 2 v4.jpg"
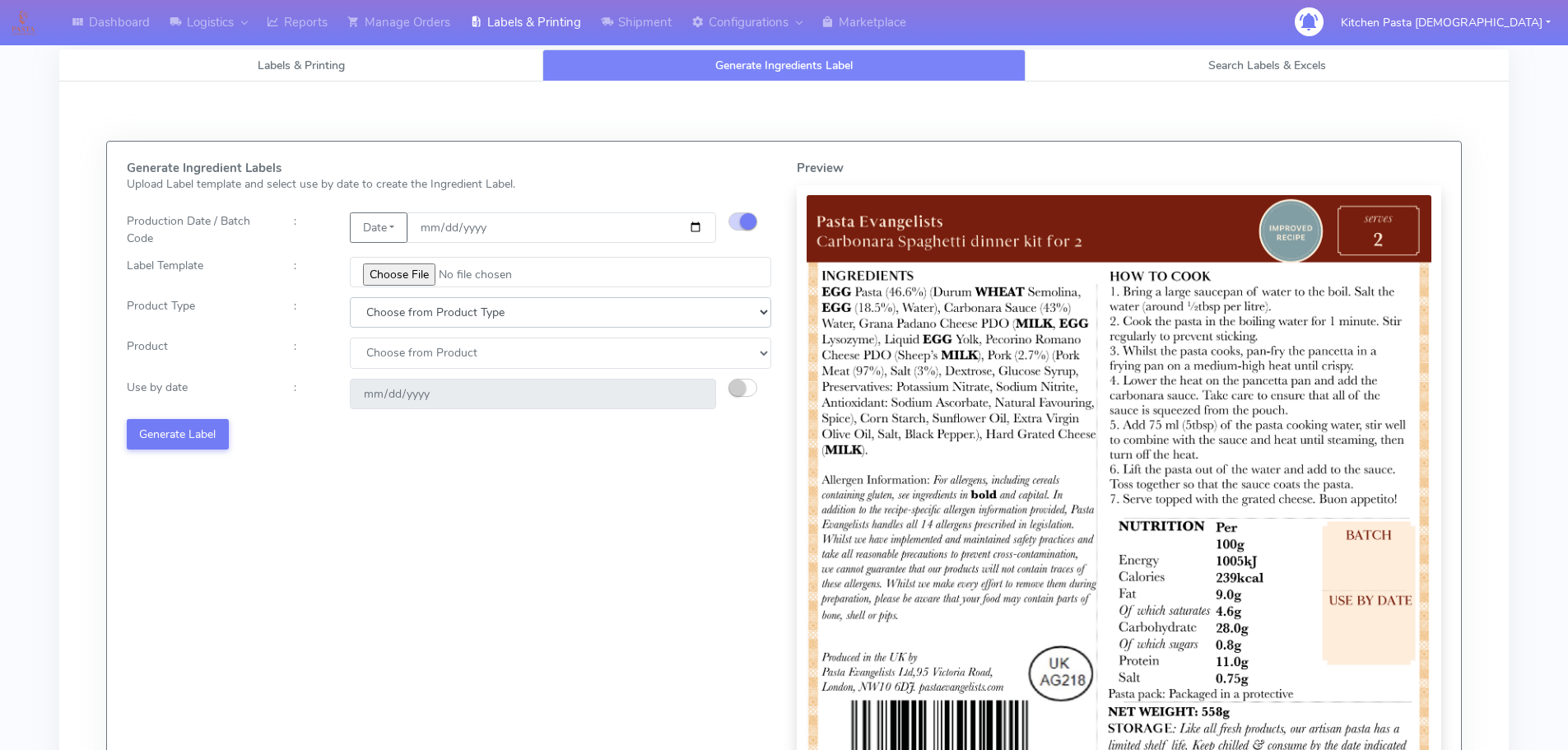
drag, startPoint x: 418, startPoint y: 312, endPoint x: 418, endPoint y: 323, distance: 11.0
click at [418, 312] on select "Choose from Product Type ECOM ERETAIL CIRCULAR CIRC_DESERTS LASAGNE" at bounding box center [560, 312] width 421 height 31
select select "1"
click at [350, 297] on select "Choose from Product Type ECOM ERETAIL CIRCULAR CIRC_DESERTS LASAGNE" at bounding box center [560, 312] width 421 height 31
click at [411, 355] on select "Choose from Product PLAIN PASTA FILLED PASTA BUTTER (INTERNAL PRODUCTION) BUTTE…" at bounding box center [560, 353] width 421 height 31
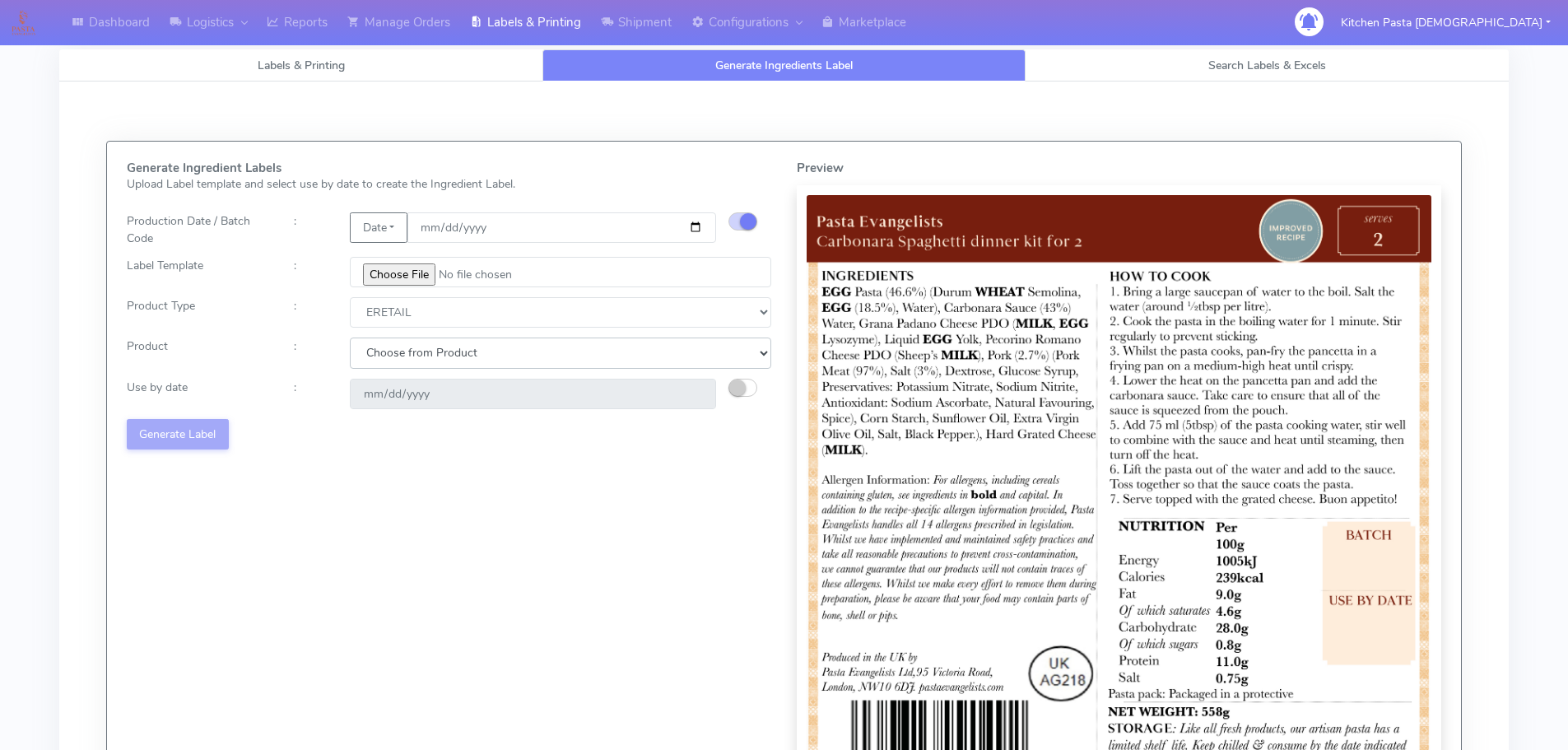
select select "0"
click at [350, 338] on select "Choose from Product PLAIN PASTA FILLED PASTA BUTTER (INTERNAL PRODUCTION) BUTTE…" at bounding box center [560, 353] width 421 height 31
click at [742, 386] on small "button" at bounding box center [737, 387] width 16 height 16
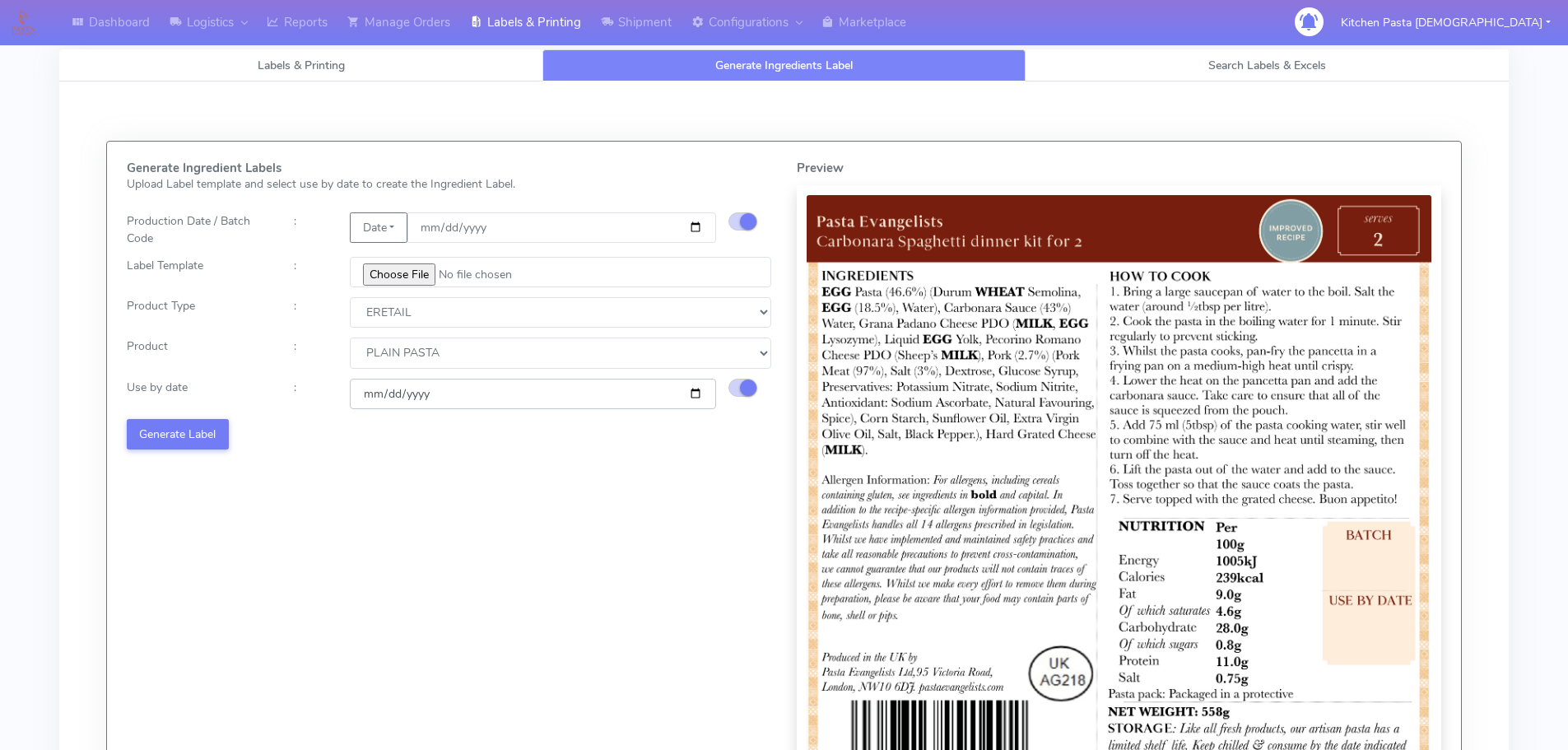
click at [695, 393] on input "2025-09-27" at bounding box center [533, 394] width 367 height 31
type input "2025-10-03"
click at [203, 435] on button "Generate Label" at bounding box center [178, 434] width 102 height 31
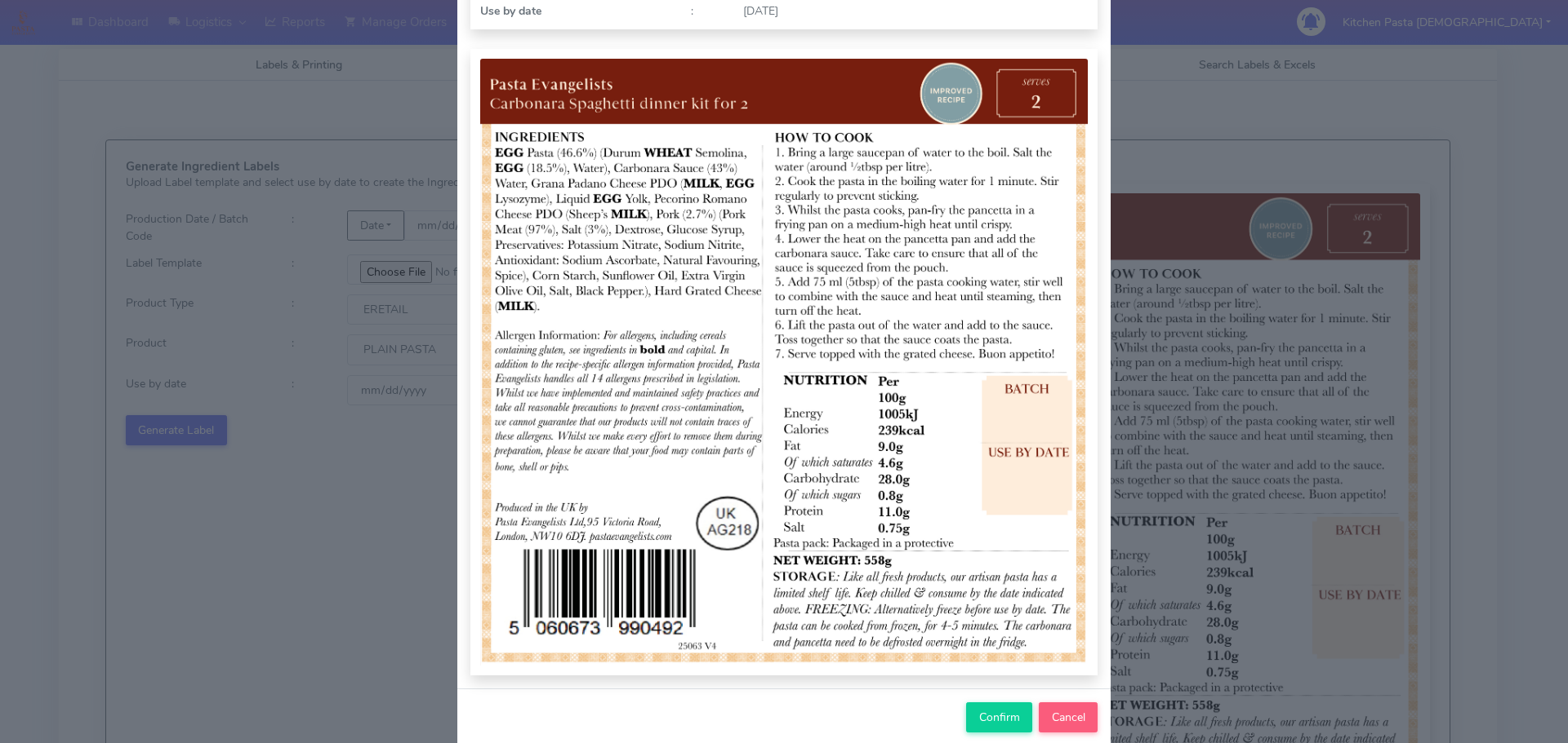
scroll to position [169, 0]
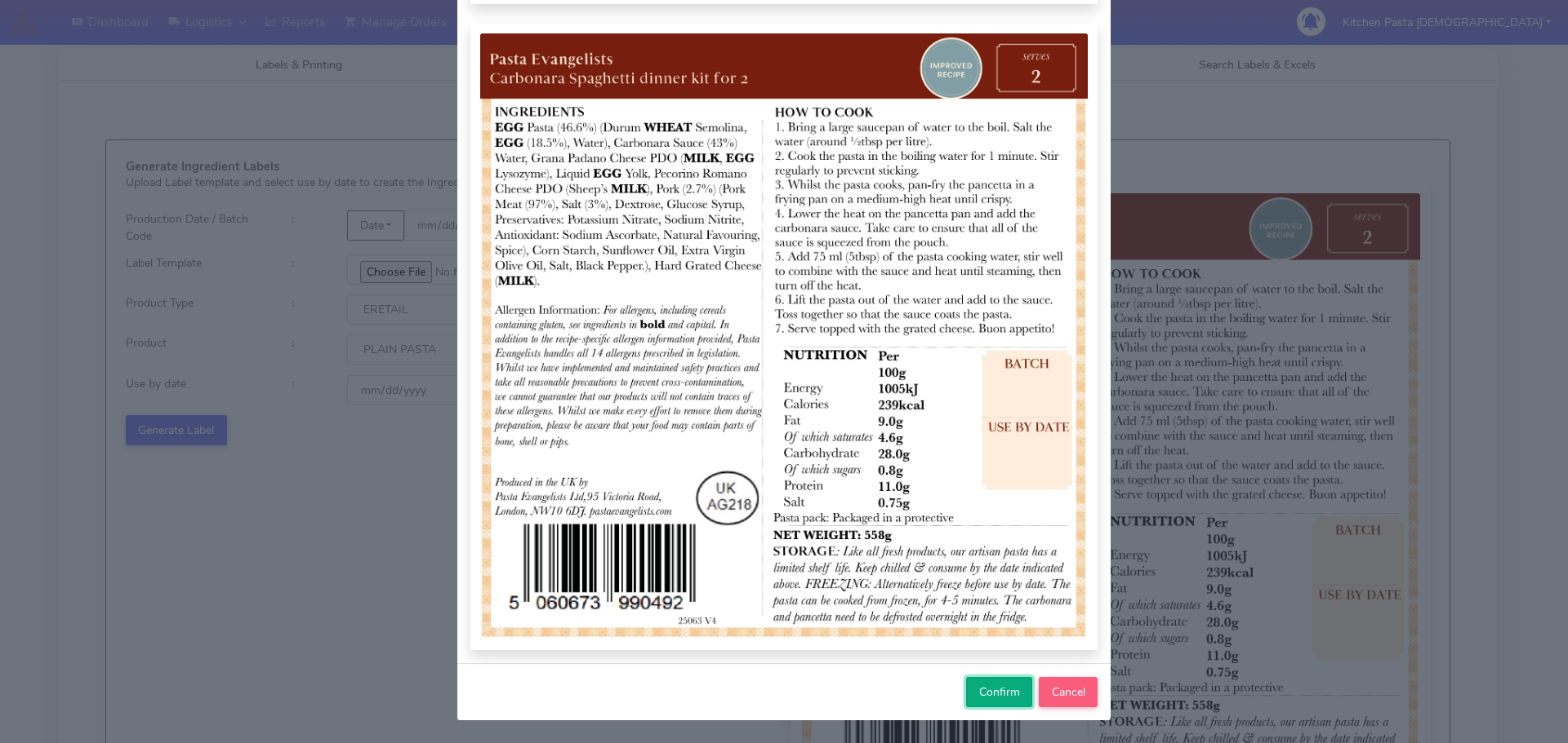
click at [1011, 694] on span "Confirm" at bounding box center [999, 692] width 41 height 15
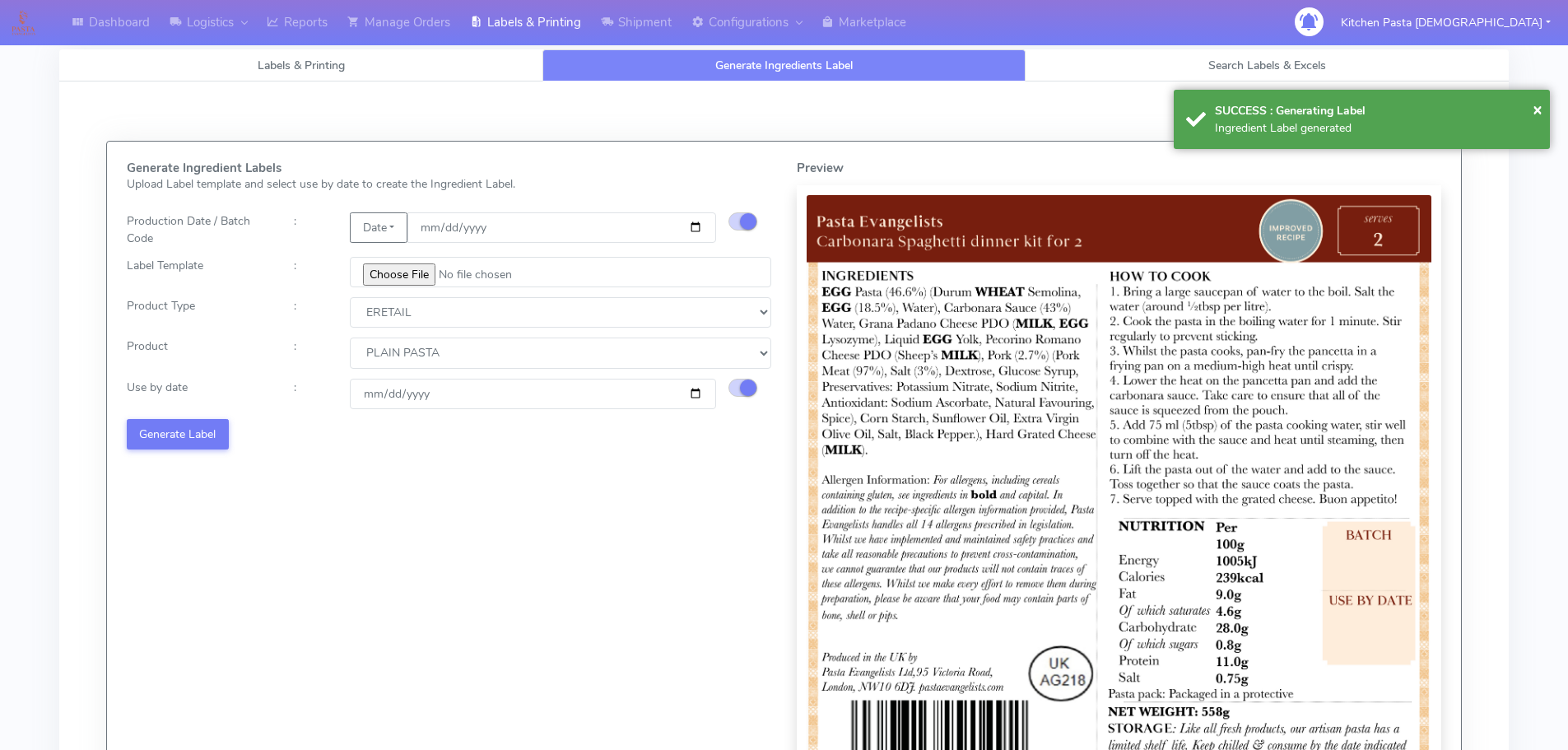
select select
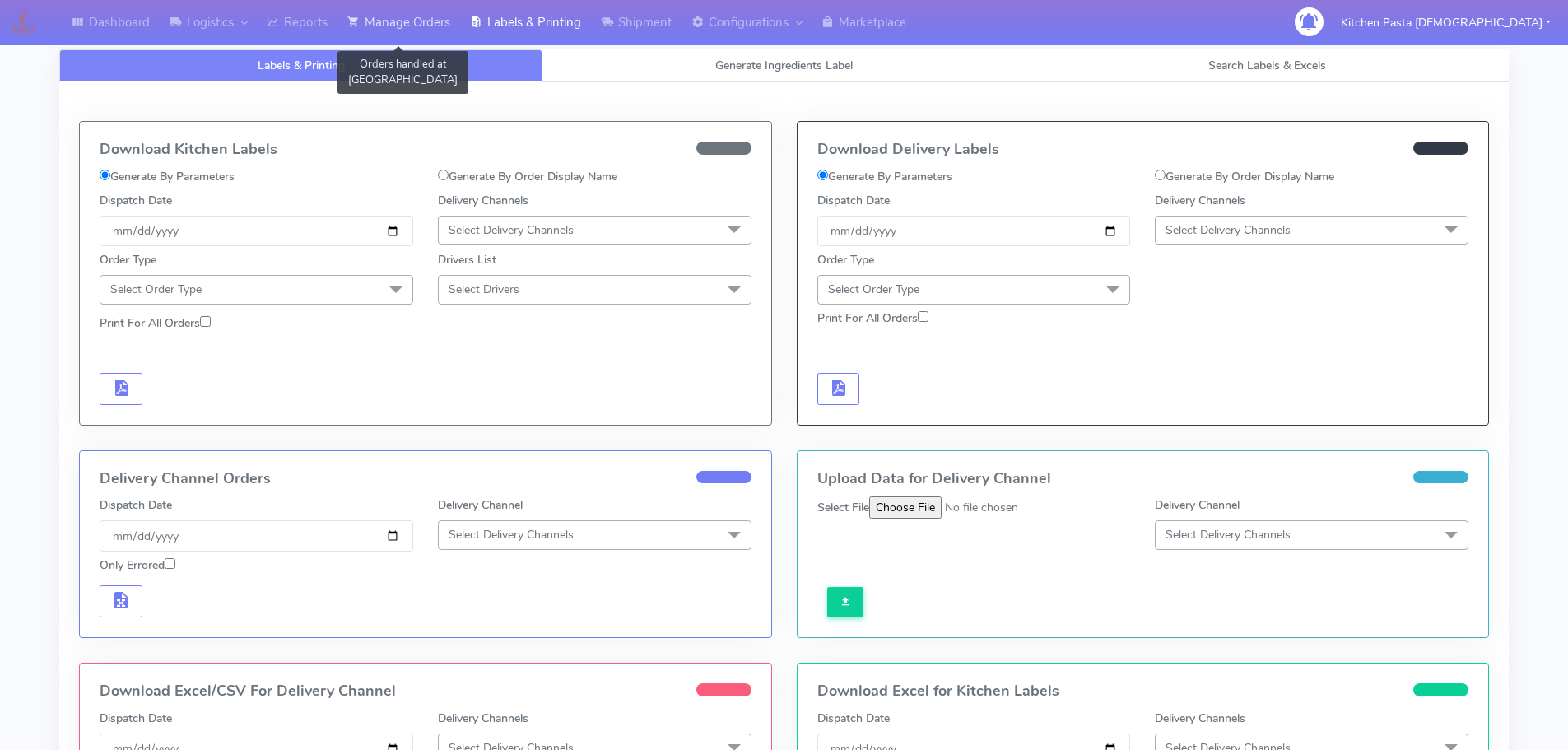
click at [387, 31] on link "Manage Orders" at bounding box center [399, 22] width 123 height 45
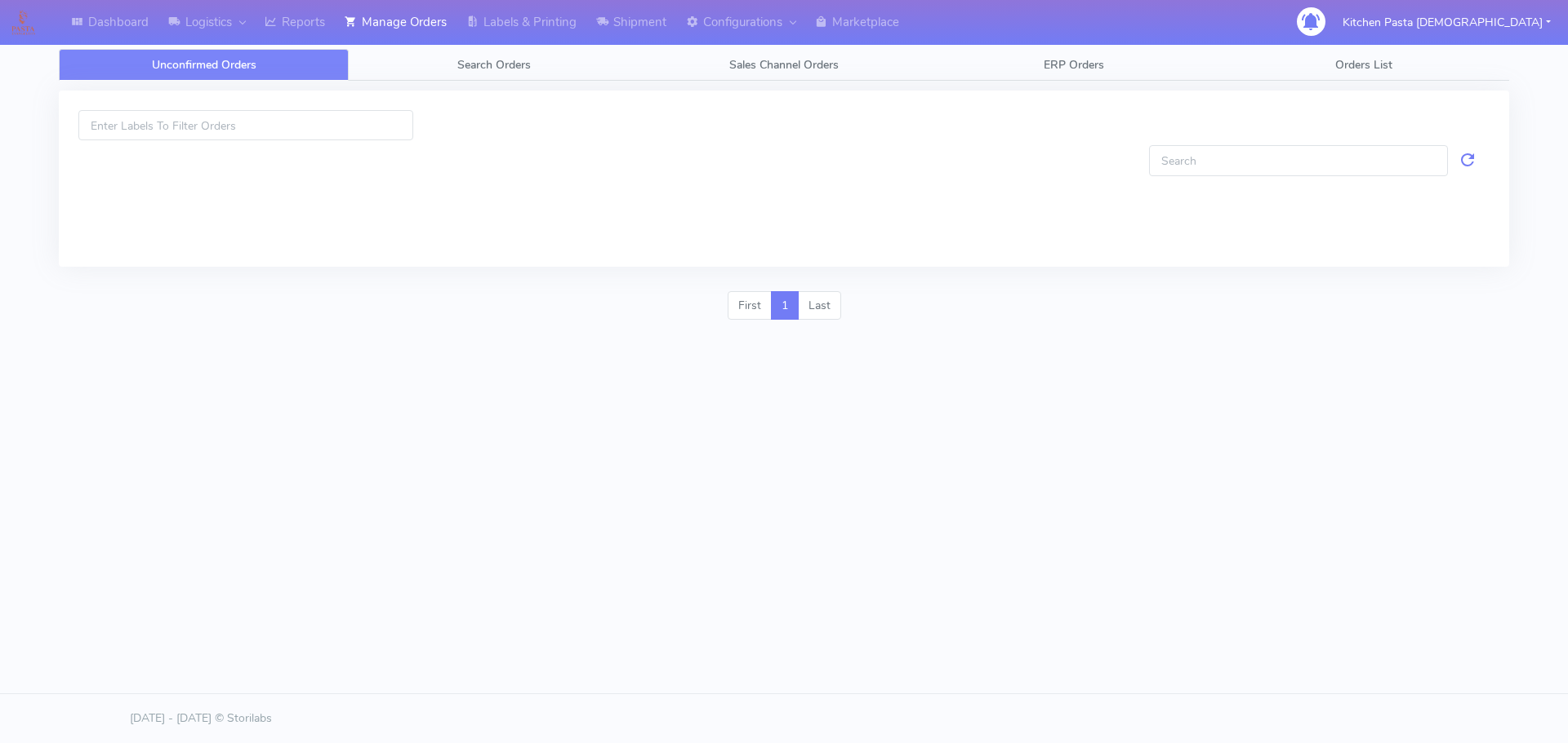
click at [415, 48] on div "Unconfirmed Orders Search Orders Sales Channel Orders ERP Orders Orders List Fi…" at bounding box center [784, 181] width 1450 height 304
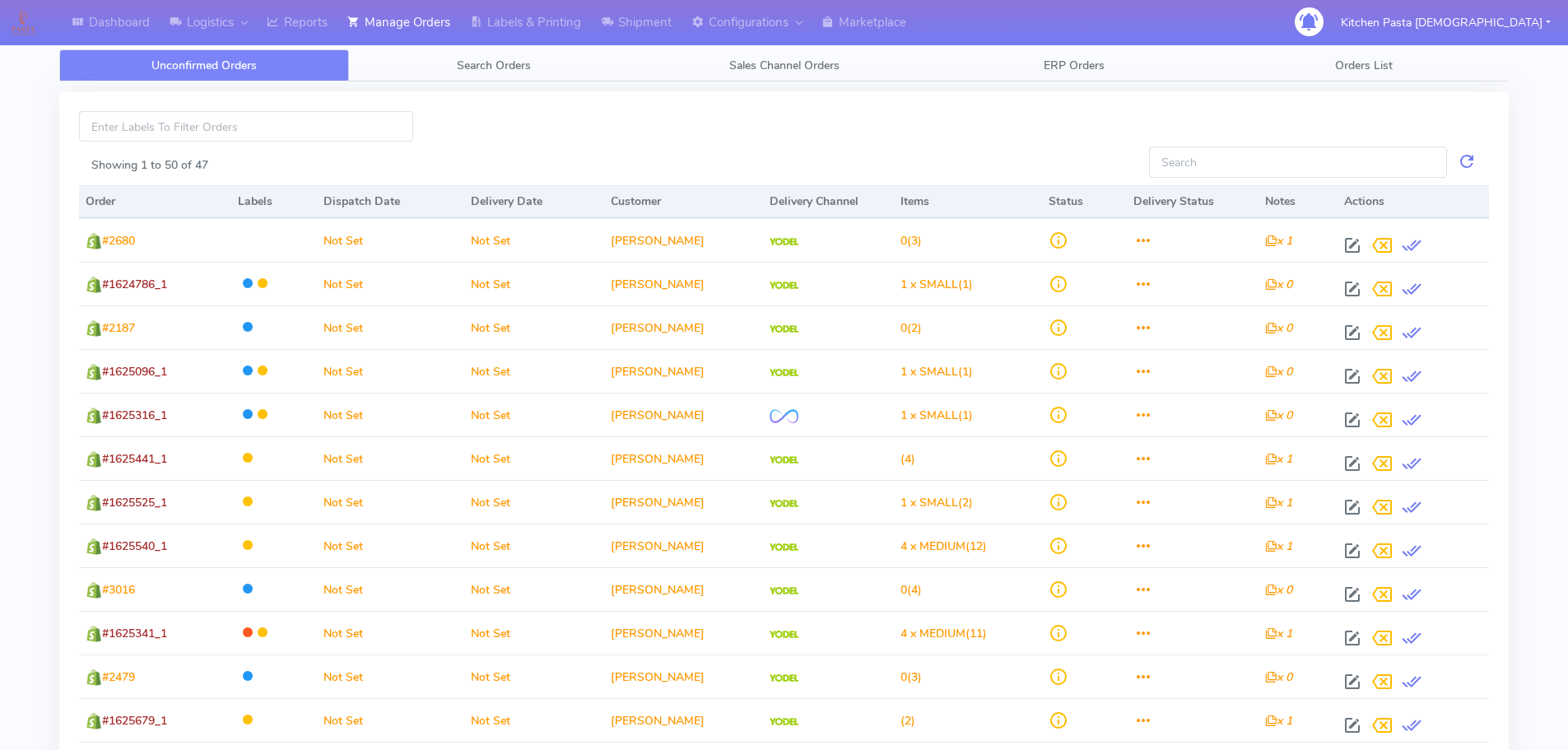
click at [419, 64] on link "Search Orders" at bounding box center [493, 66] width 290 height 32
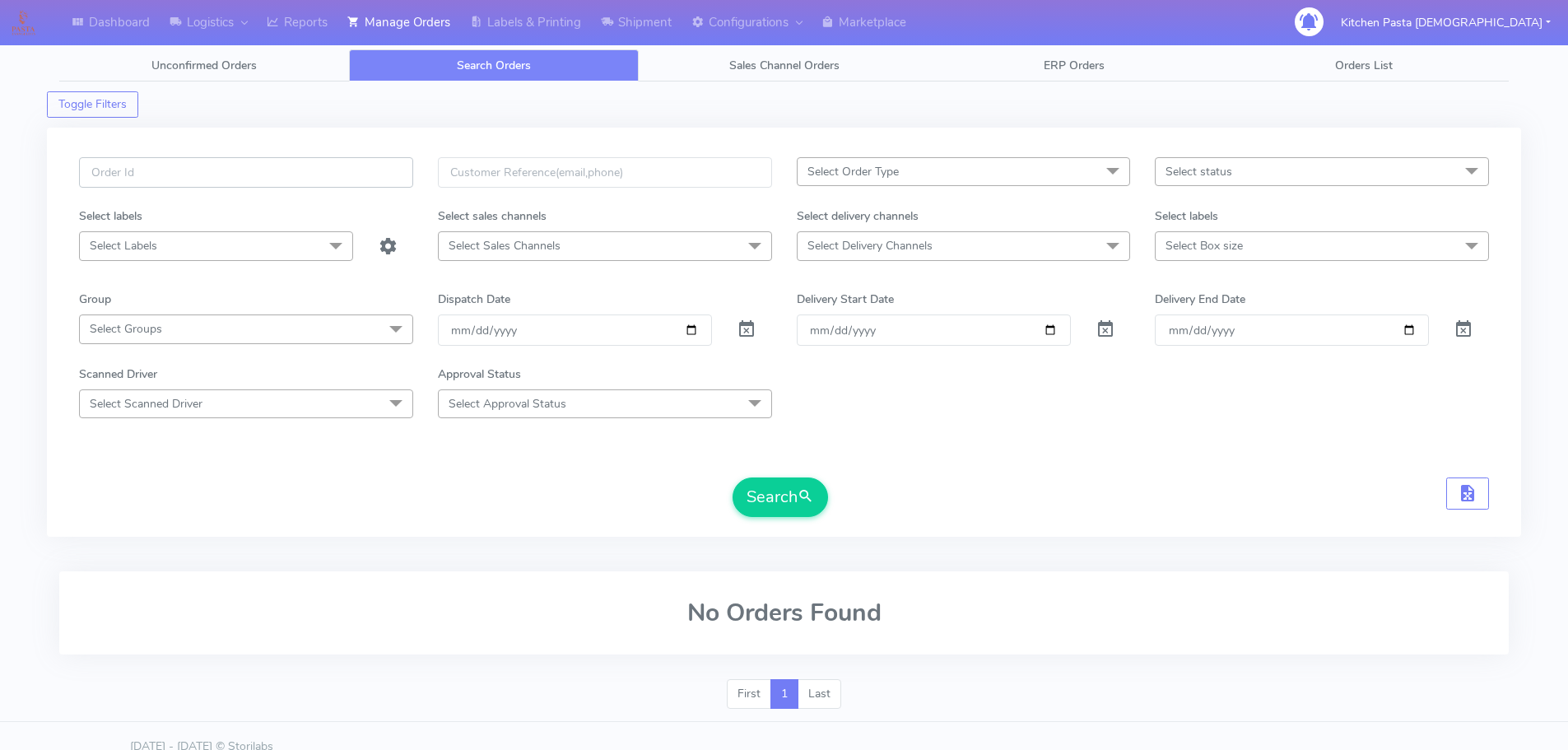
click at [373, 172] on input "text" at bounding box center [246, 173] width 334 height 31
type input "1622453"
click at [733, 478] on button "Search" at bounding box center [780, 497] width 95 height 39
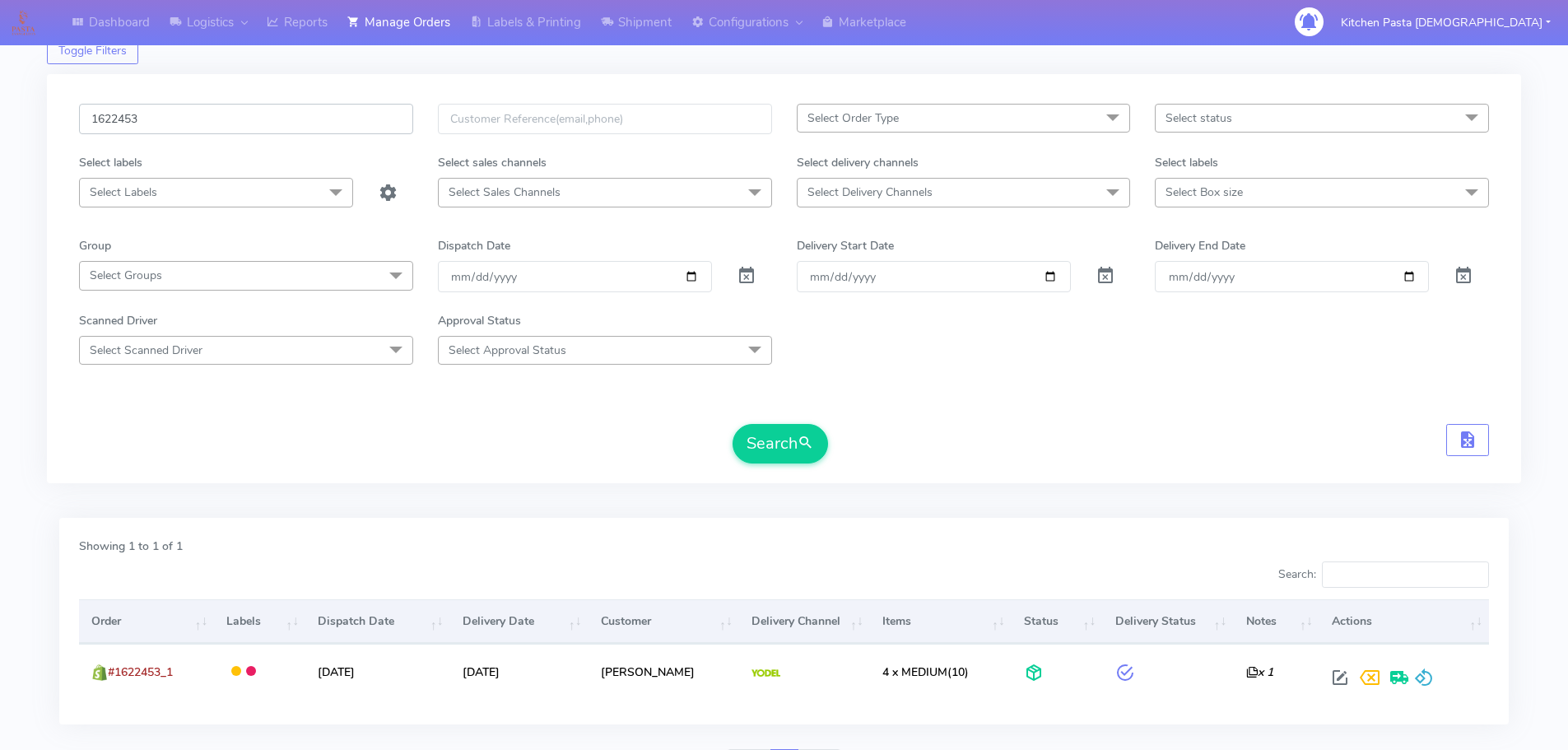
scroll to position [144, 0]
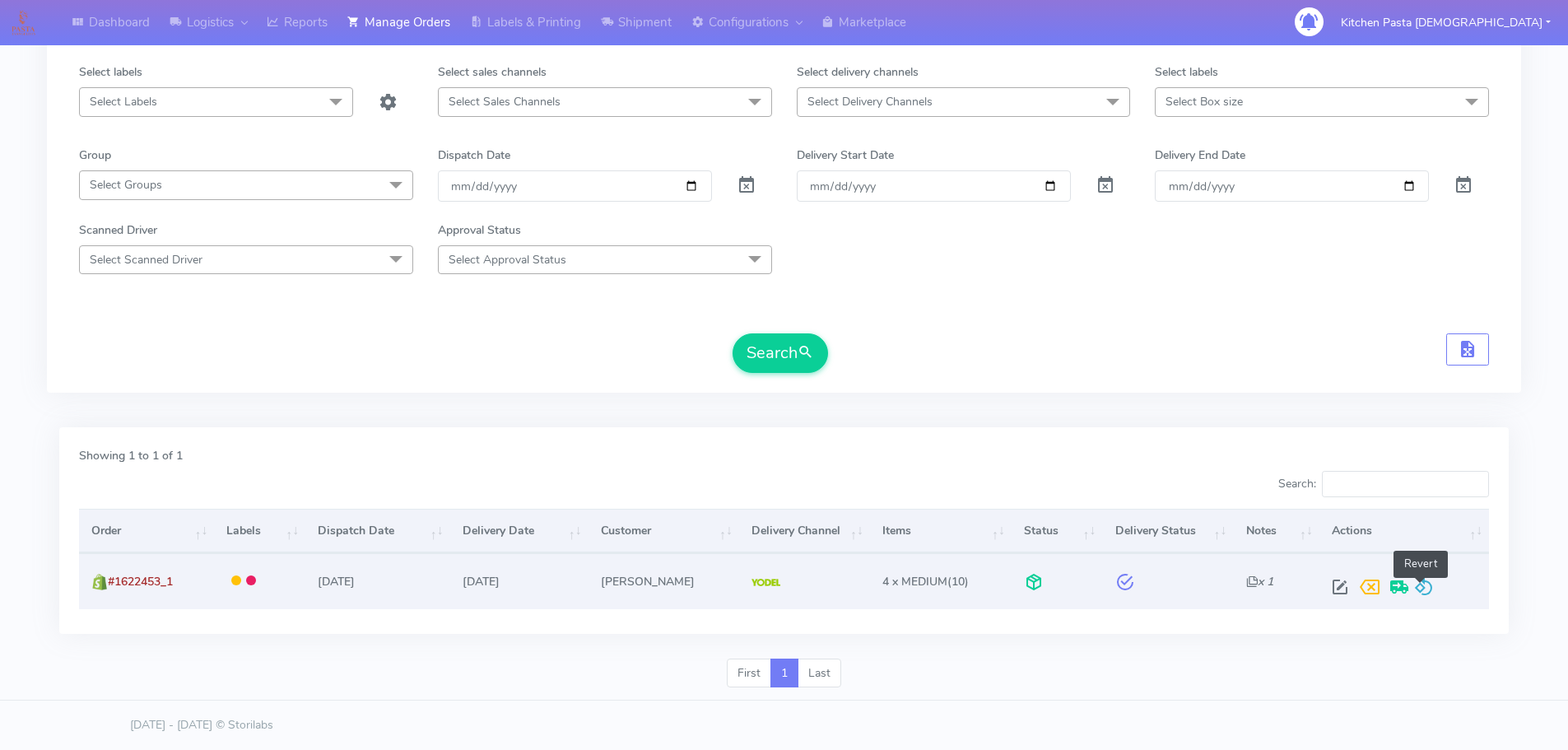
click at [1429, 598] on span at bounding box center [1423, 591] width 20 height 15
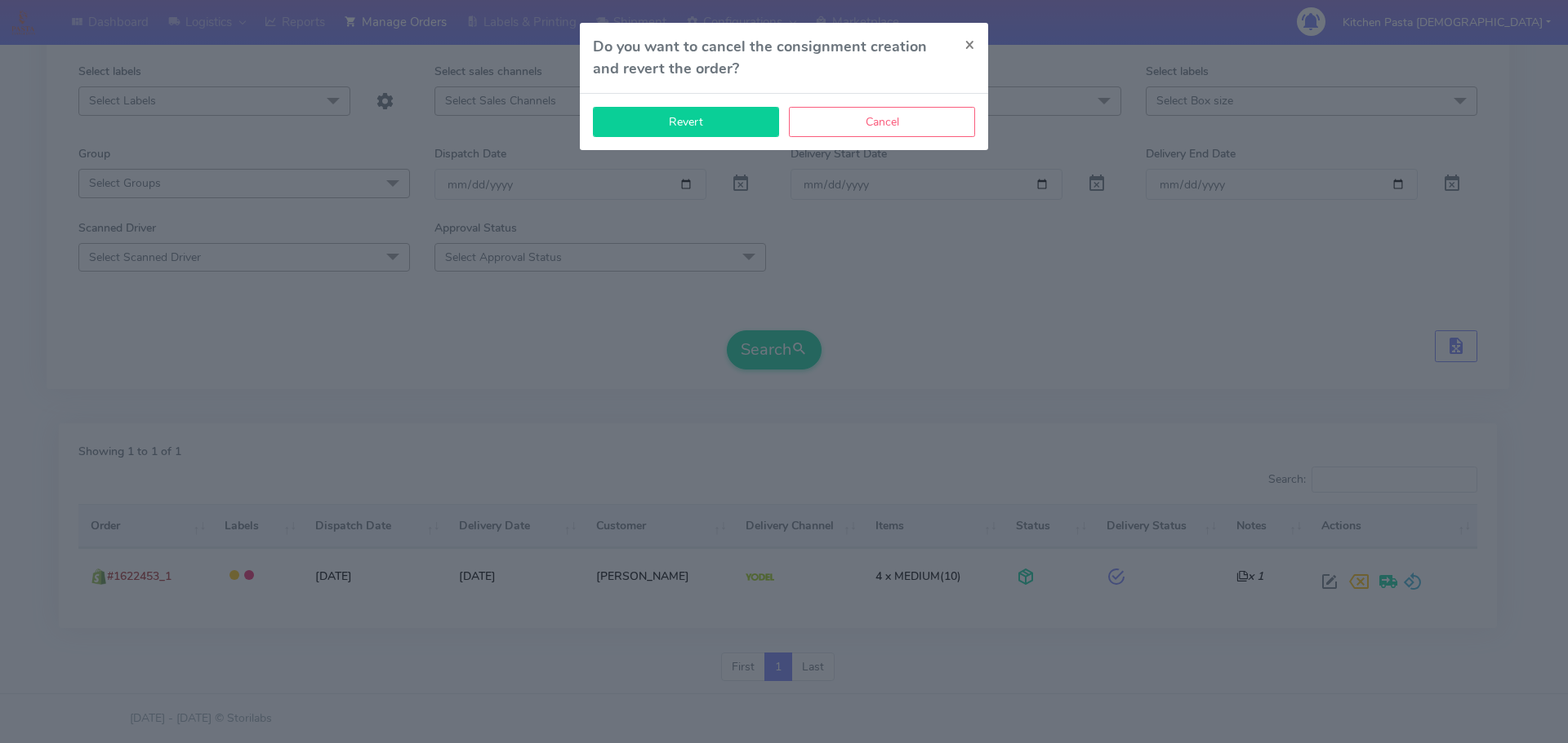
click at [738, 127] on button "Revert" at bounding box center [685, 122] width 187 height 30
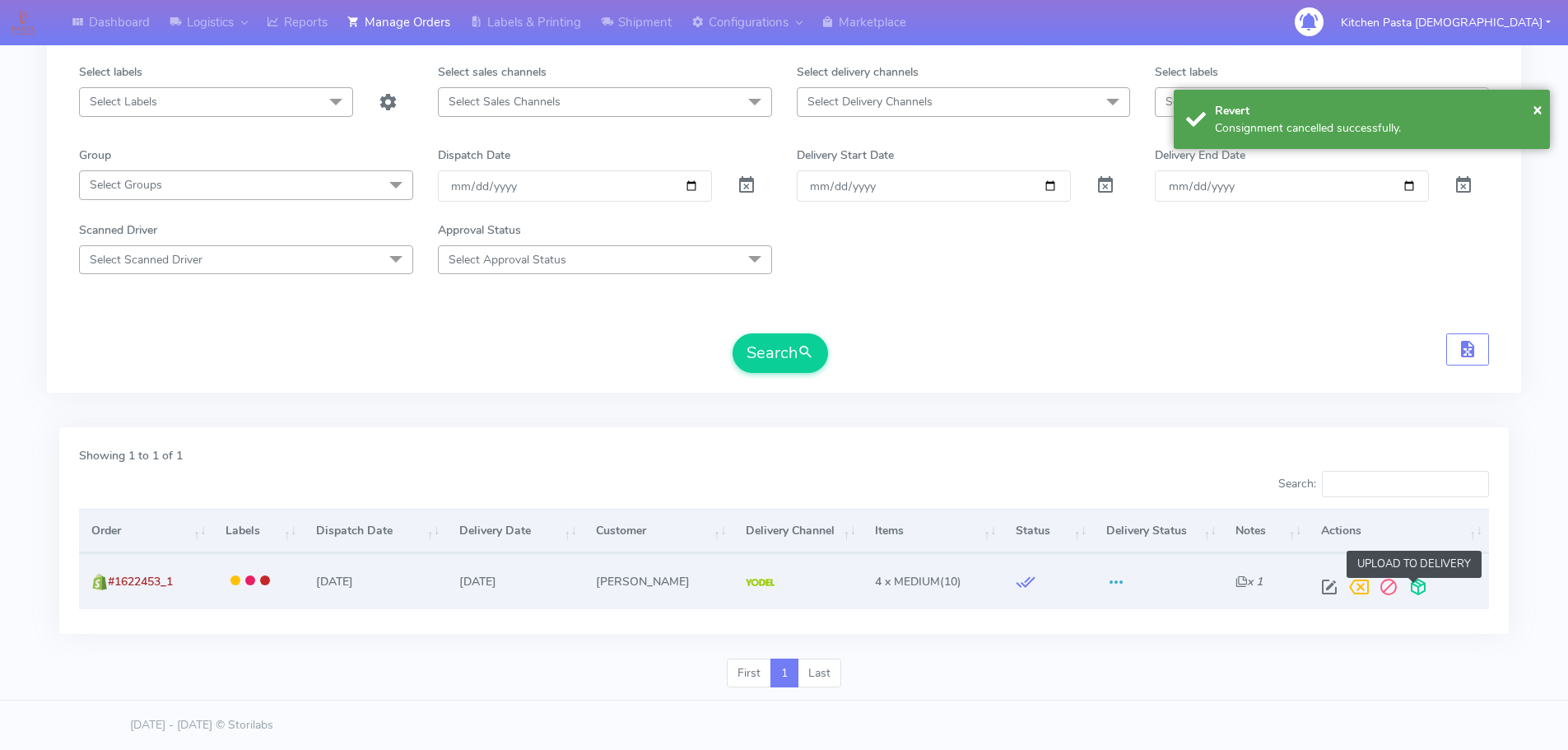
click at [1411, 587] on span at bounding box center [1418, 591] width 30 height 15
click at [1357, 590] on span at bounding box center [1353, 591] width 30 height 15
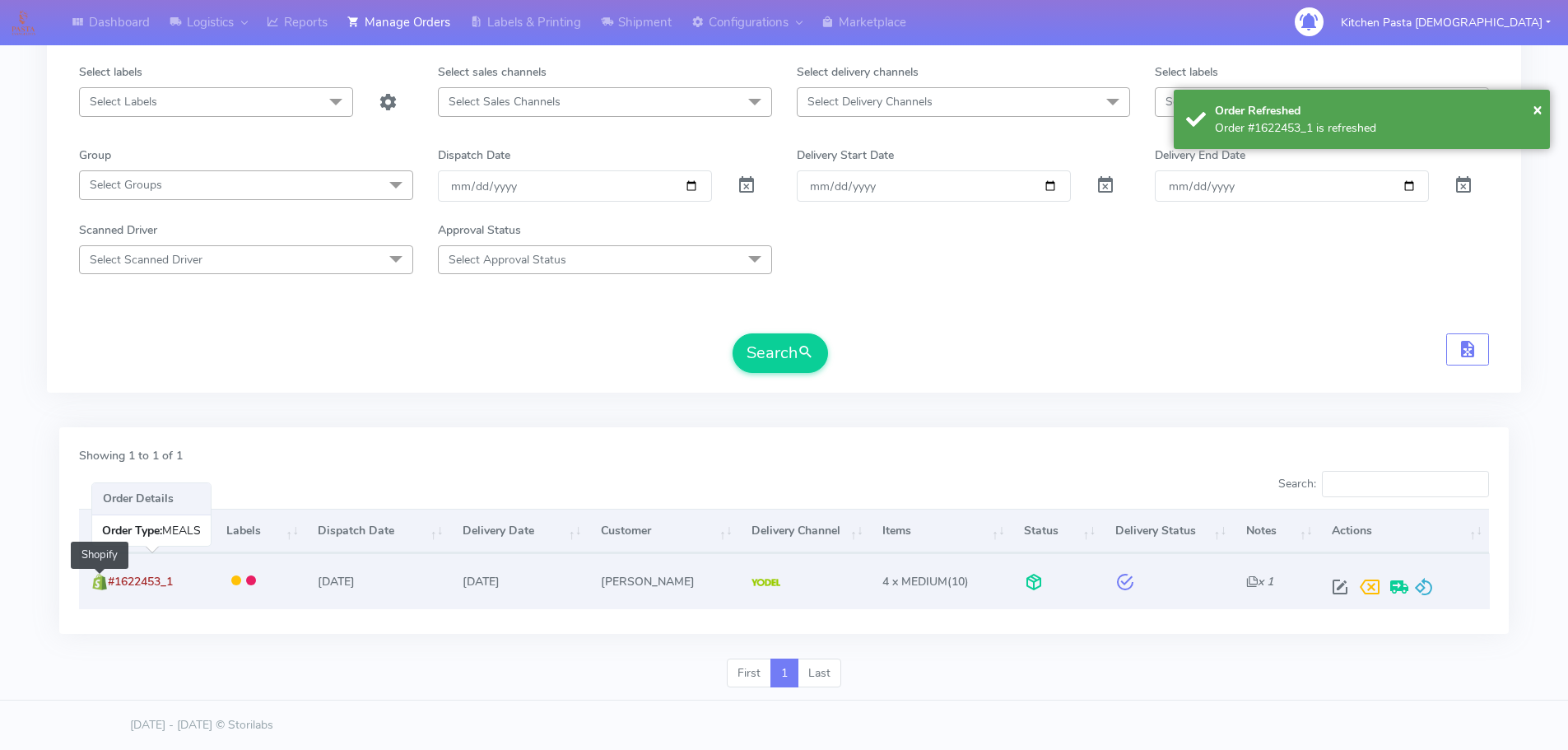
drag, startPoint x: 131, startPoint y: 578, endPoint x: 105, endPoint y: 585, distance: 26.9
click at [105, 585] on td "#1622453_1 Shopify" at bounding box center [146, 581] width 135 height 55
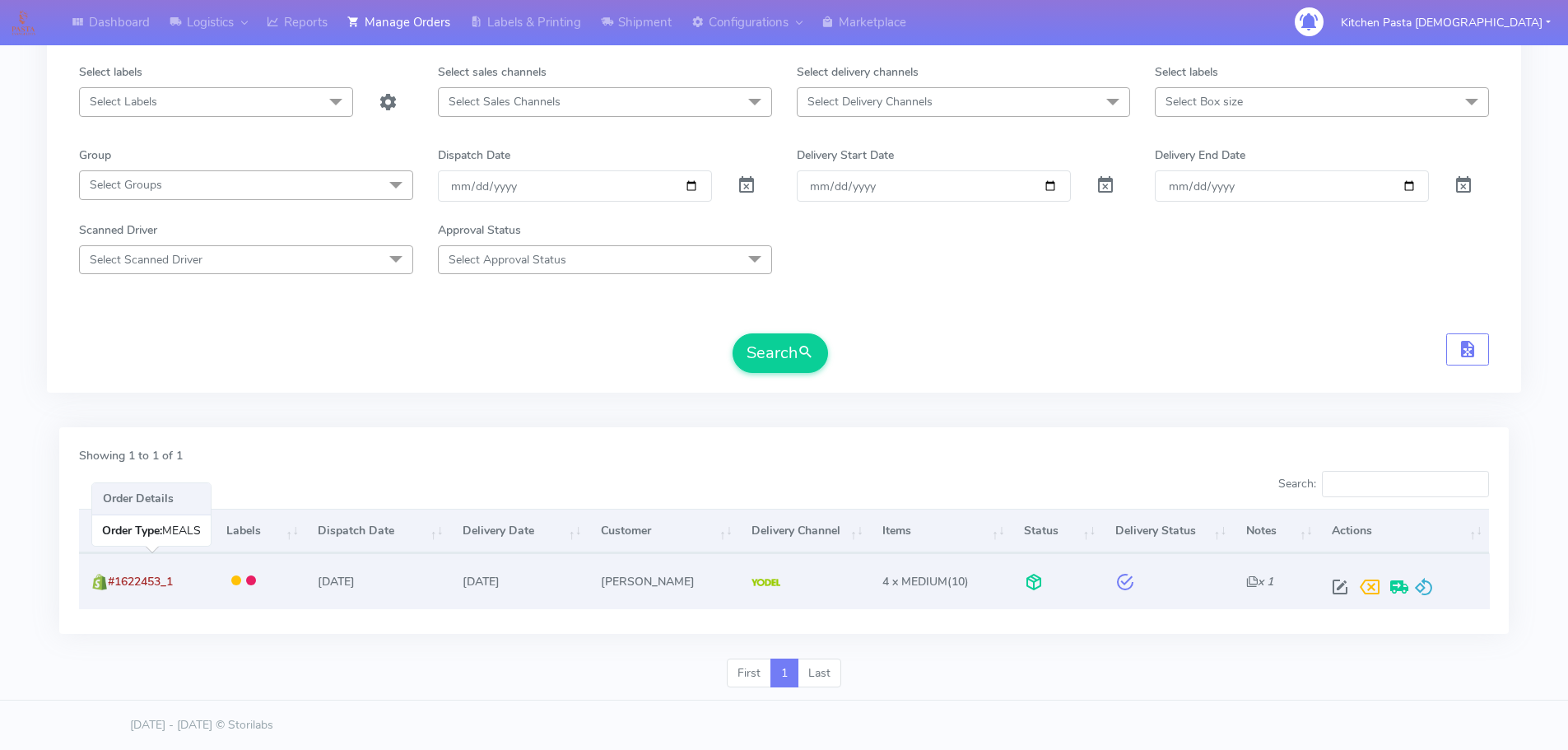
copy span "#1622453_1"
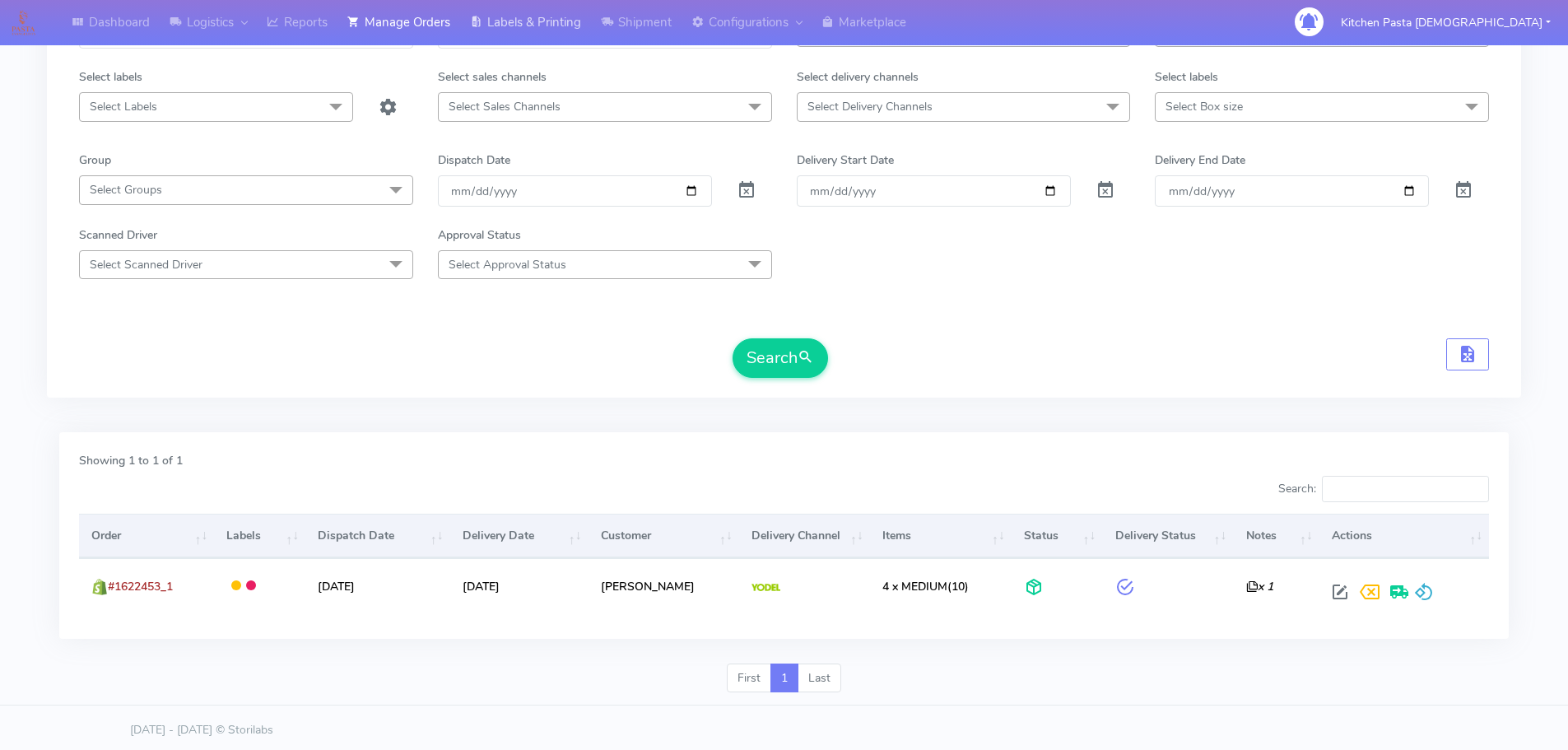
scroll to position [0, 0]
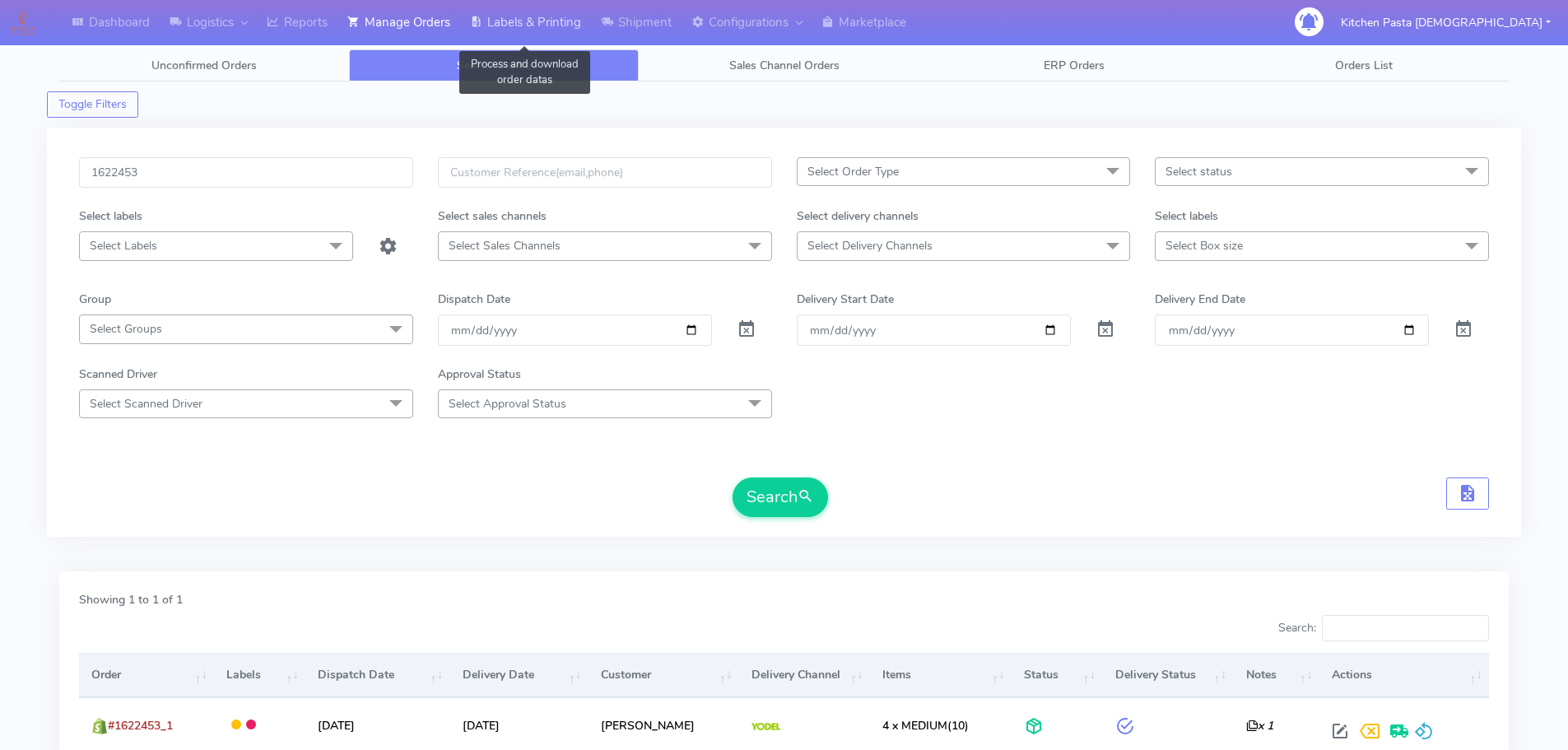
click at [517, 9] on link "Labels & Printing" at bounding box center [526, 22] width 131 height 45
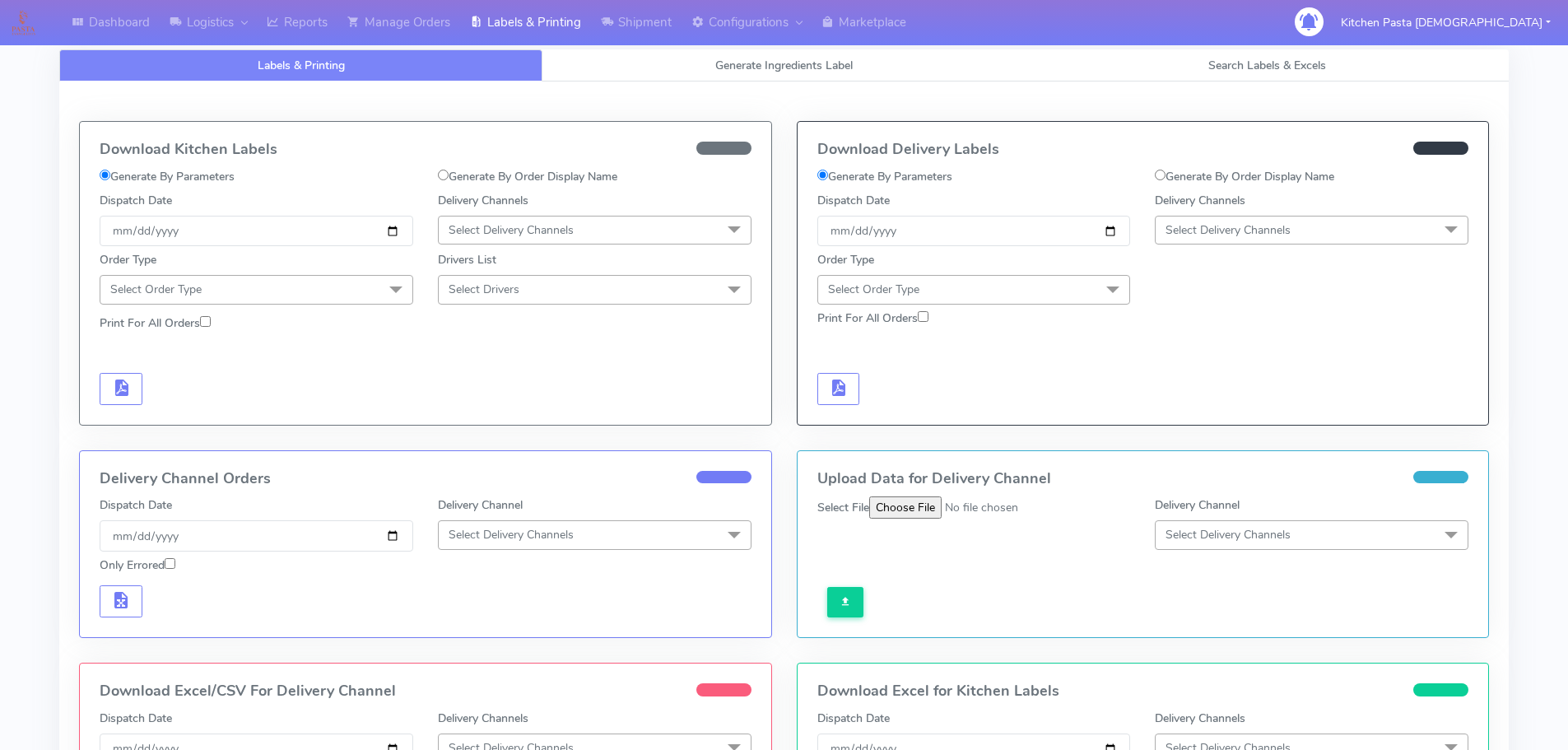
click at [1194, 164] on div "Download Delivery Labels Generate By Parameters Generate By Order Display Name …" at bounding box center [1143, 273] width 692 height 303
click at [1194, 165] on div "Download Delivery Labels Generate By Parameters Generate By Order Display Name …" at bounding box center [1143, 273] width 692 height 303
click at [1197, 170] on label "Generate By Order Display Name" at bounding box center [1245, 176] width 180 height 17
click at [1166, 170] on input "Generate By Order Display Name" at bounding box center [1160, 175] width 11 height 11
radio input "true"
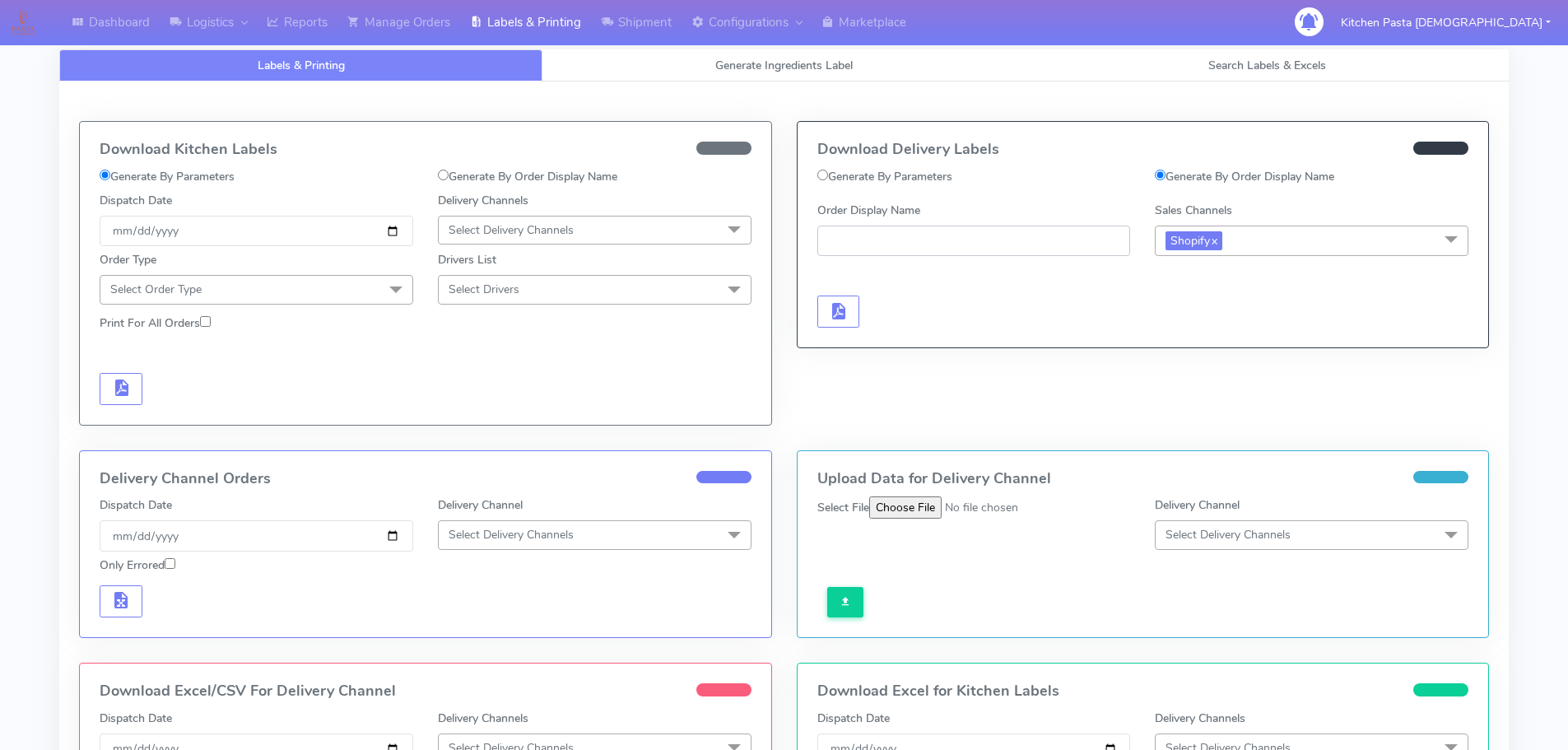
paste input "#1622453_1"
type input "#1622453_1"
click at [848, 308] on span "button" at bounding box center [837, 315] width 20 height 15
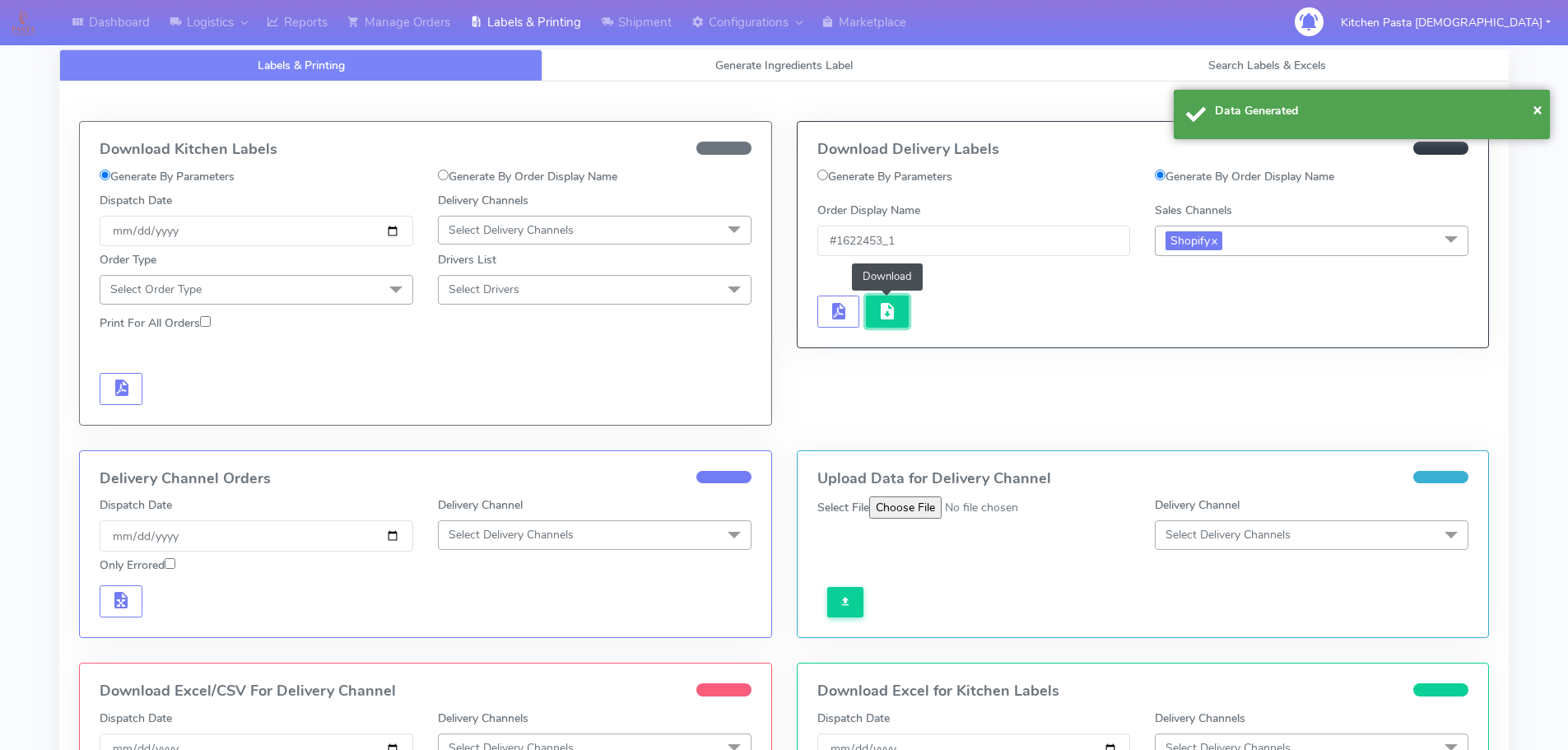
click at [876, 309] on button "button" at bounding box center [887, 312] width 43 height 32
